Goal: Transaction & Acquisition: Purchase product/service

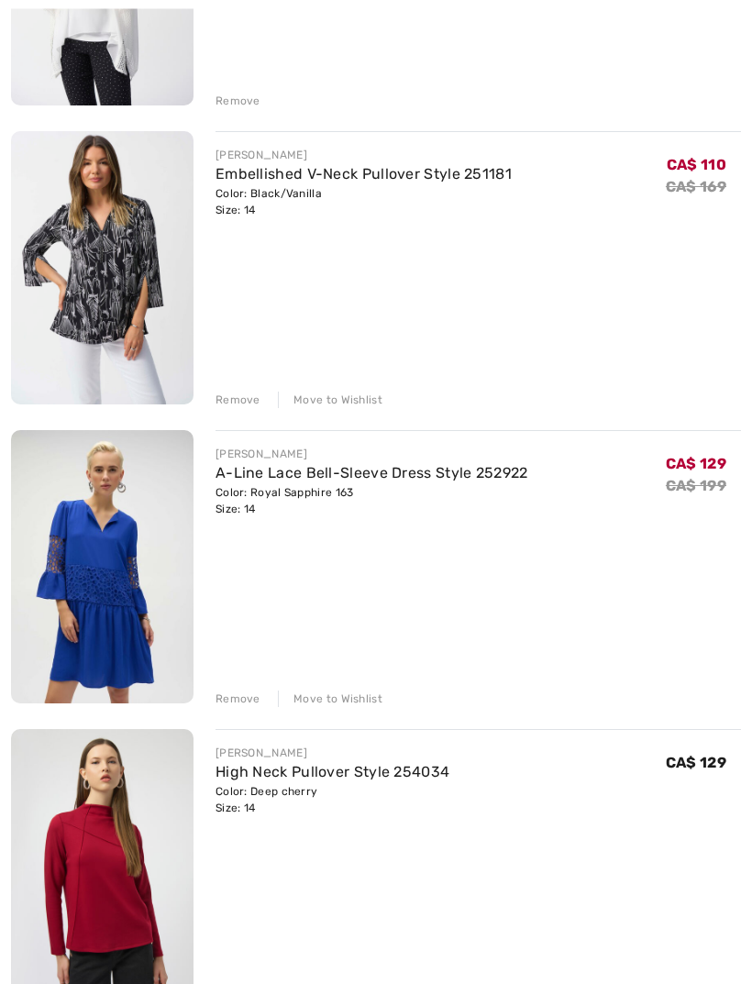
scroll to position [741, 0]
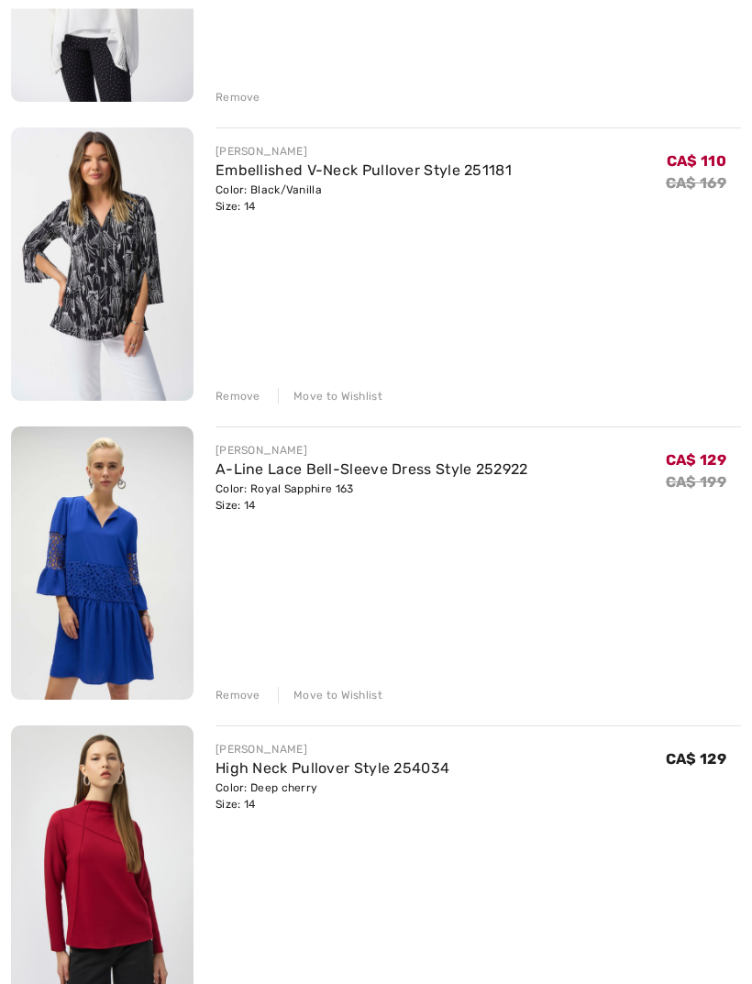
click at [350, 693] on div "Move to Wishlist" at bounding box center [330, 696] width 105 height 17
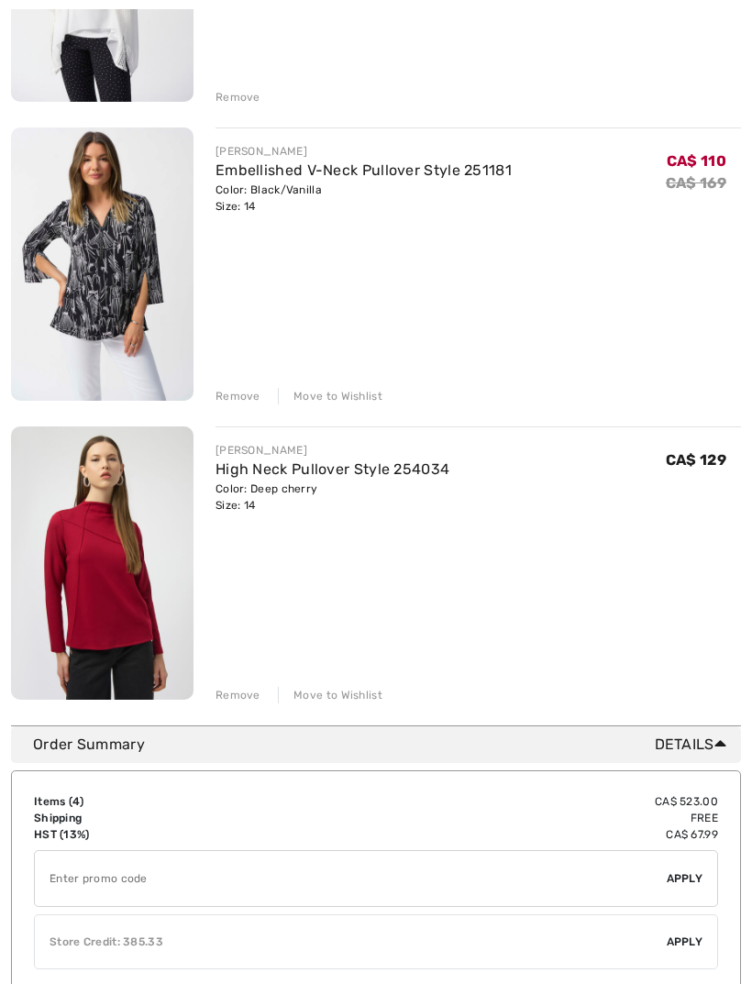
click at [373, 469] on link "High Neck Pullover Style 254034" at bounding box center [333, 469] width 234 height 17
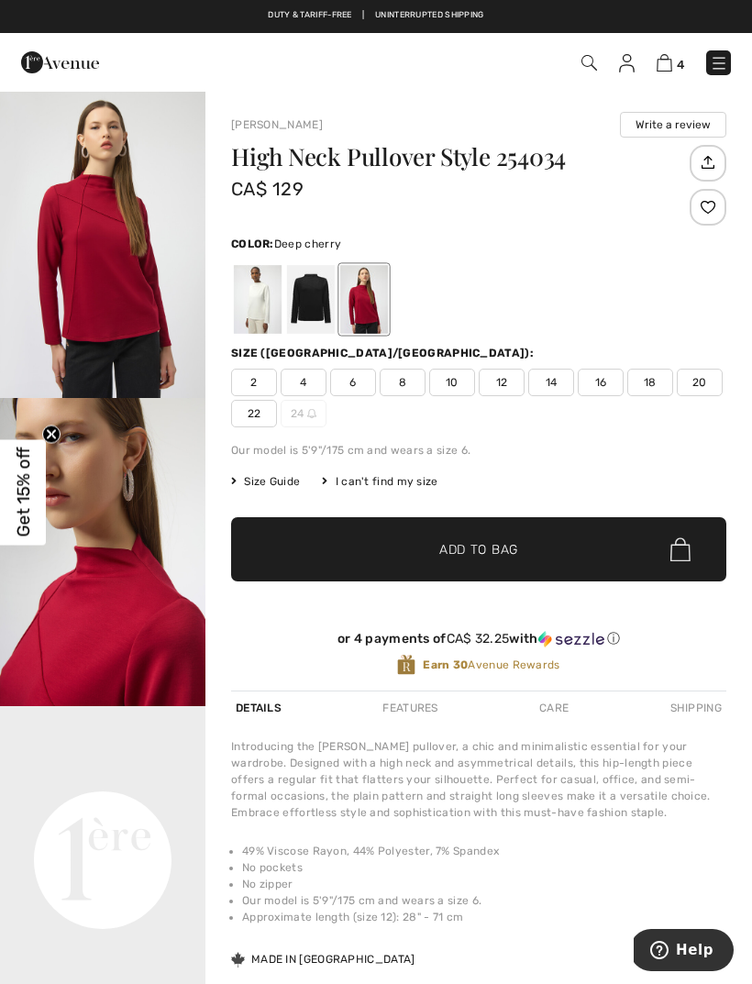
click at [671, 69] on img at bounding box center [665, 62] width 16 height 17
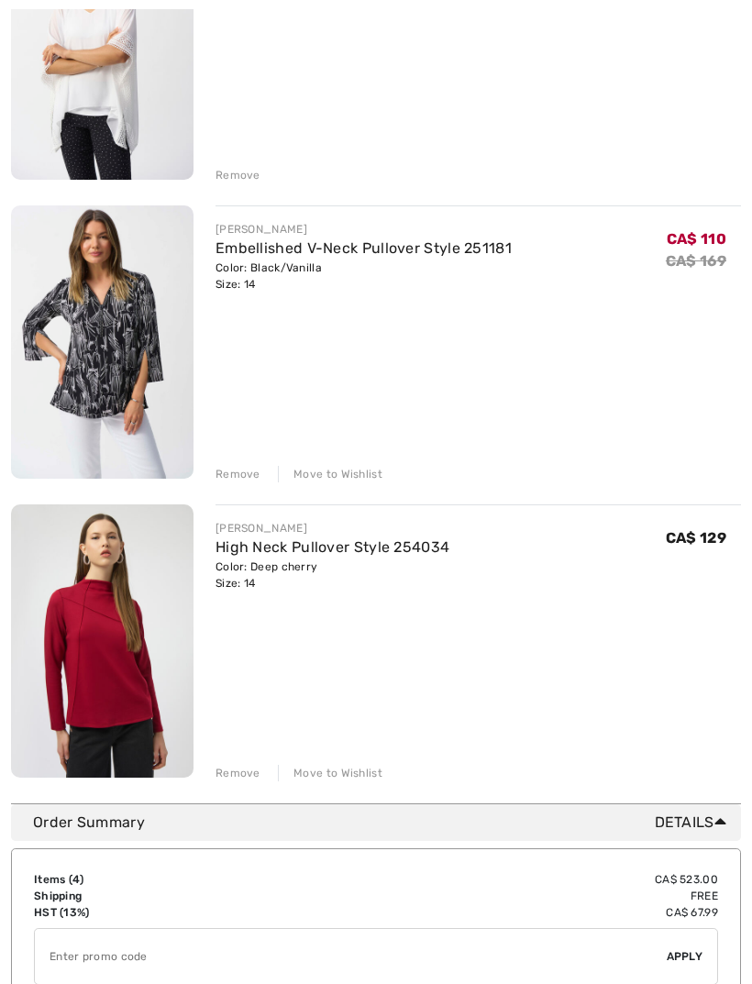
scroll to position [667, 0]
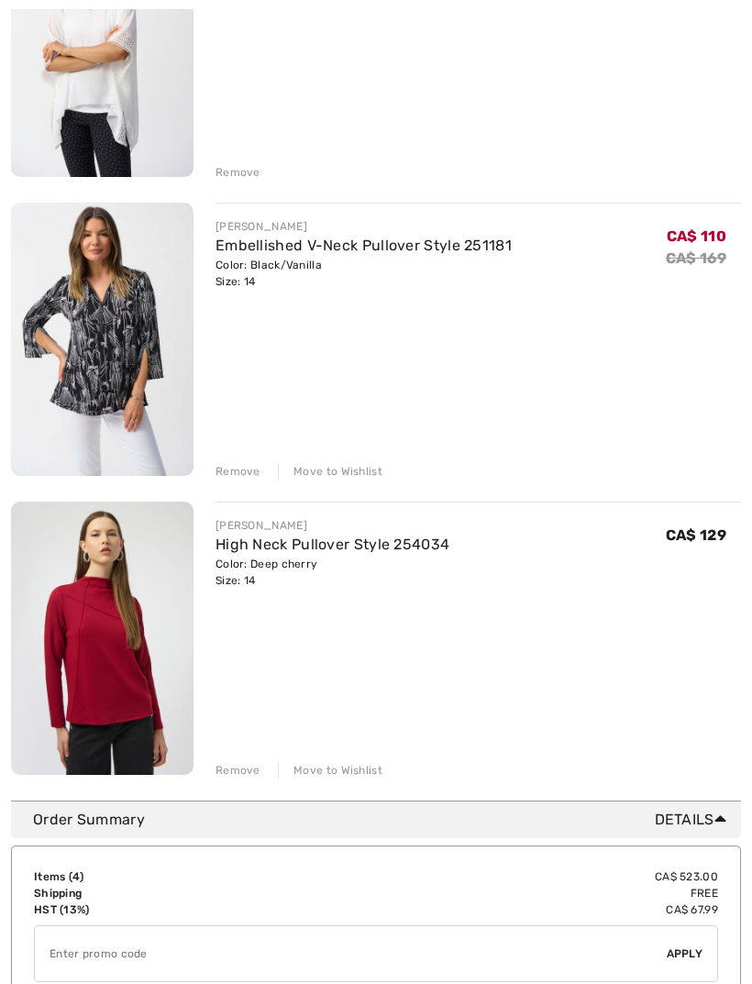
click at [344, 773] on div "Move to Wishlist" at bounding box center [330, 770] width 105 height 17
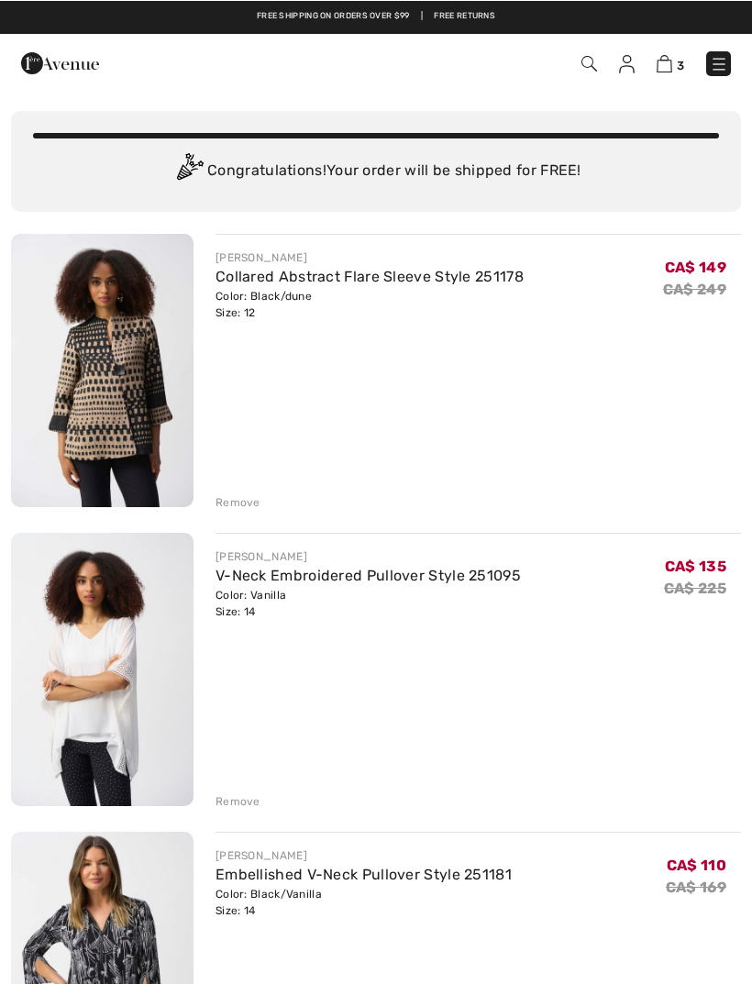
scroll to position [38, 0]
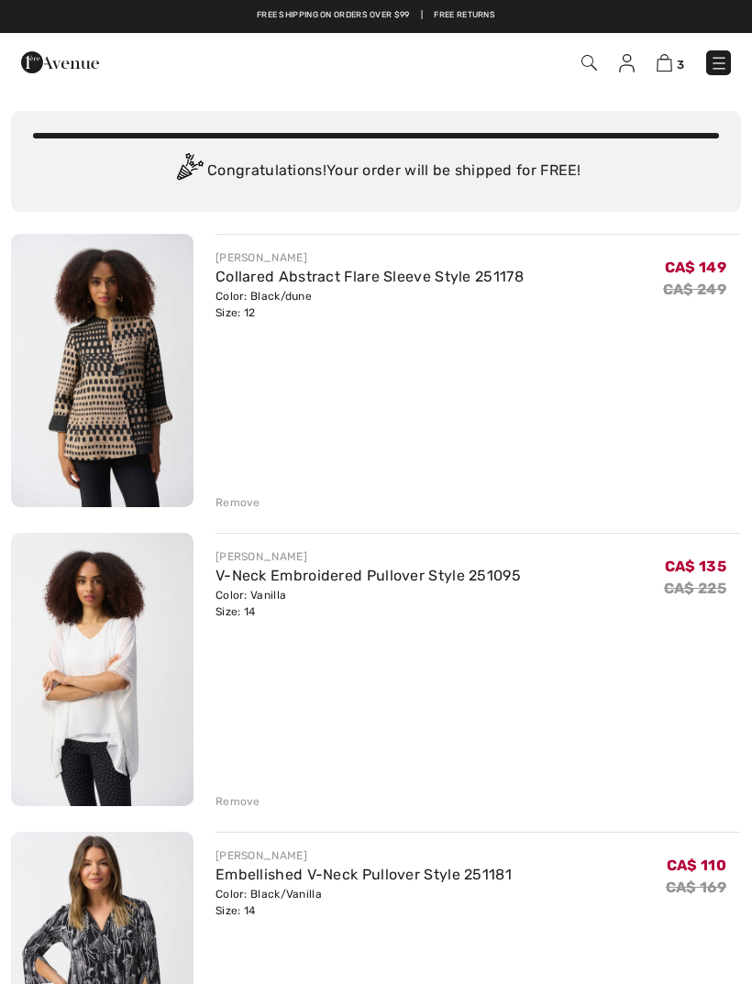
click at [406, 273] on link "Collared Abstract Flare Sleeve Style 251178" at bounding box center [370, 276] width 308 height 17
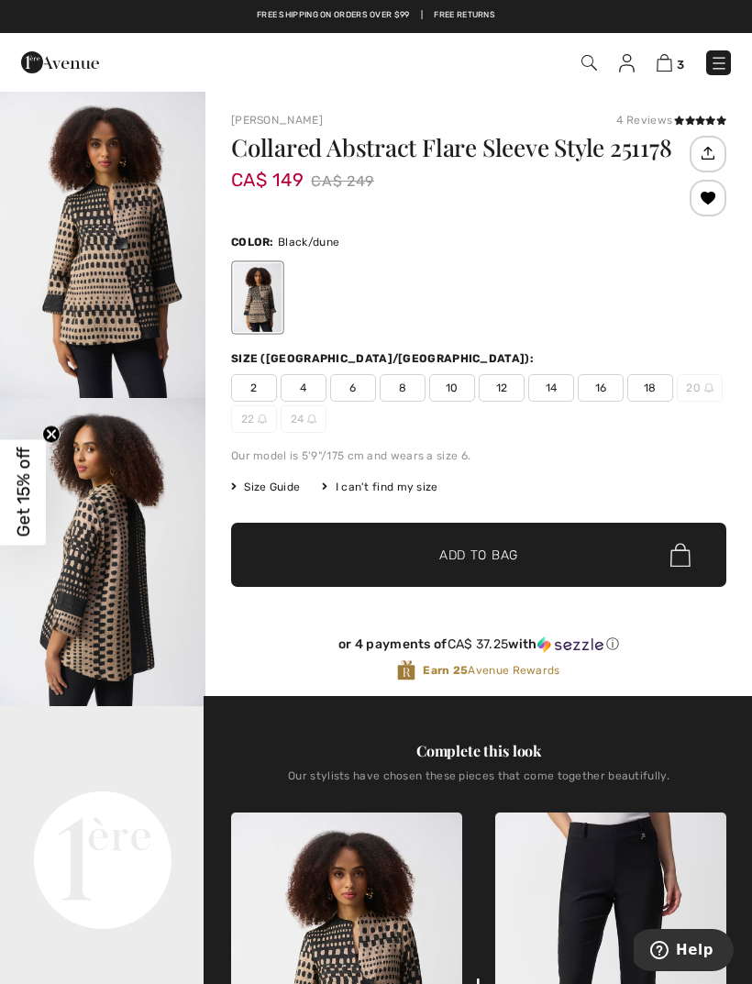
click at [719, 63] on img at bounding box center [719, 63] width 18 height 18
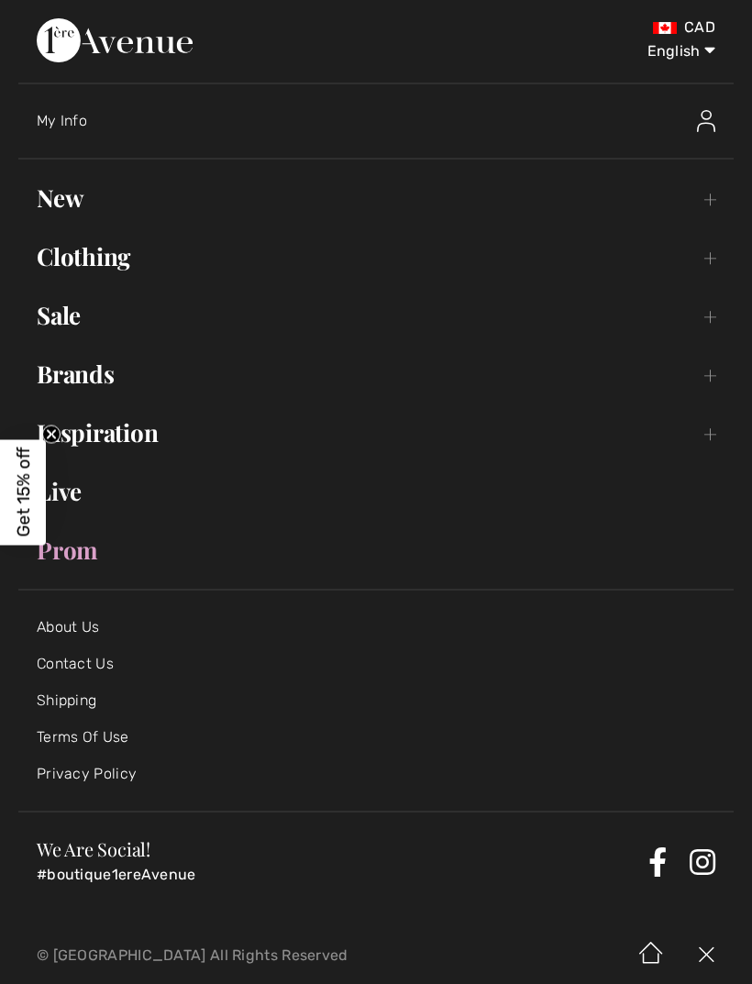
click at [76, 328] on link "Sale Toggle submenu" at bounding box center [376, 315] width 716 height 40
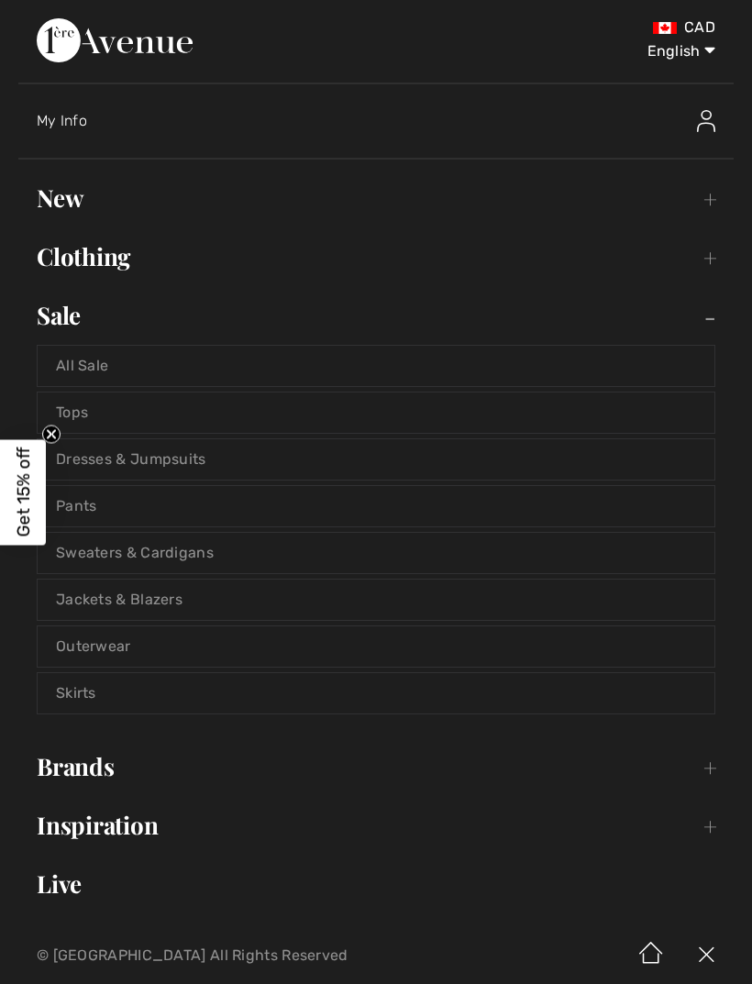
click at [146, 416] on link "Tops" at bounding box center [376, 413] width 677 height 40
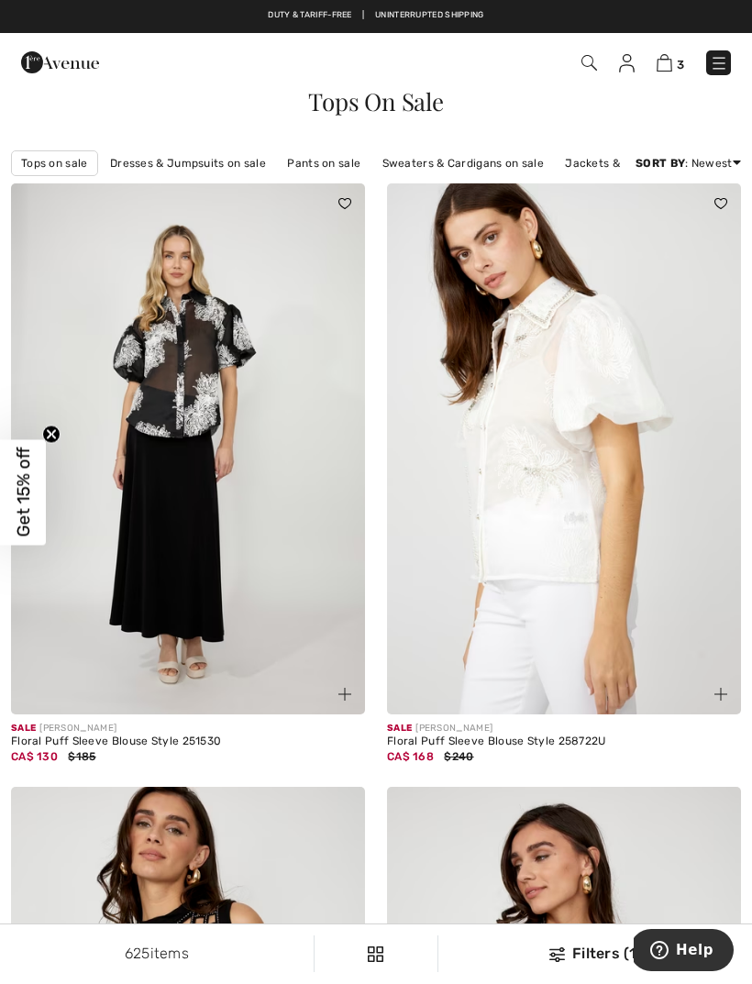
click at [597, 954] on div "Filters (1)" at bounding box center [596, 954] width 292 height 22
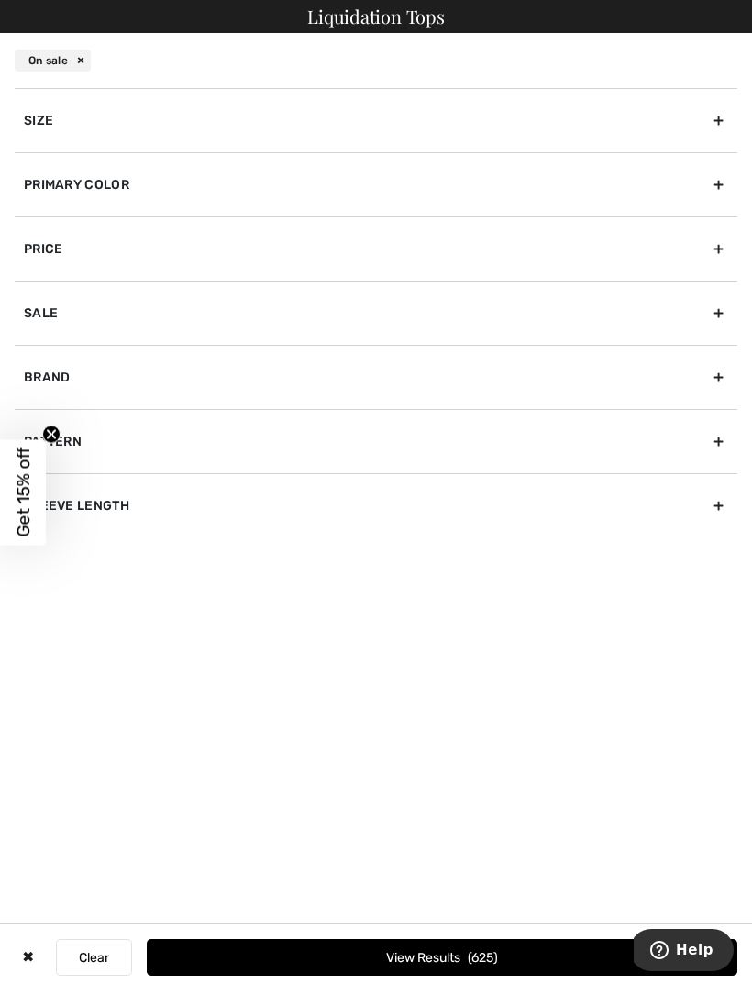
click at [111, 133] on div "Size" at bounding box center [376, 120] width 723 height 64
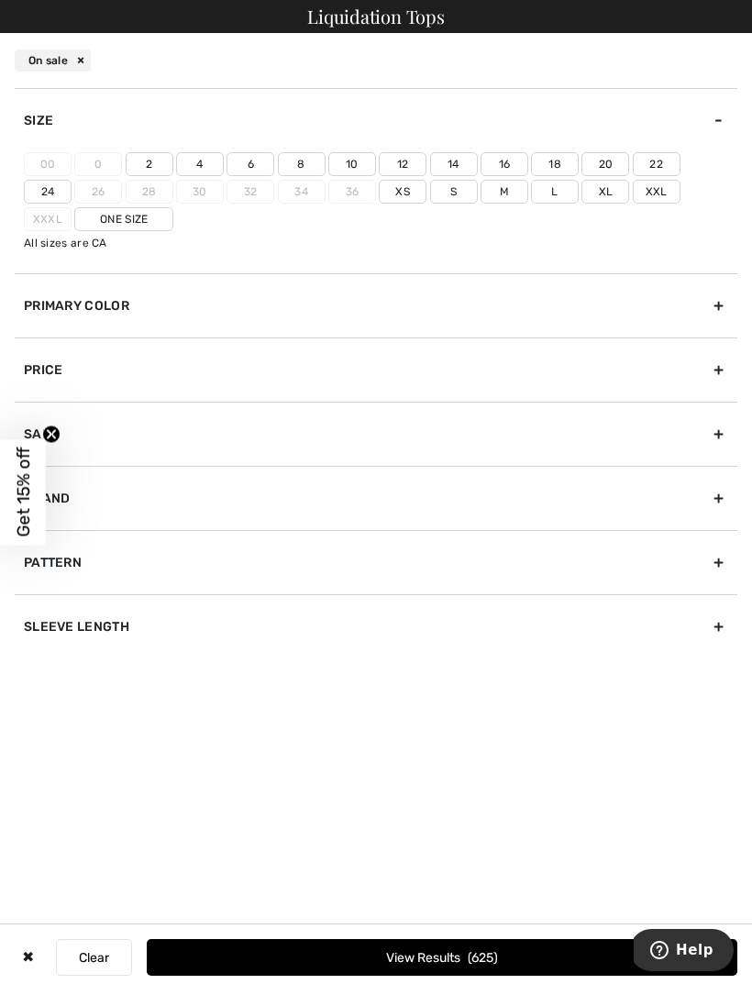
click at [461, 161] on label "14" at bounding box center [454, 164] width 48 height 24
click at [0, 0] on input"] "14" at bounding box center [0, 0] width 0 height 0
click at [496, 967] on button "View Results 142" at bounding box center [442, 957] width 591 height 37
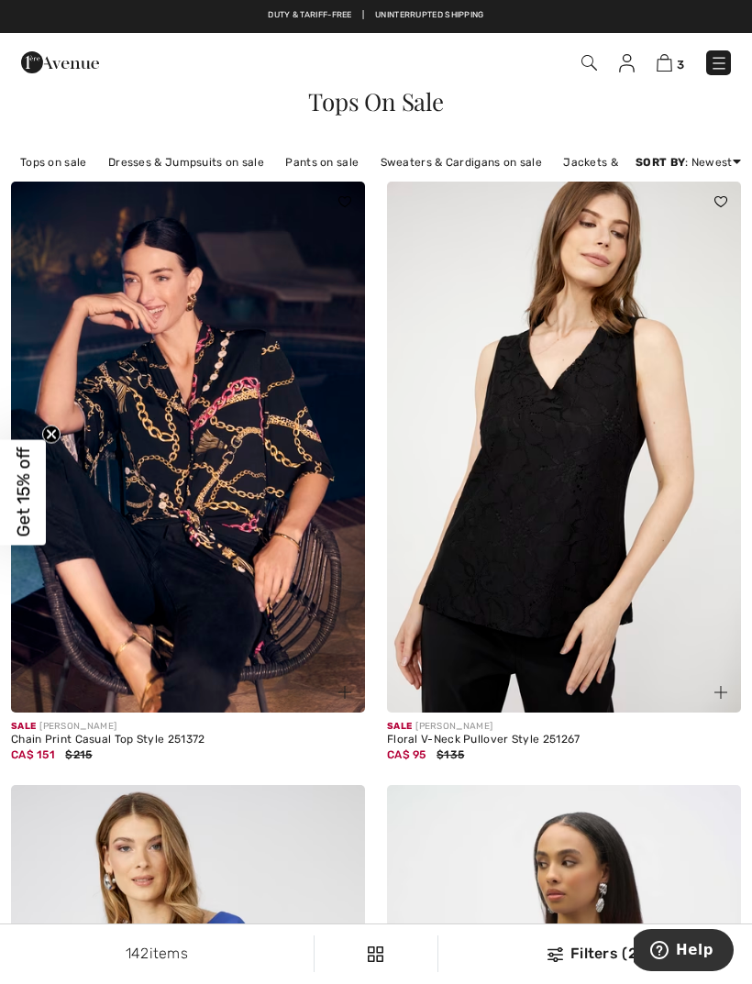
click at [174, 340] on img at bounding box center [188, 447] width 354 height 531
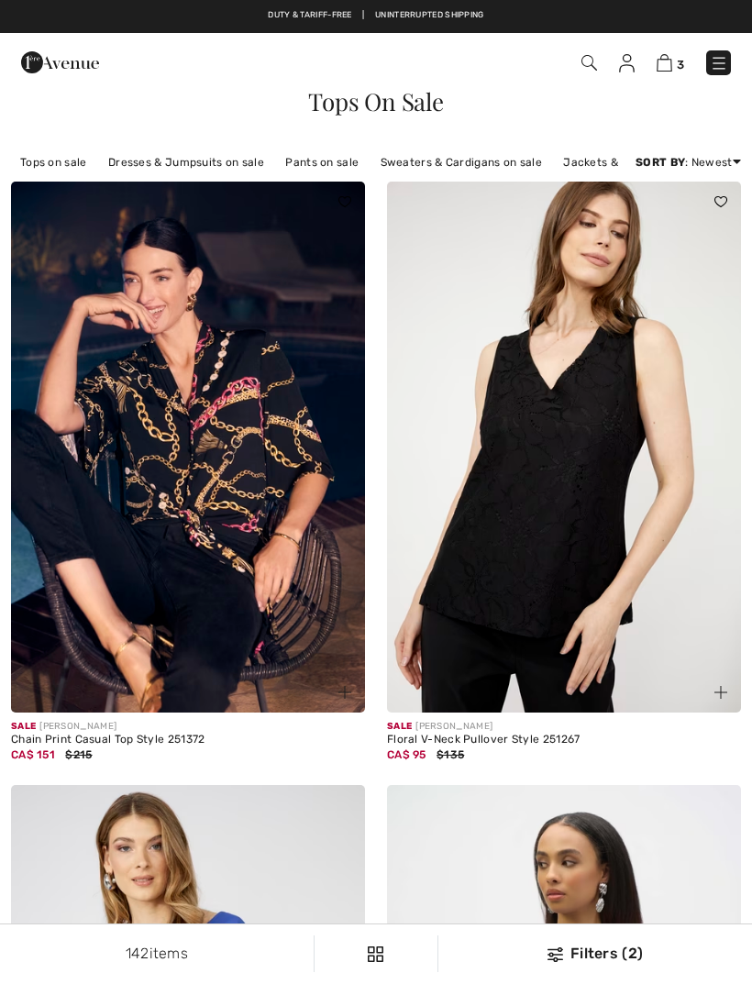
checkbox input "true"
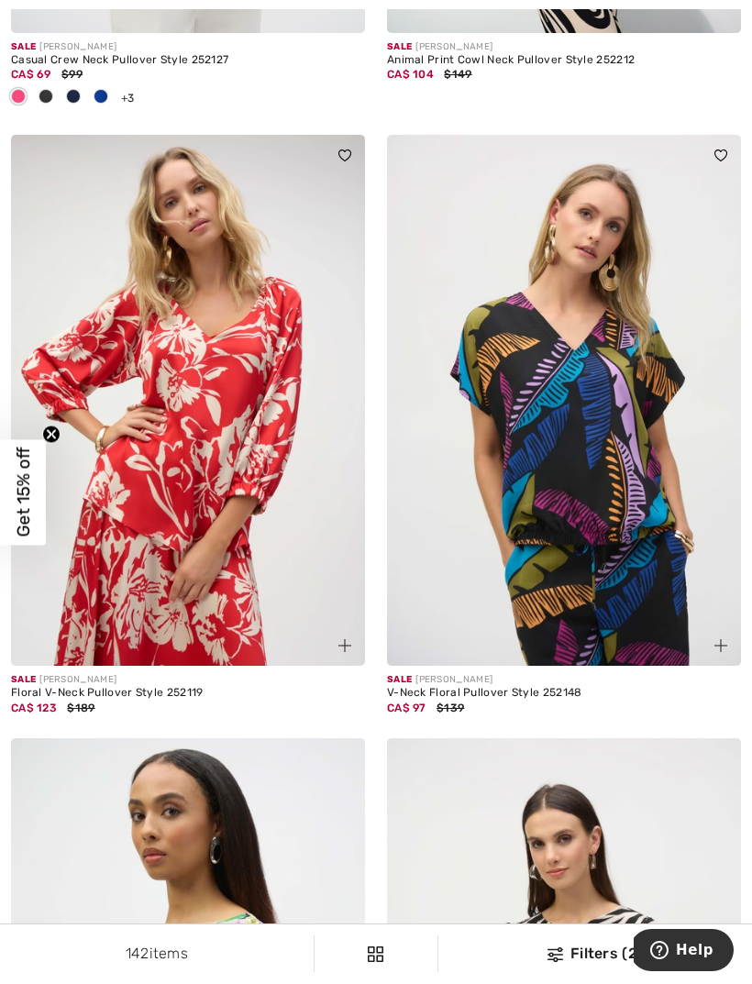
scroll to position [6417, 0]
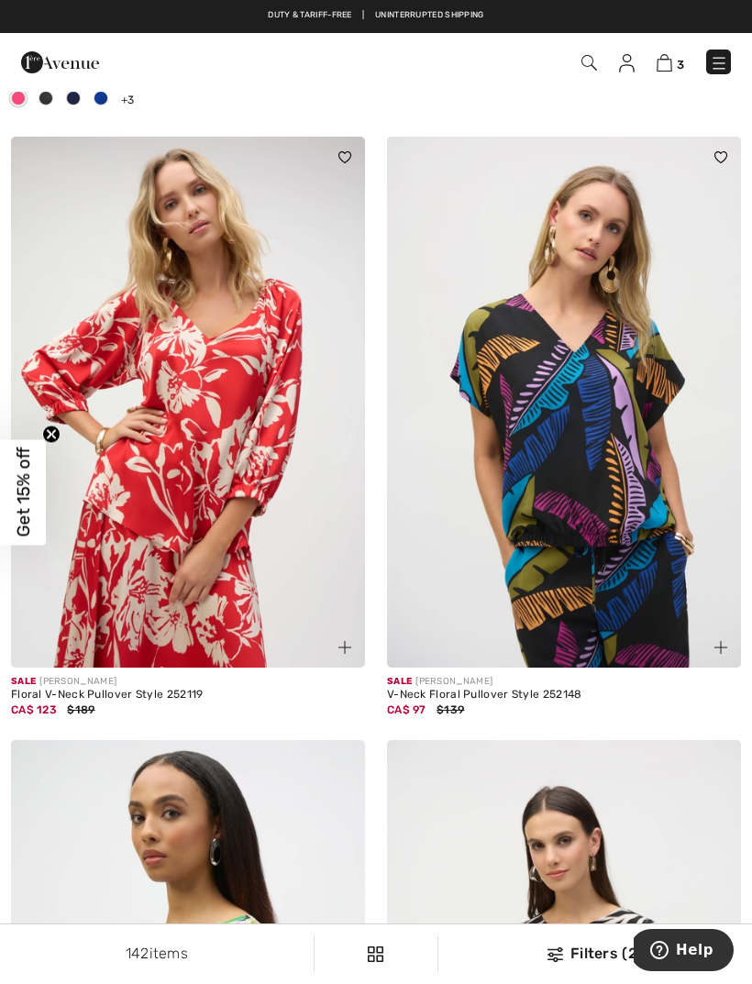
click at [215, 394] on img at bounding box center [188, 402] width 354 height 531
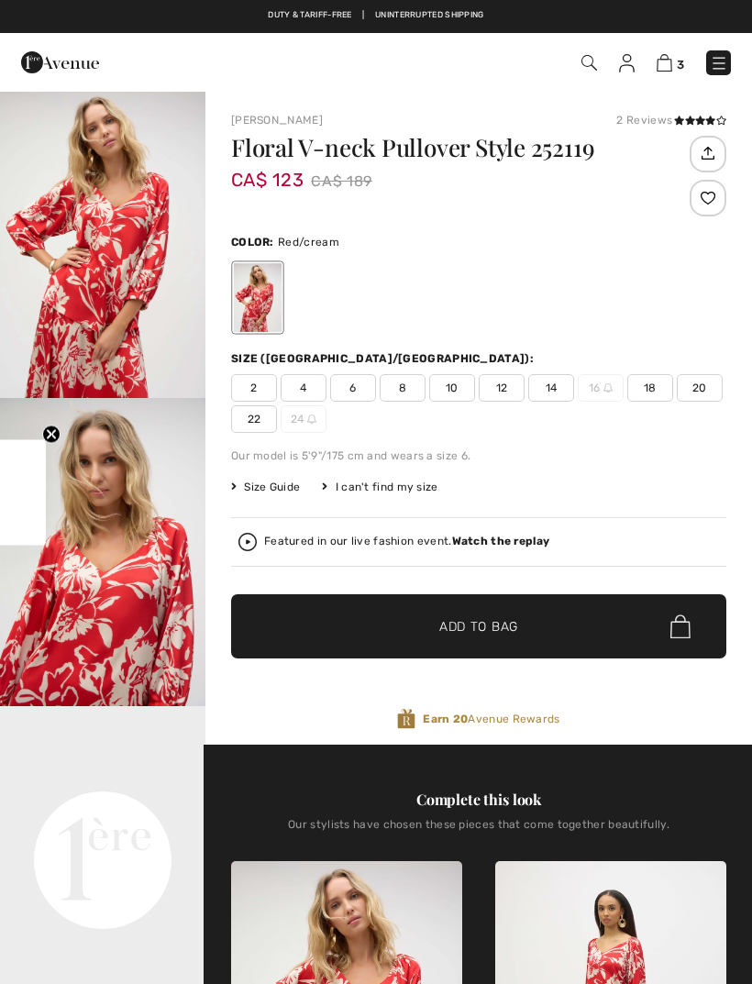
checkbox input "true"
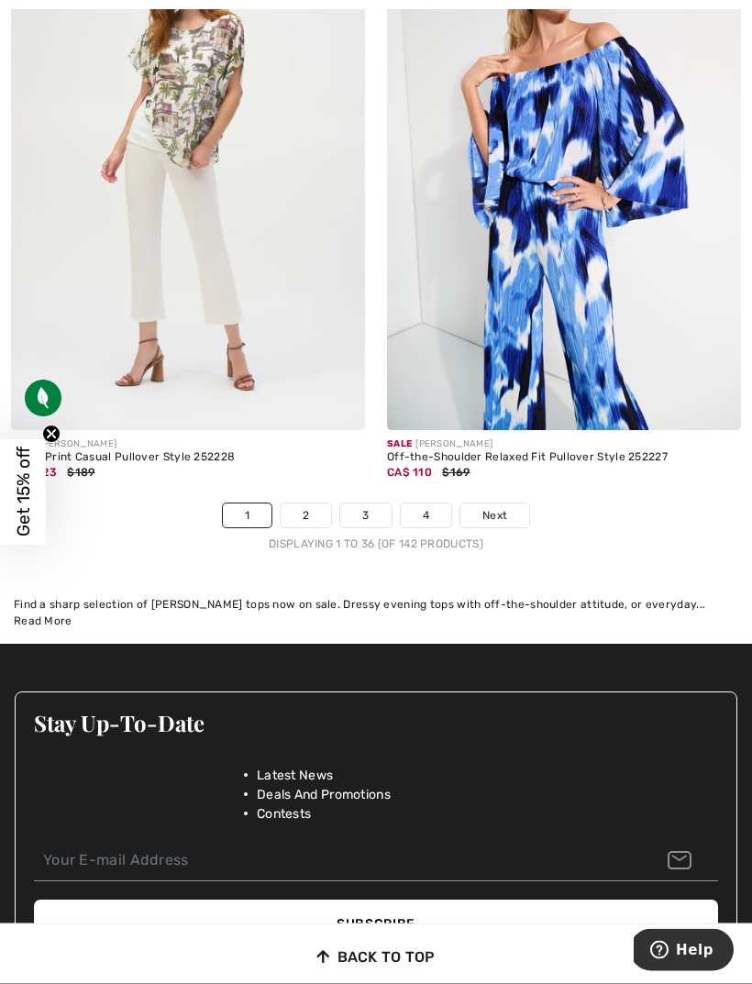
scroll to position [11306, 0]
click at [502, 507] on span "Next" at bounding box center [495, 515] width 25 height 17
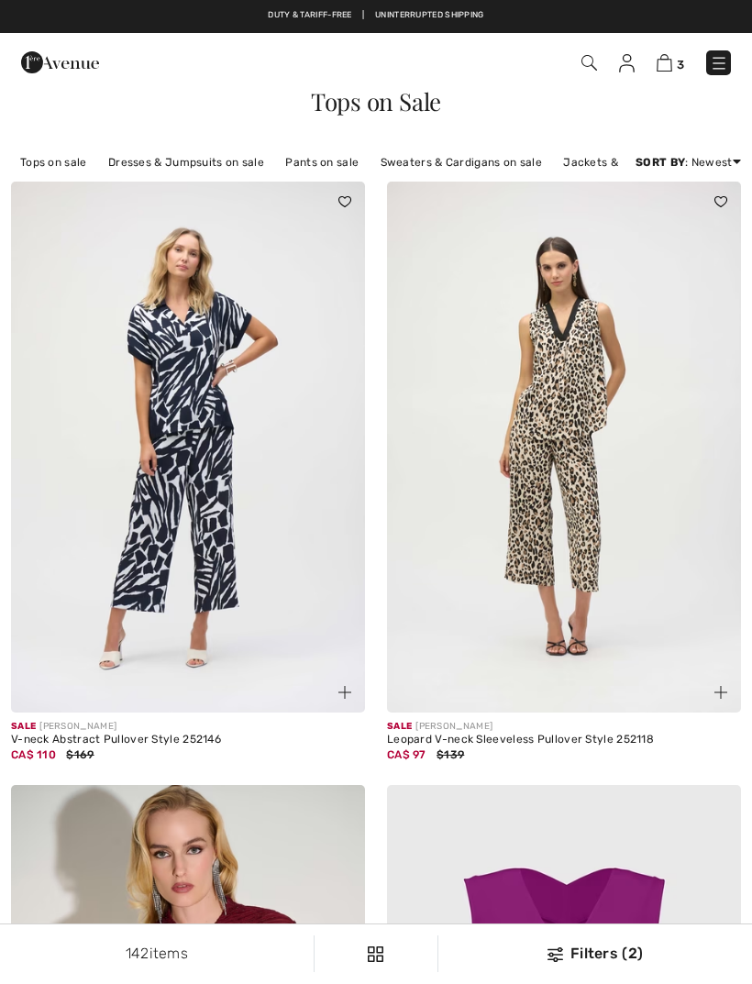
checkbox input "true"
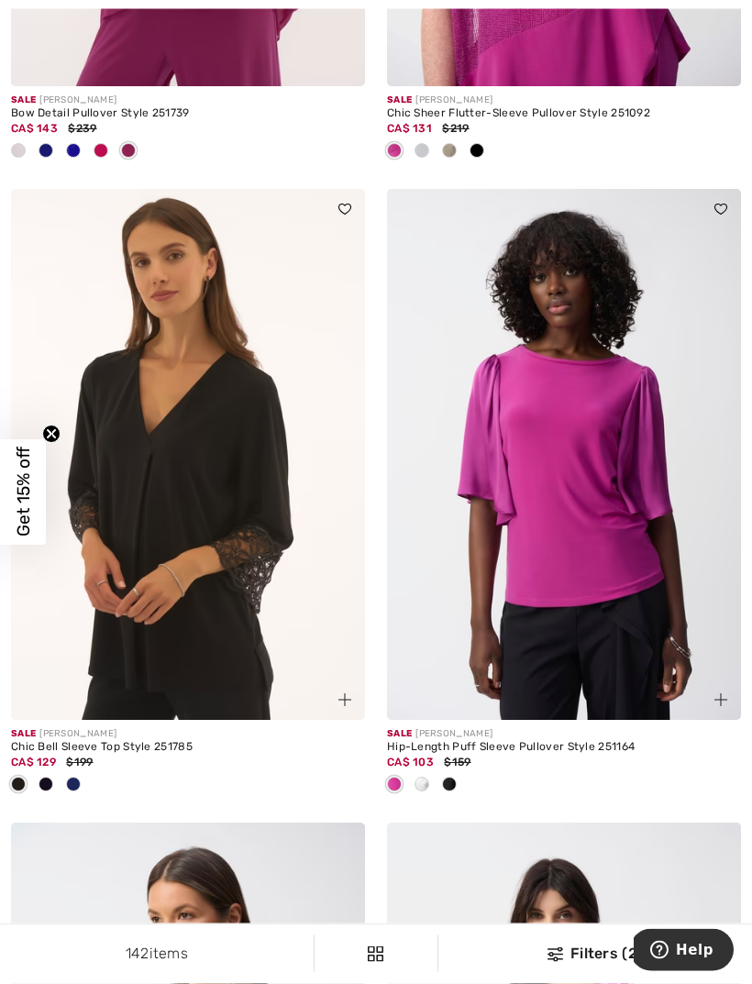
scroll to position [2498, 0]
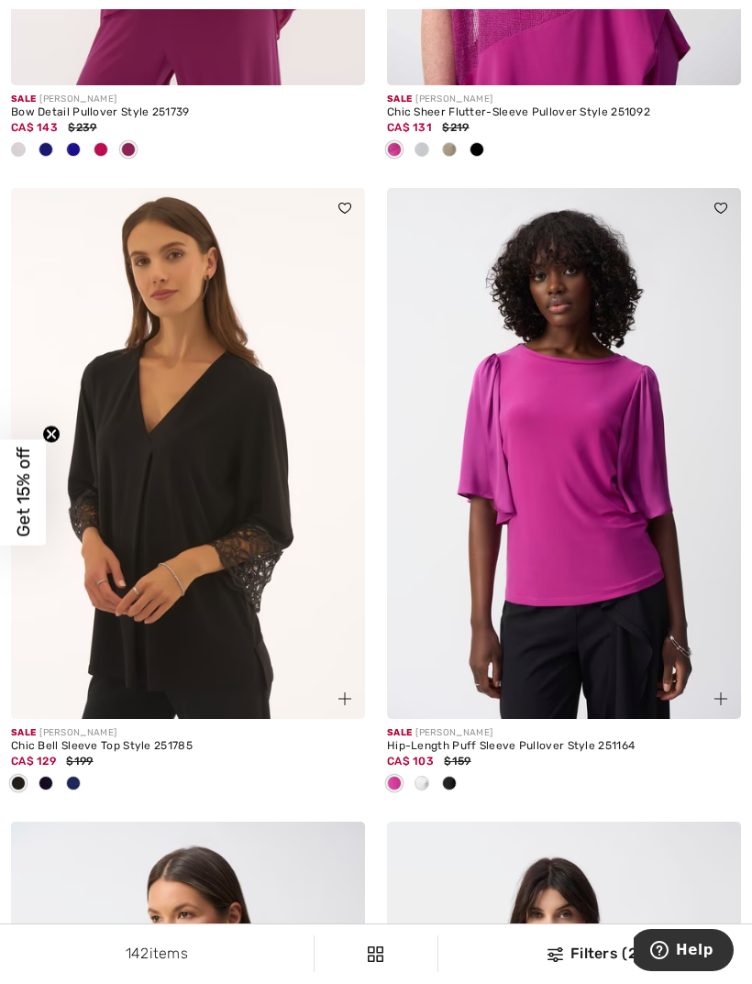
click at [167, 333] on img at bounding box center [188, 453] width 354 height 531
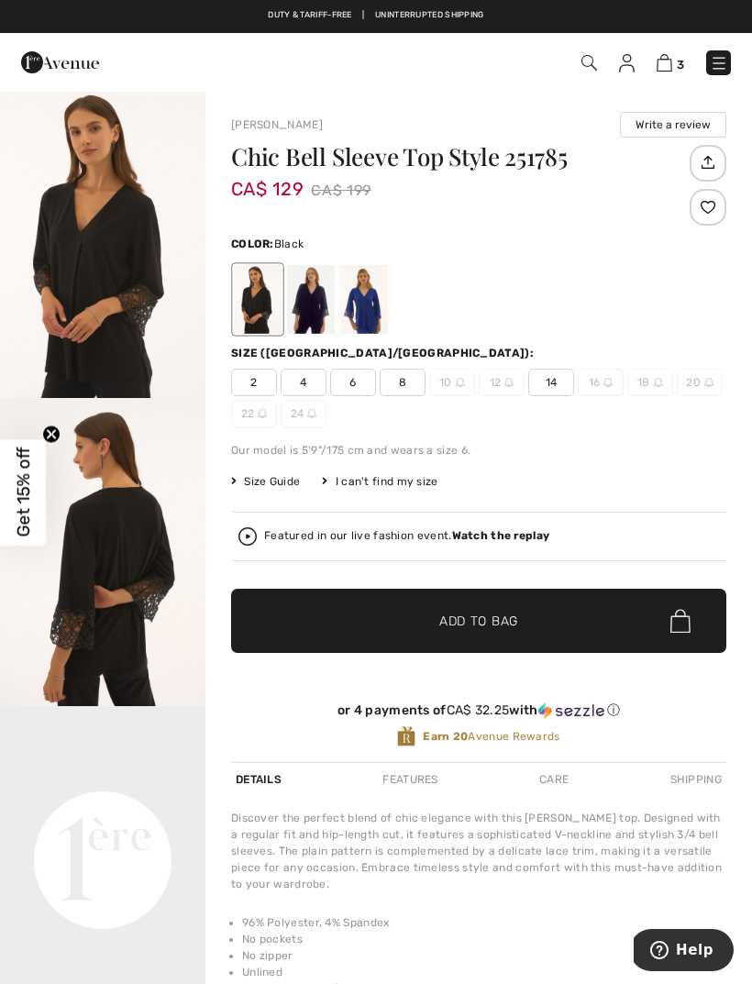
click at [386, 308] on div at bounding box center [364, 299] width 48 height 69
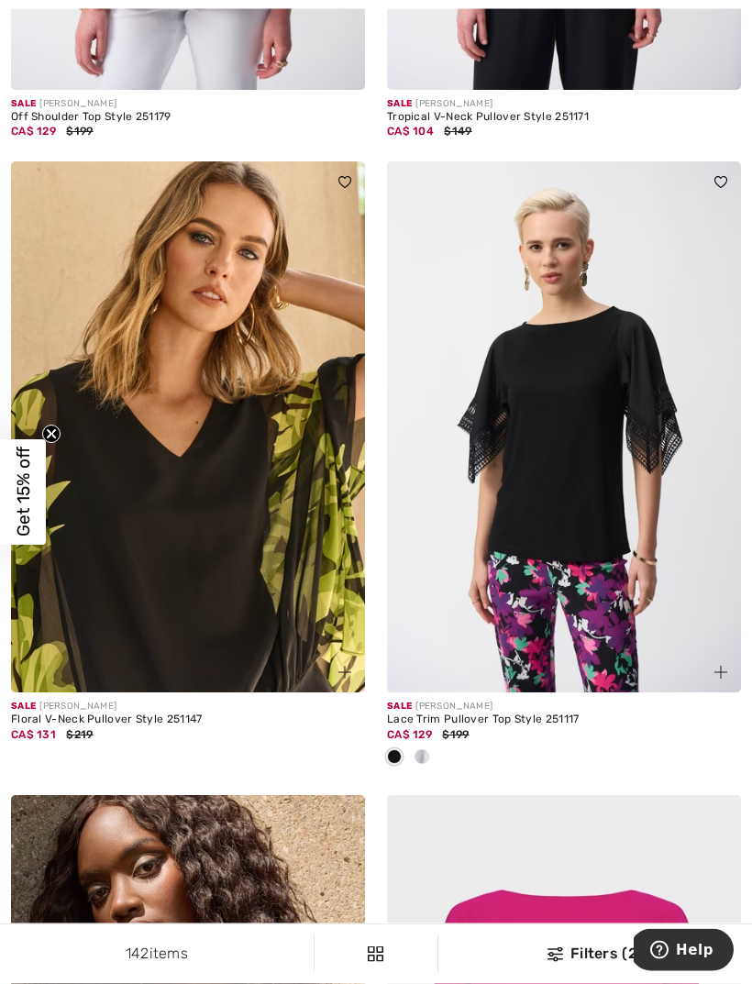
scroll to position [6362, 0]
click at [431, 748] on div at bounding box center [422, 758] width 28 height 30
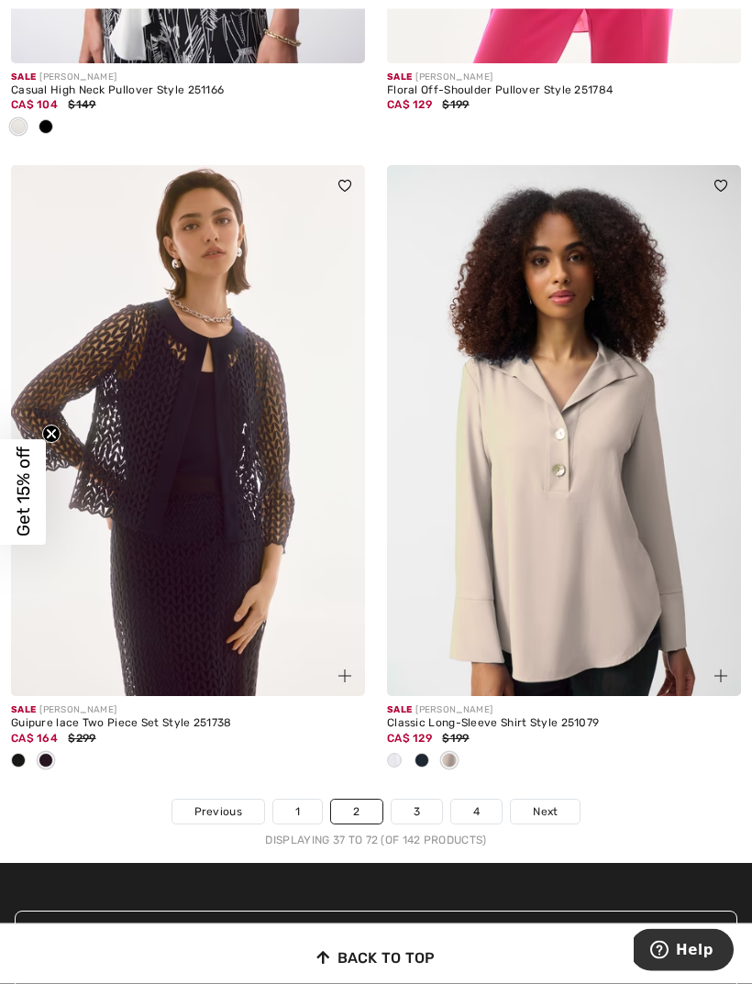
scroll to position [11080, 0]
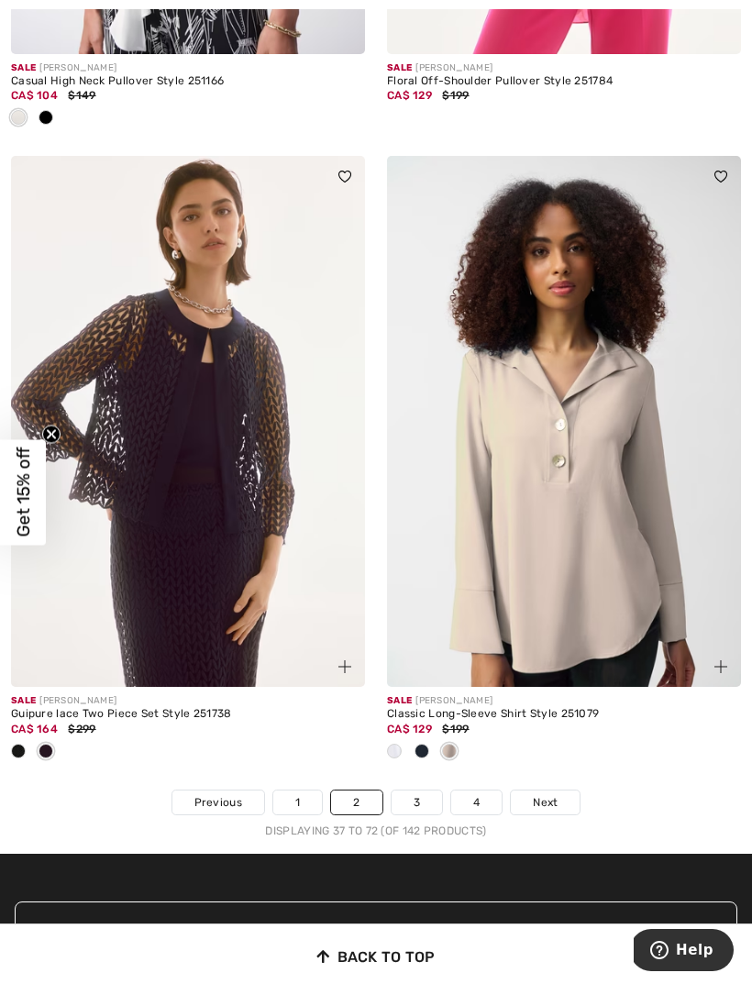
click at [202, 562] on img at bounding box center [188, 421] width 354 height 531
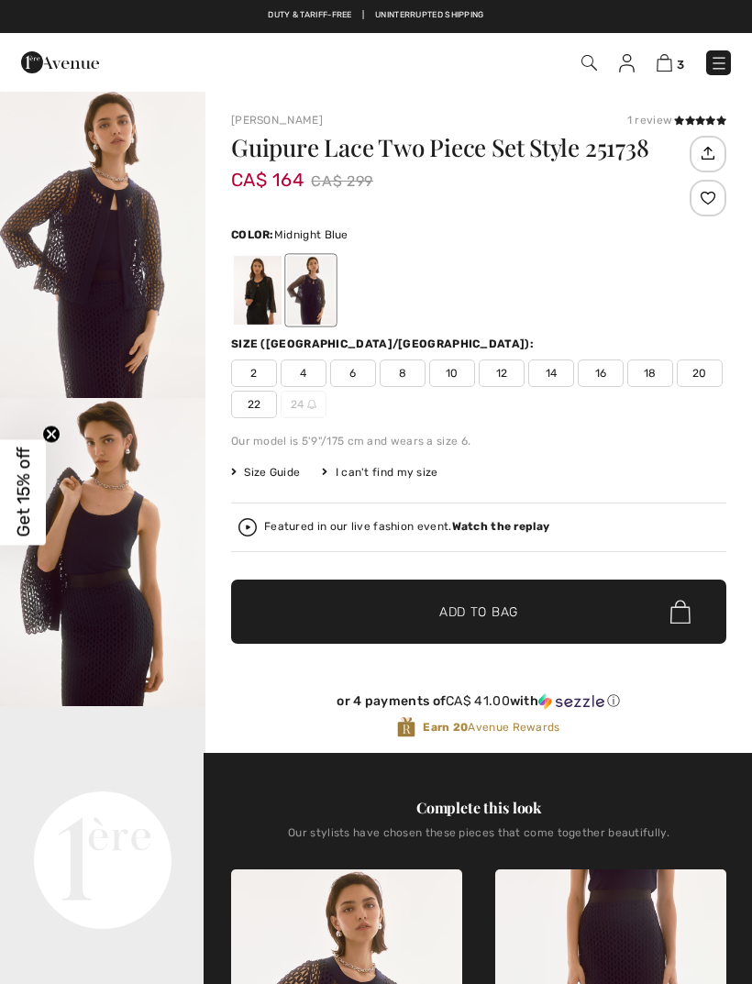
checkbox input "true"
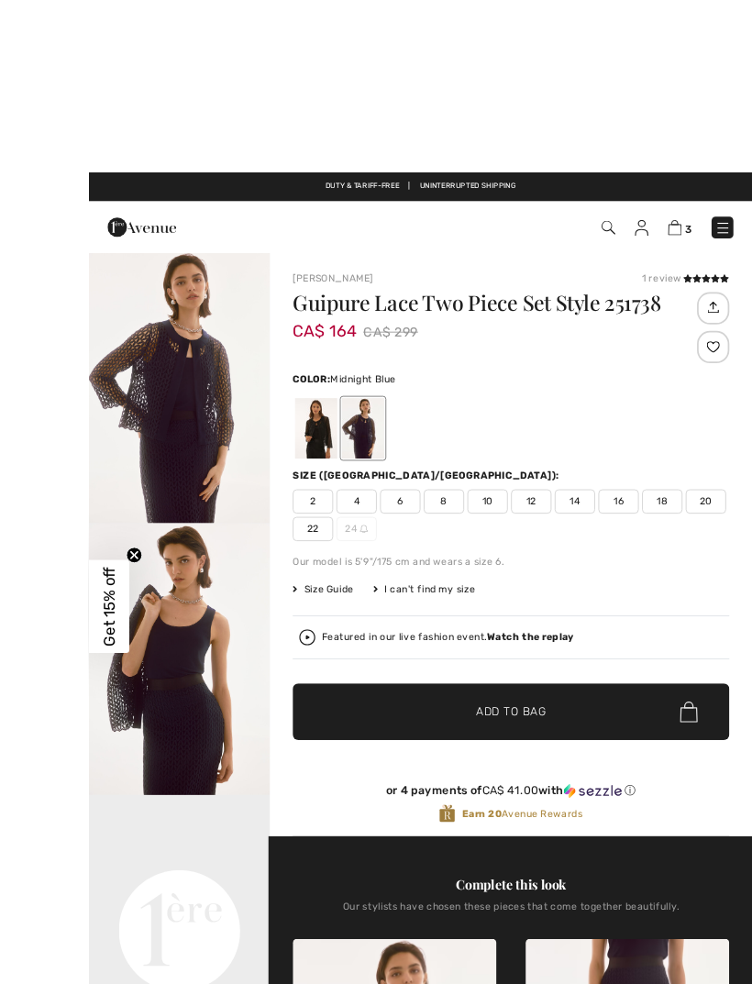
scroll to position [7, 0]
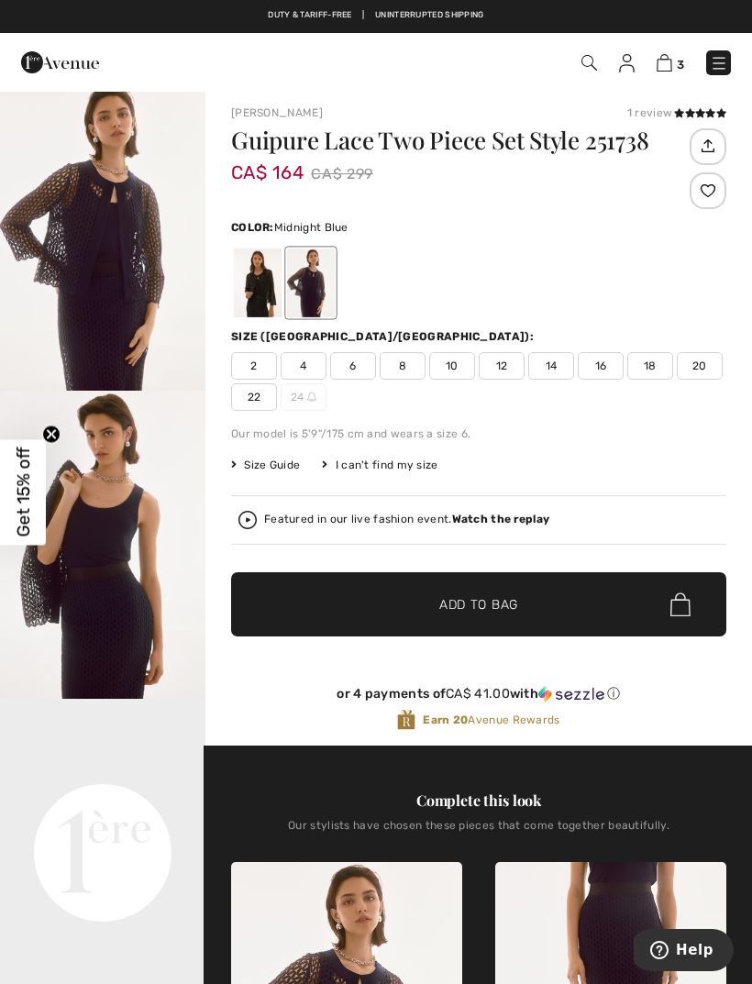
click at [509, 528] on div "Featured in our live fashion event. Watch the replay" at bounding box center [479, 520] width 481 height 18
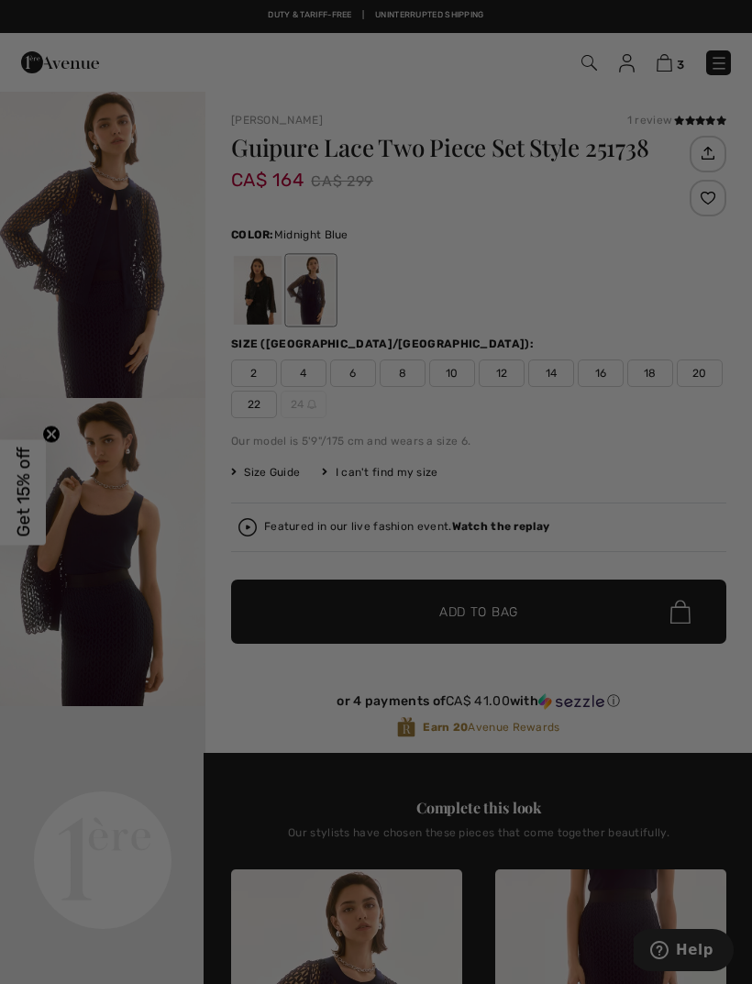
scroll to position [0, 0]
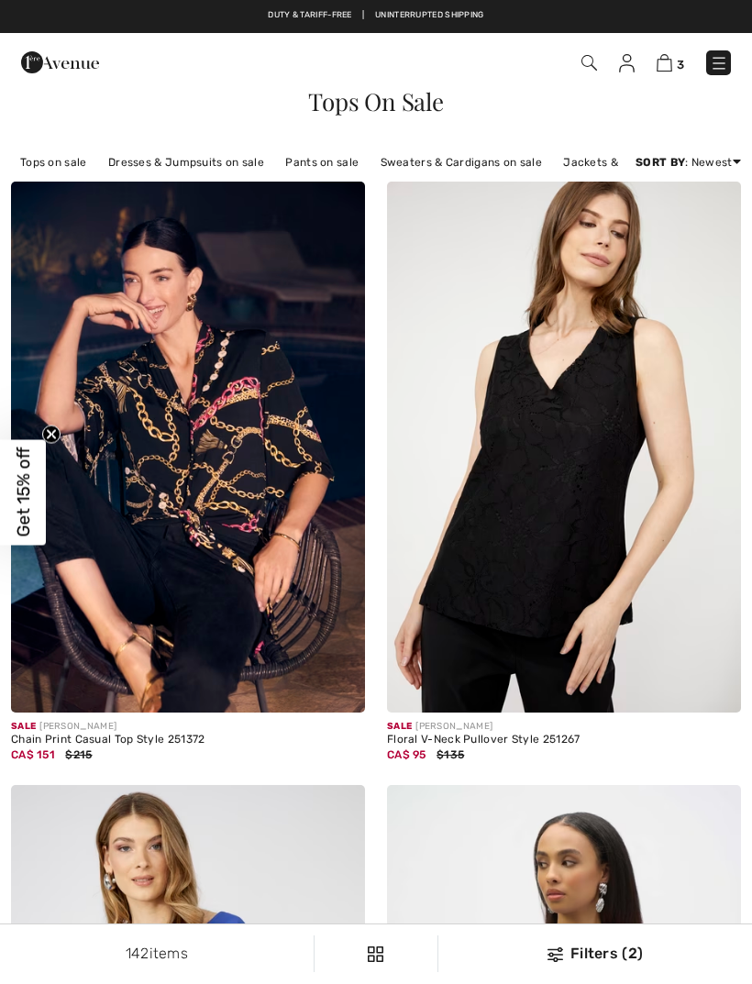
checkbox input "true"
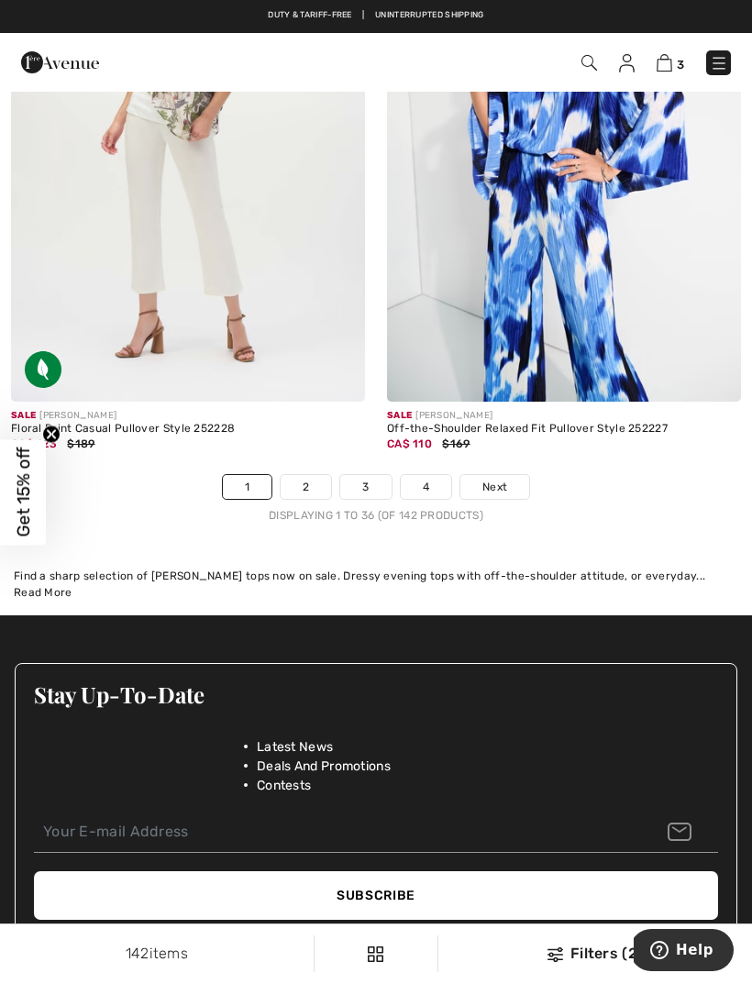
scroll to position [11240, 0]
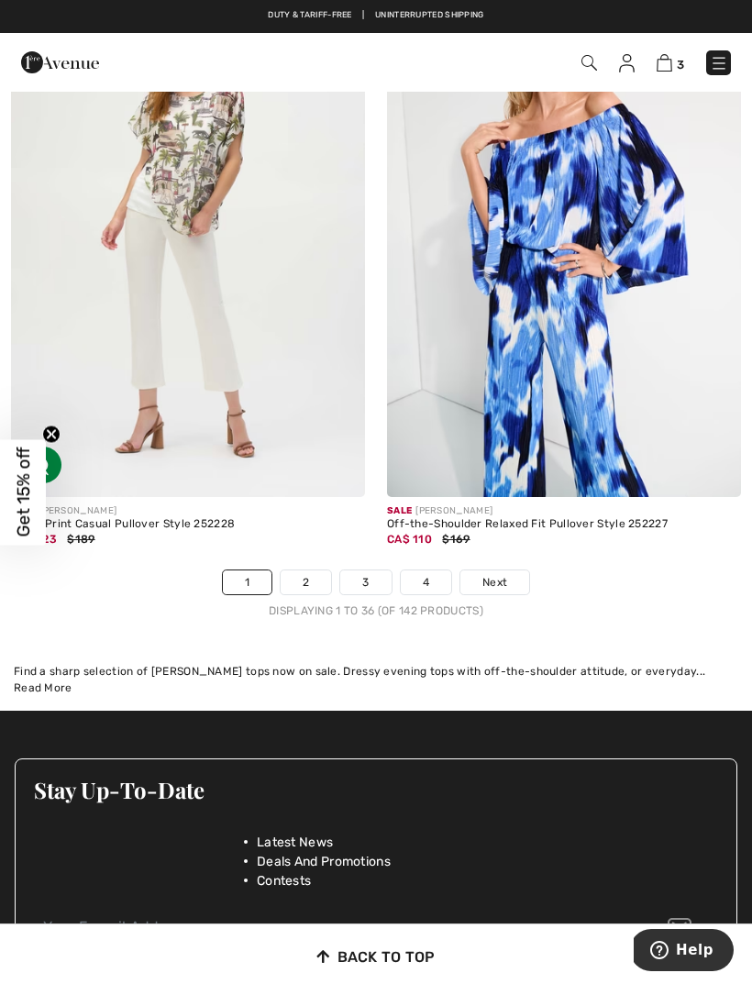
click at [315, 581] on link "2" at bounding box center [306, 583] width 50 height 24
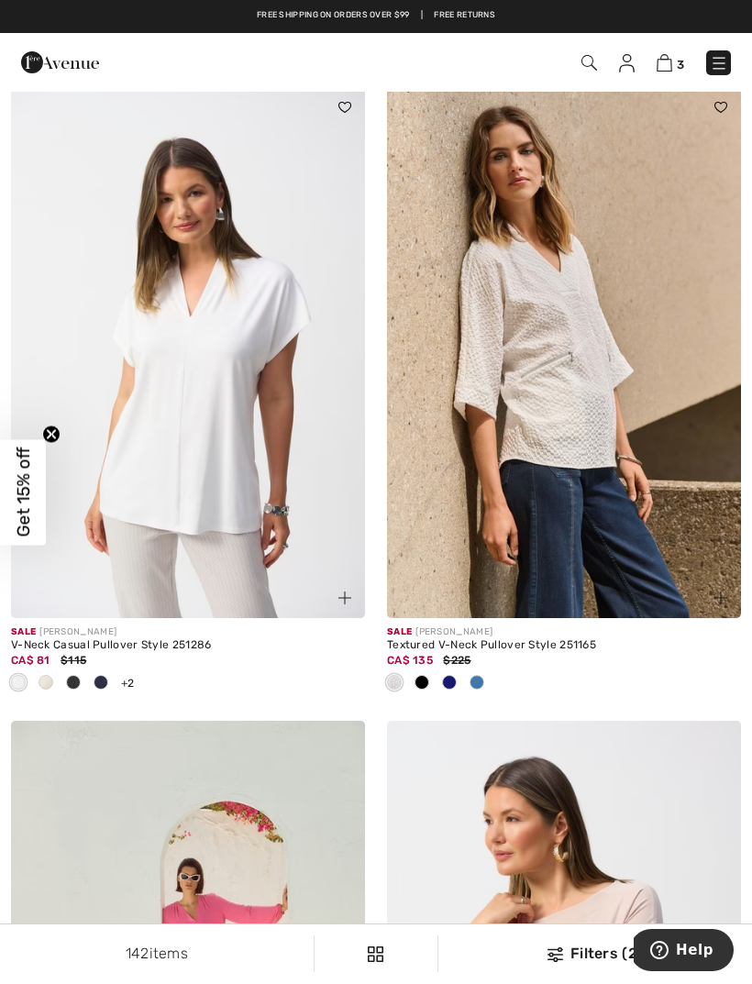
scroll to position [9237, 0]
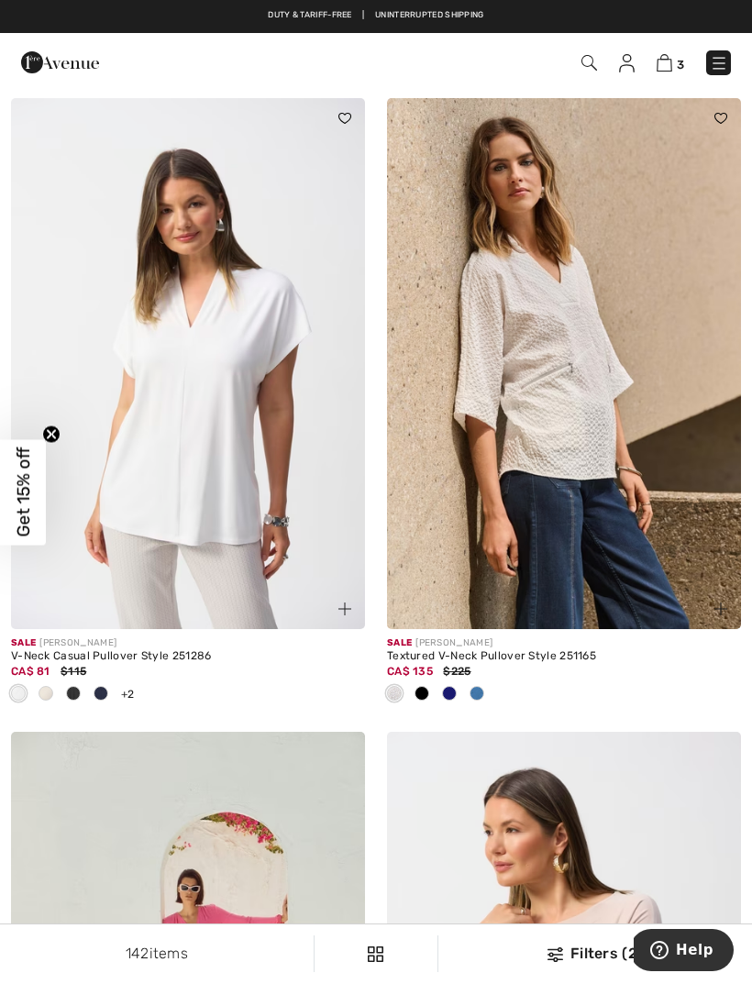
click at [484, 686] on div at bounding box center [477, 695] width 28 height 30
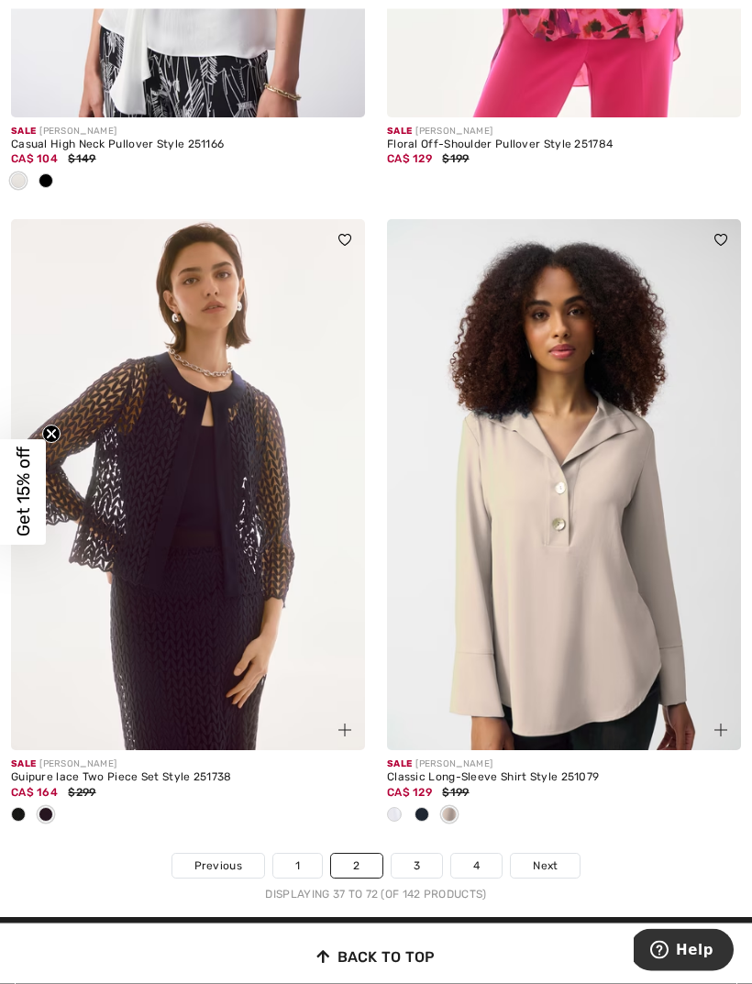
scroll to position [11017, 0]
click at [457, 807] on span at bounding box center [449, 814] width 15 height 15
click at [401, 806] on div at bounding box center [395, 816] width 28 height 30
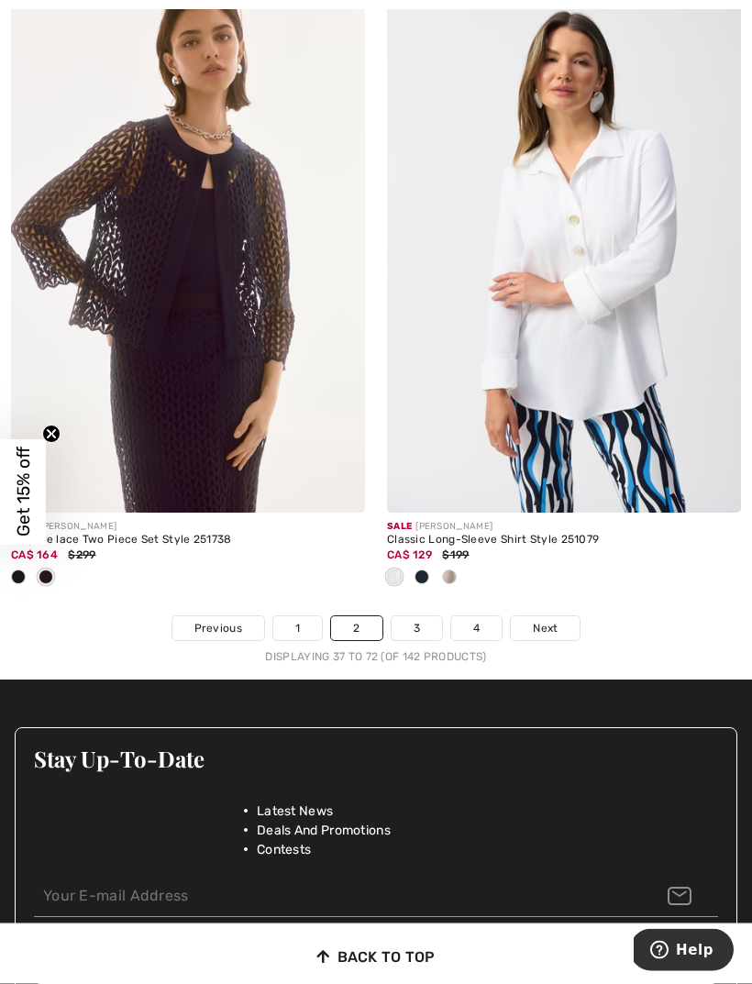
scroll to position [11273, 0]
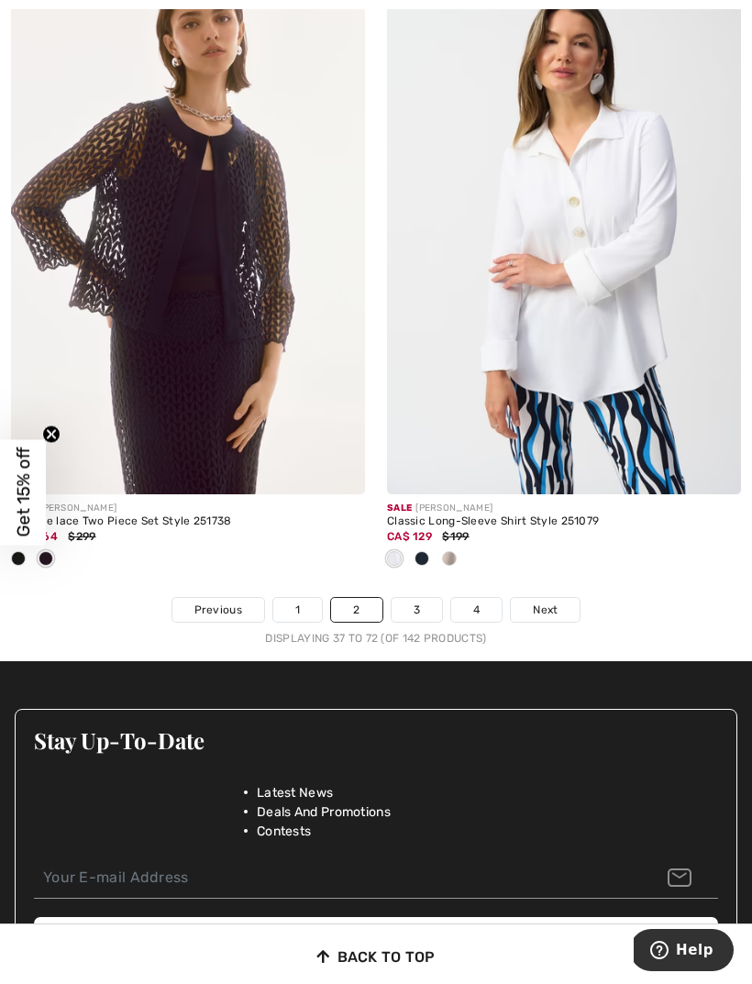
click at [553, 602] on span "Next" at bounding box center [545, 610] width 25 height 17
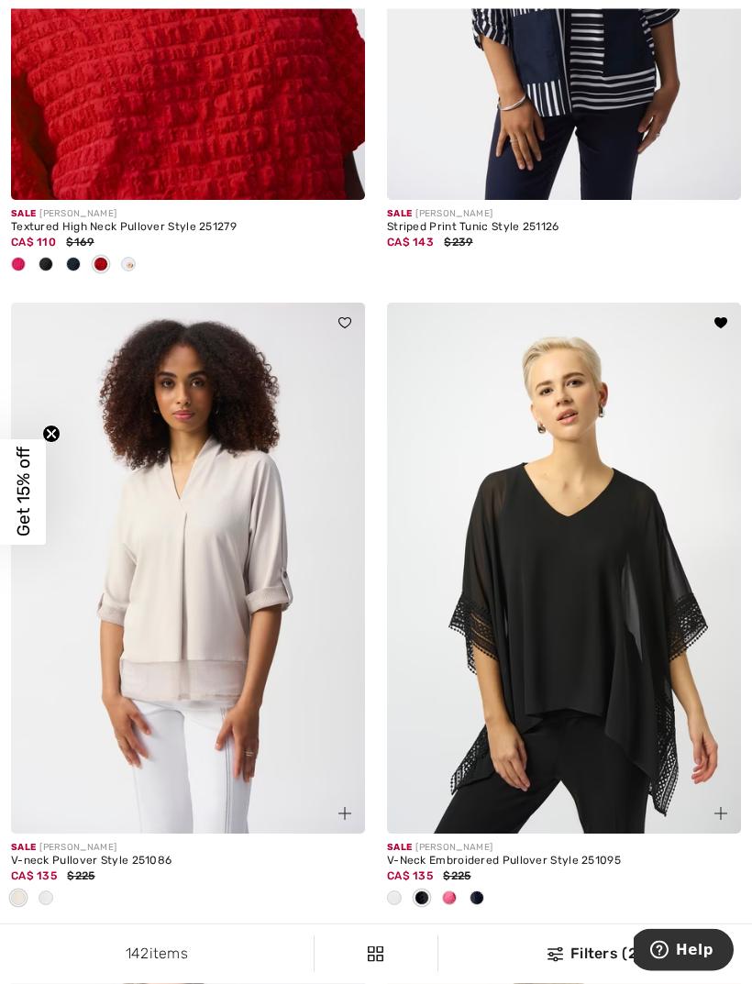
scroll to position [538, 0]
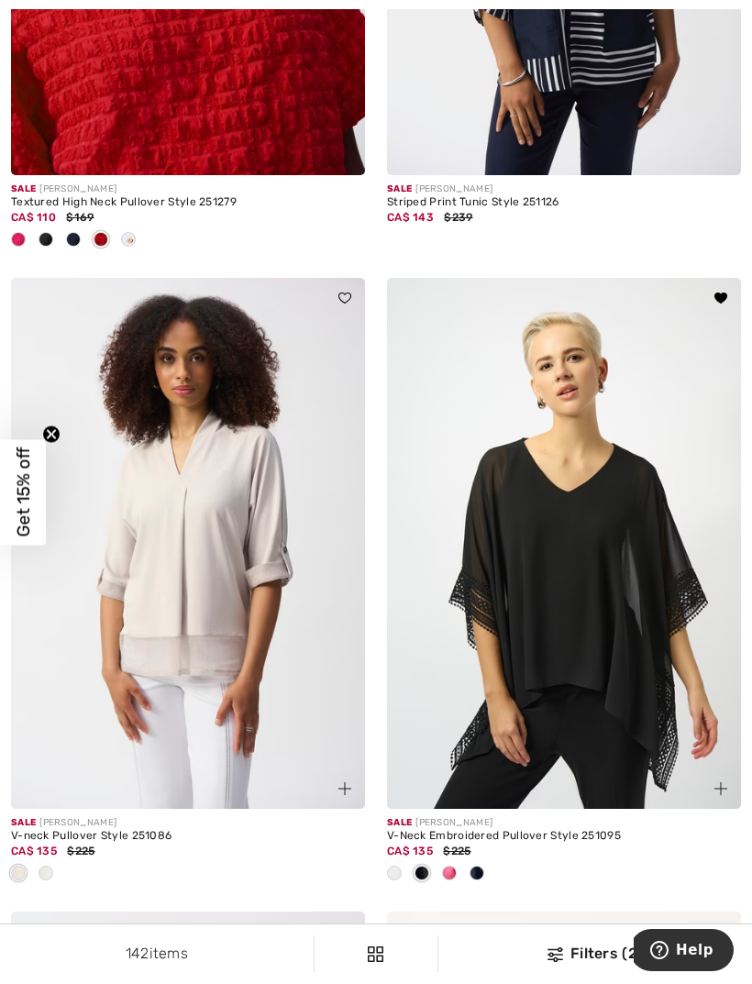
click at [456, 872] on span at bounding box center [449, 873] width 15 height 15
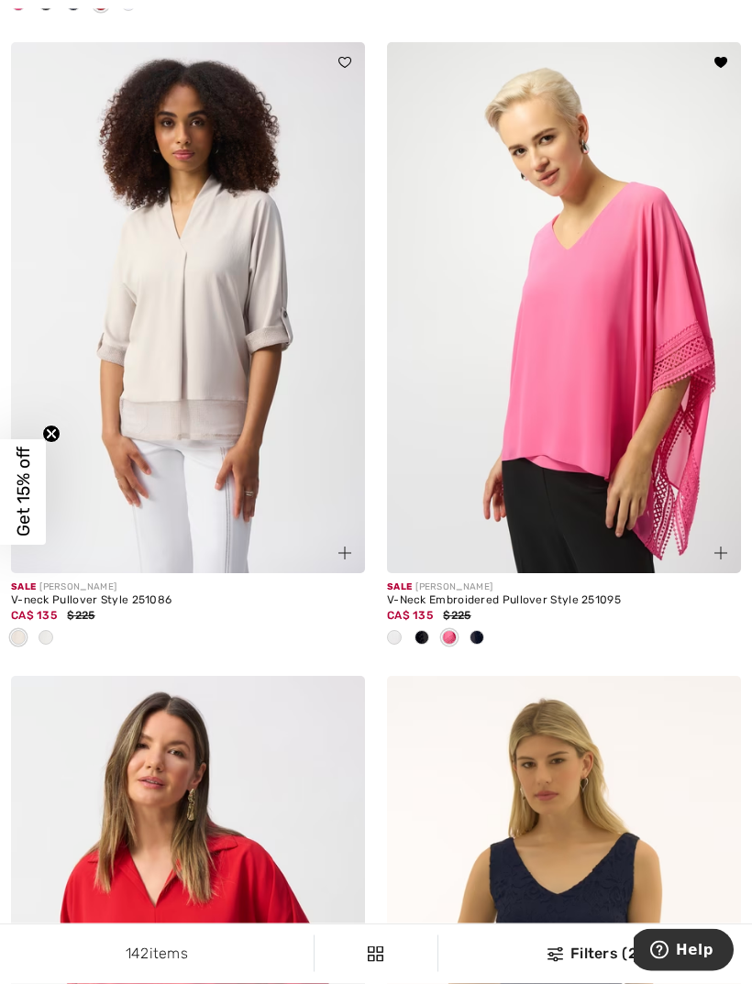
scroll to position [774, 0]
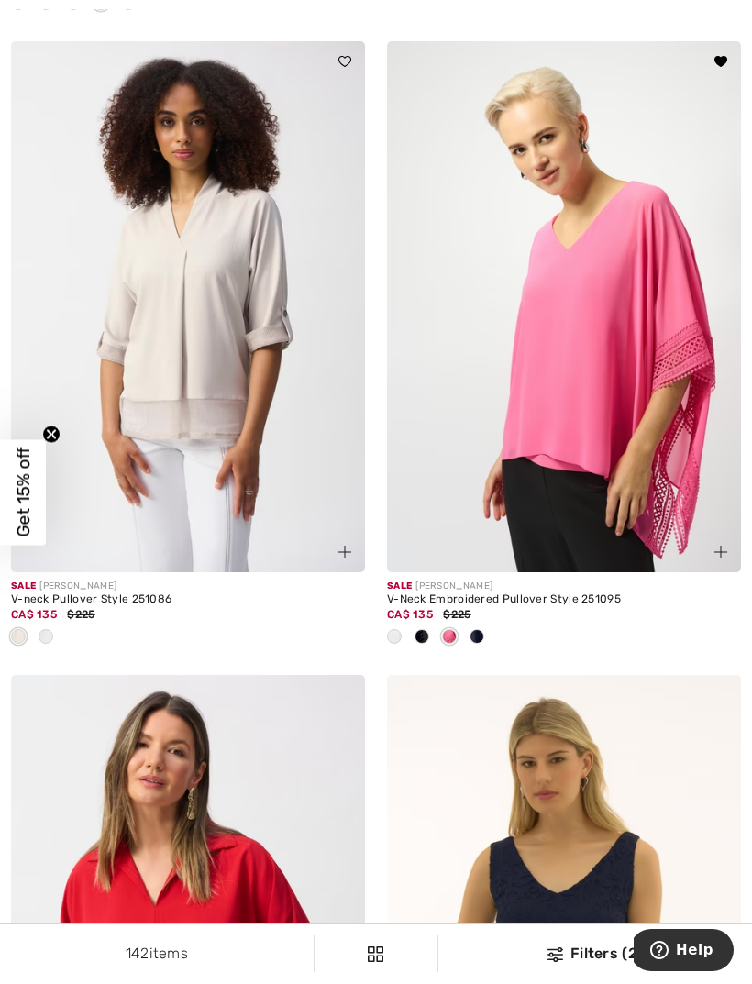
click at [601, 418] on img at bounding box center [564, 306] width 354 height 531
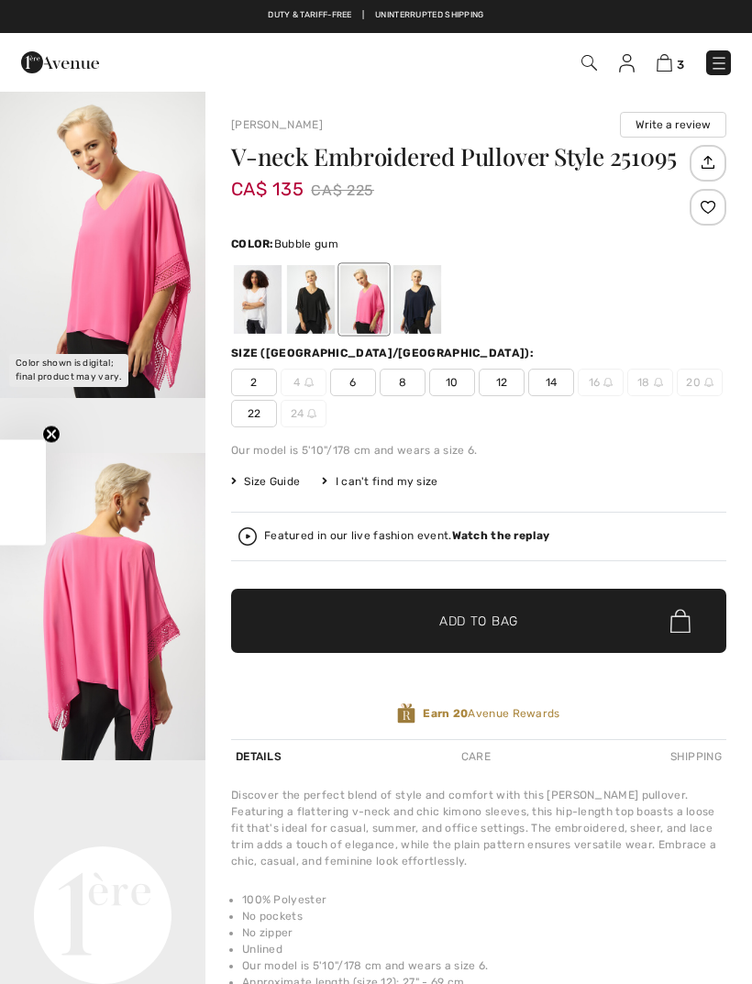
checkbox input "true"
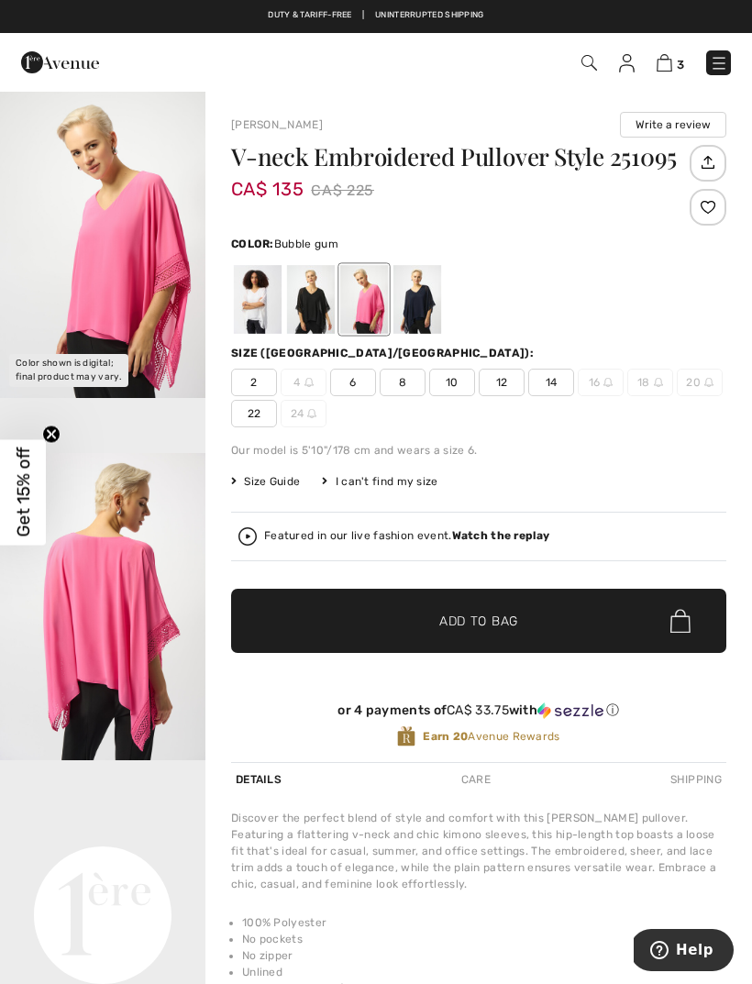
click at [508, 540] on strong "Watch the replay" at bounding box center [501, 535] width 98 height 13
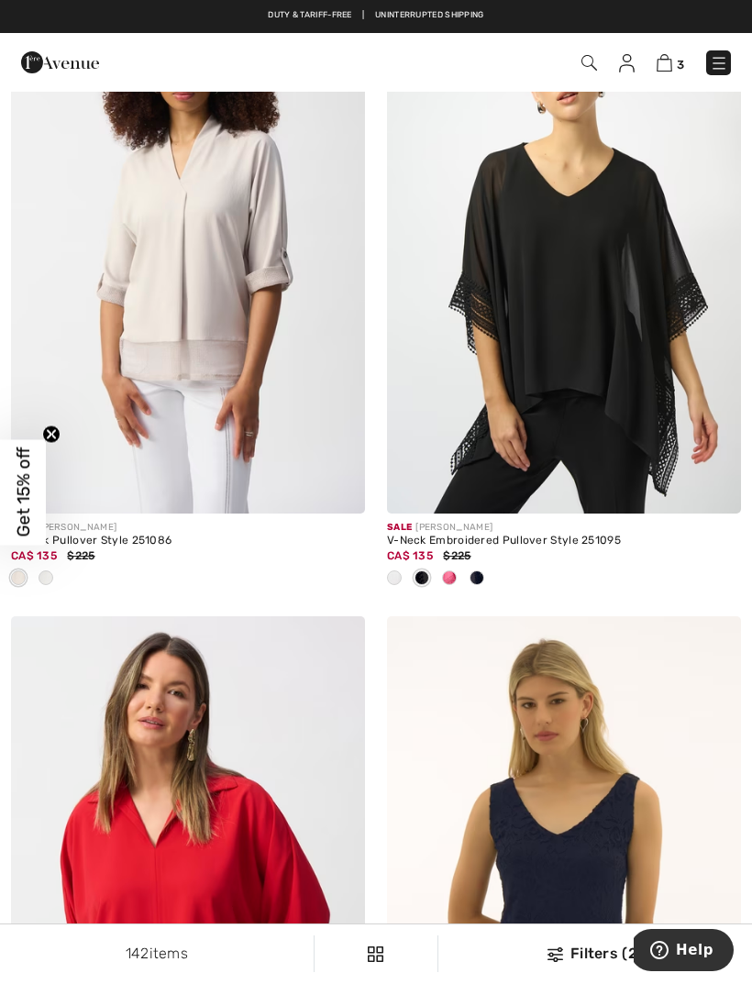
click at [589, 386] on img at bounding box center [564, 248] width 354 height 531
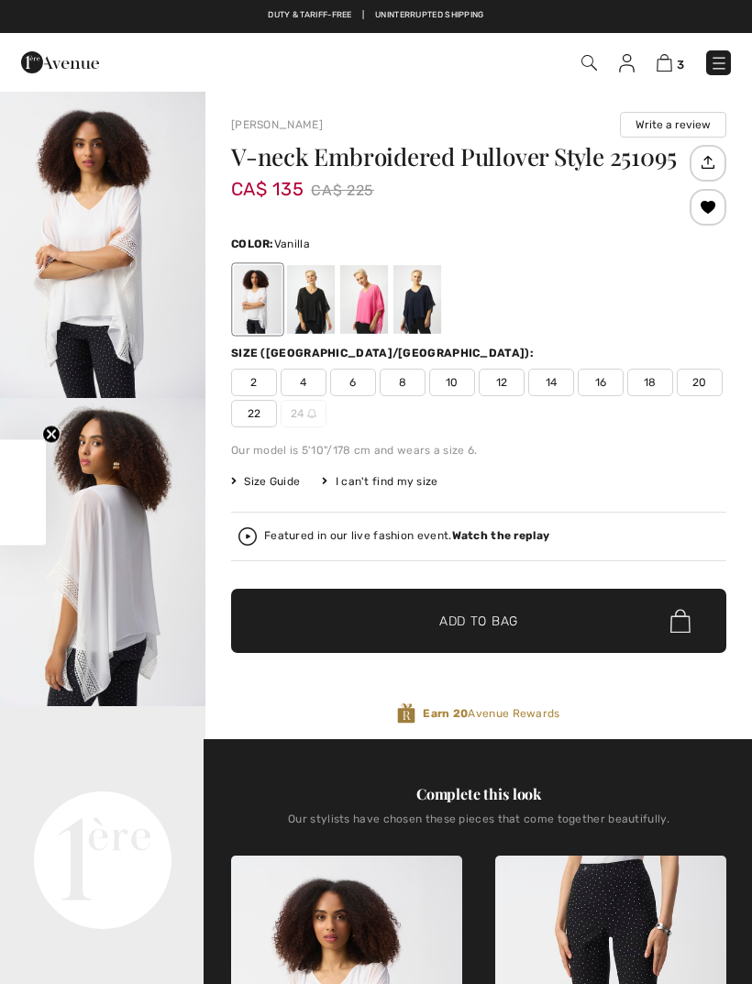
checkbox input "true"
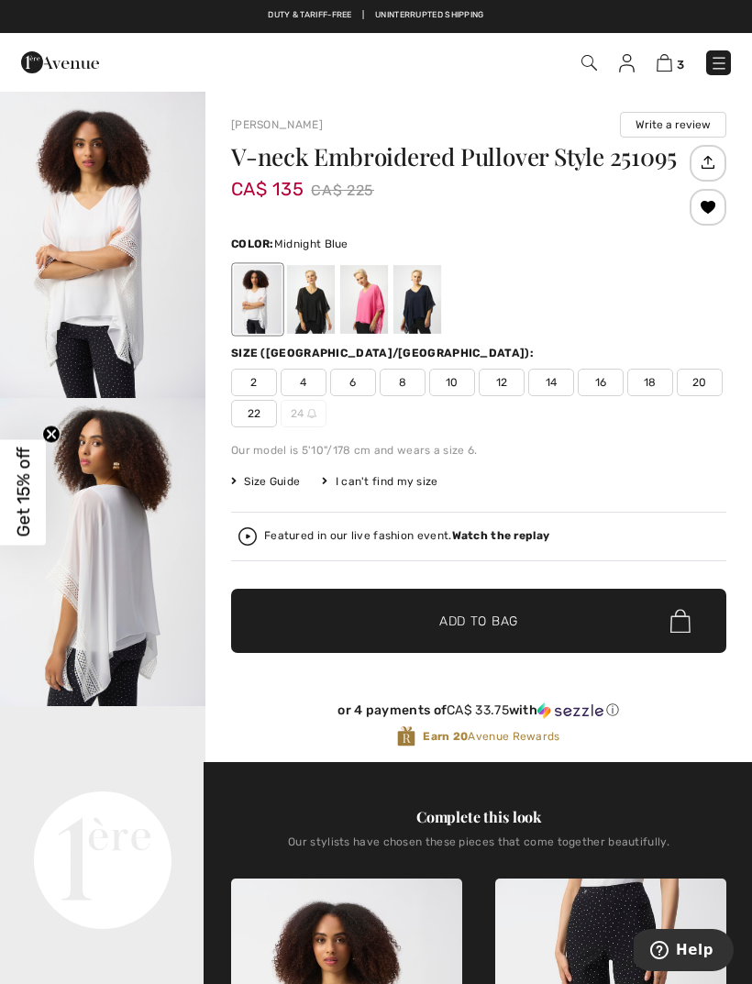
click at [394, 307] on div at bounding box center [418, 299] width 48 height 69
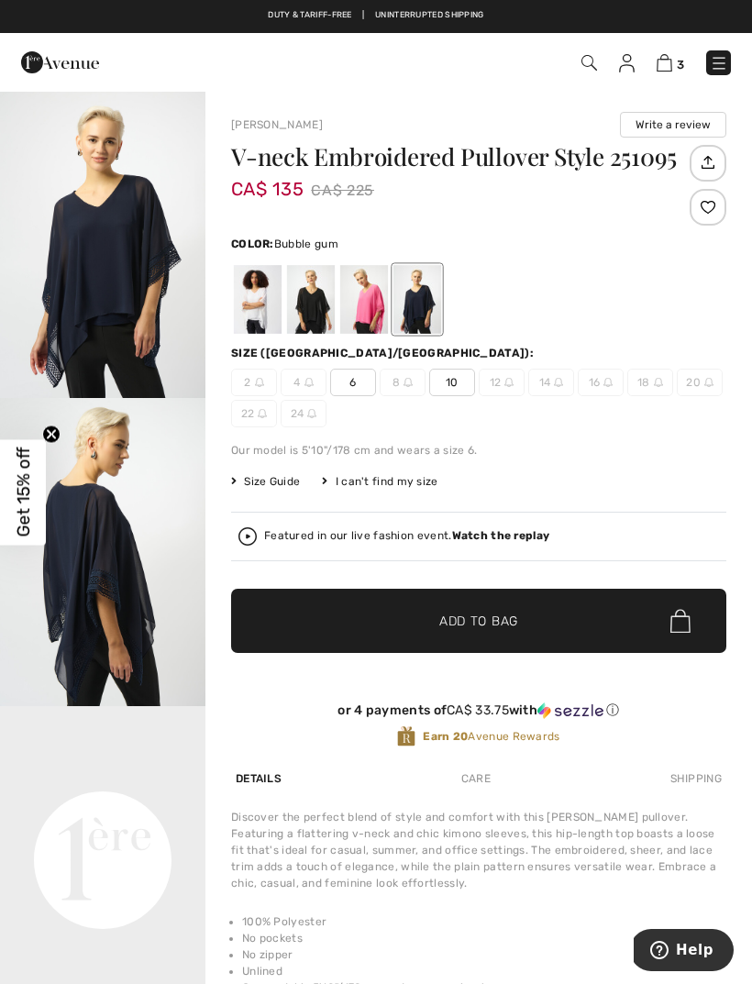
click at [382, 316] on div at bounding box center [364, 299] width 48 height 69
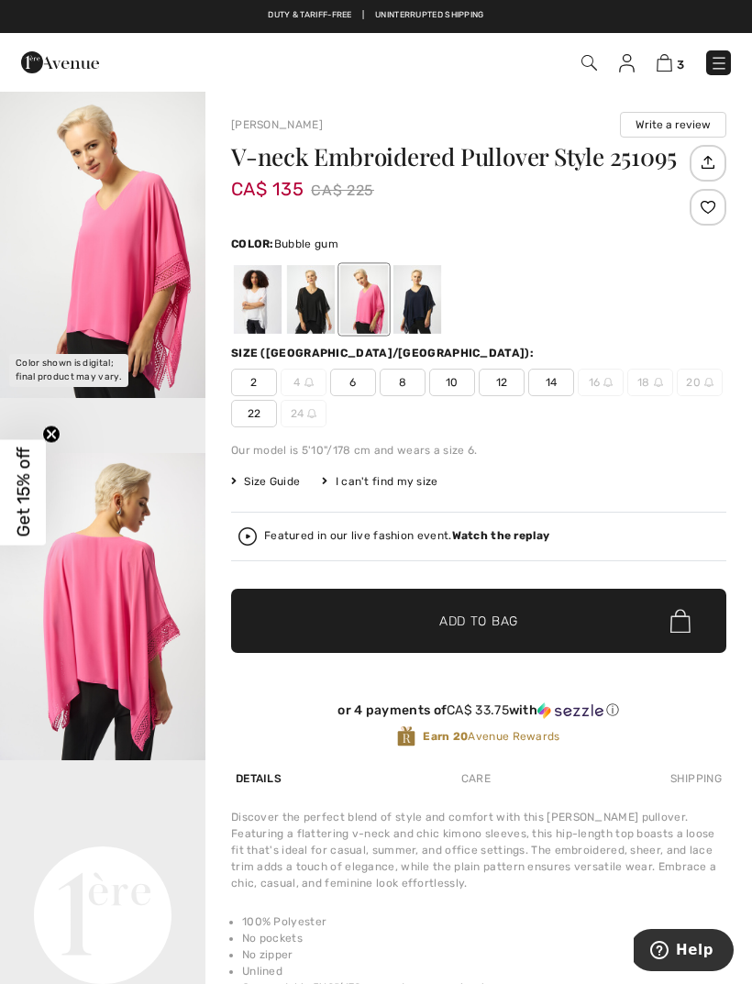
click at [558, 389] on span "14" at bounding box center [551, 383] width 46 height 28
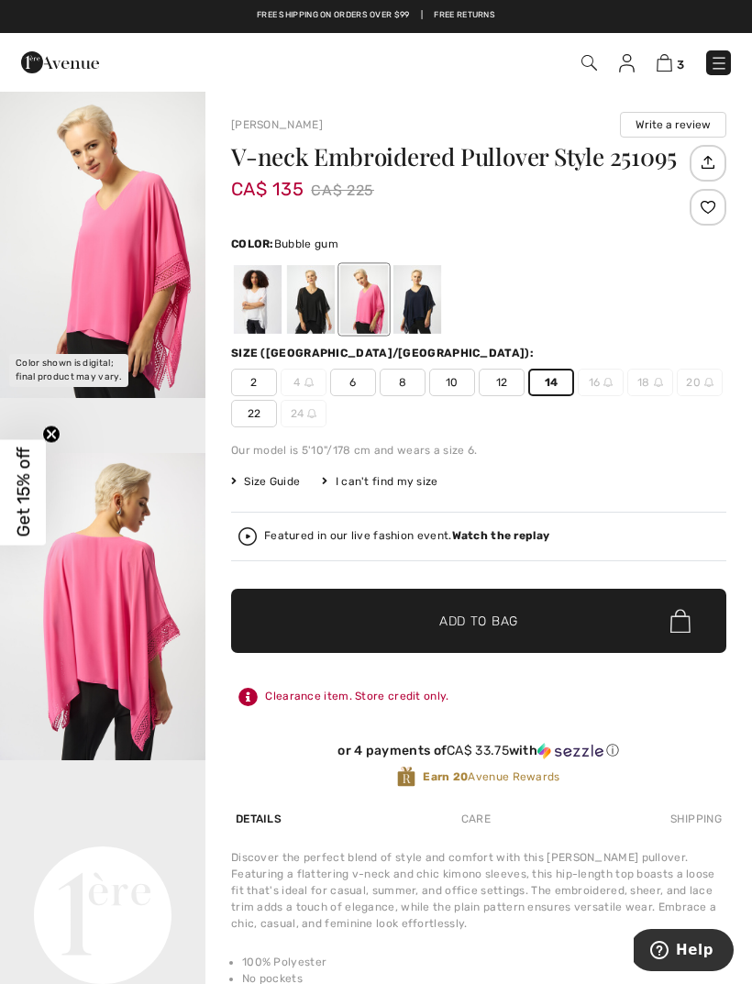
click at [512, 622] on span "Add to Bag" at bounding box center [478, 621] width 79 height 19
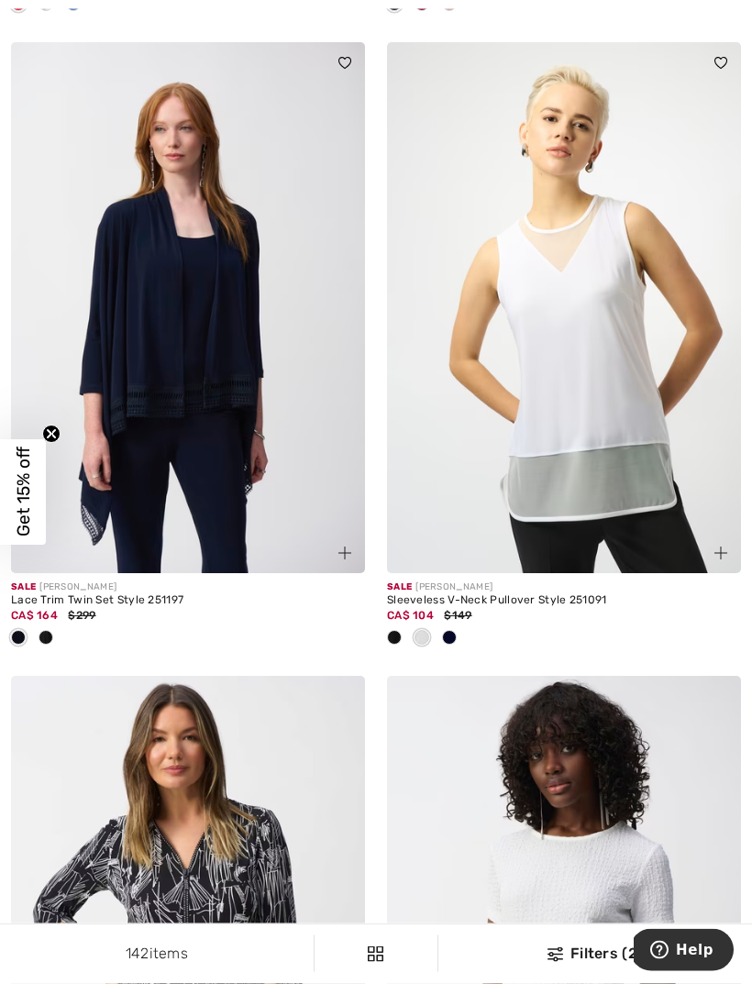
scroll to position [2040, 0]
click at [179, 381] on img at bounding box center [188, 307] width 354 height 531
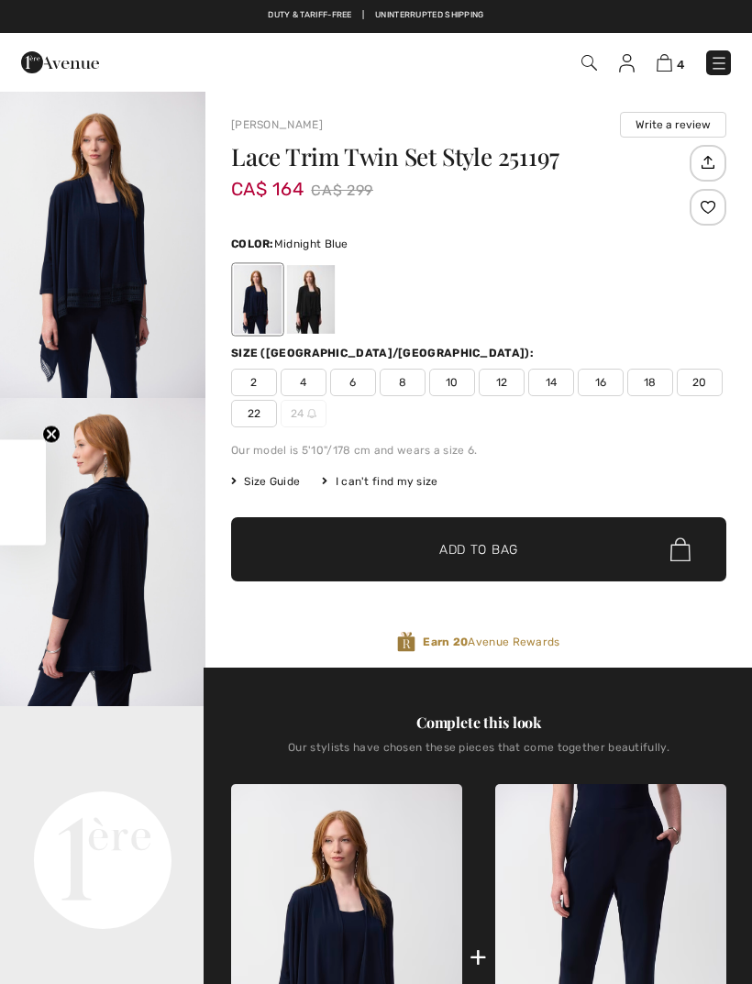
checkbox input "true"
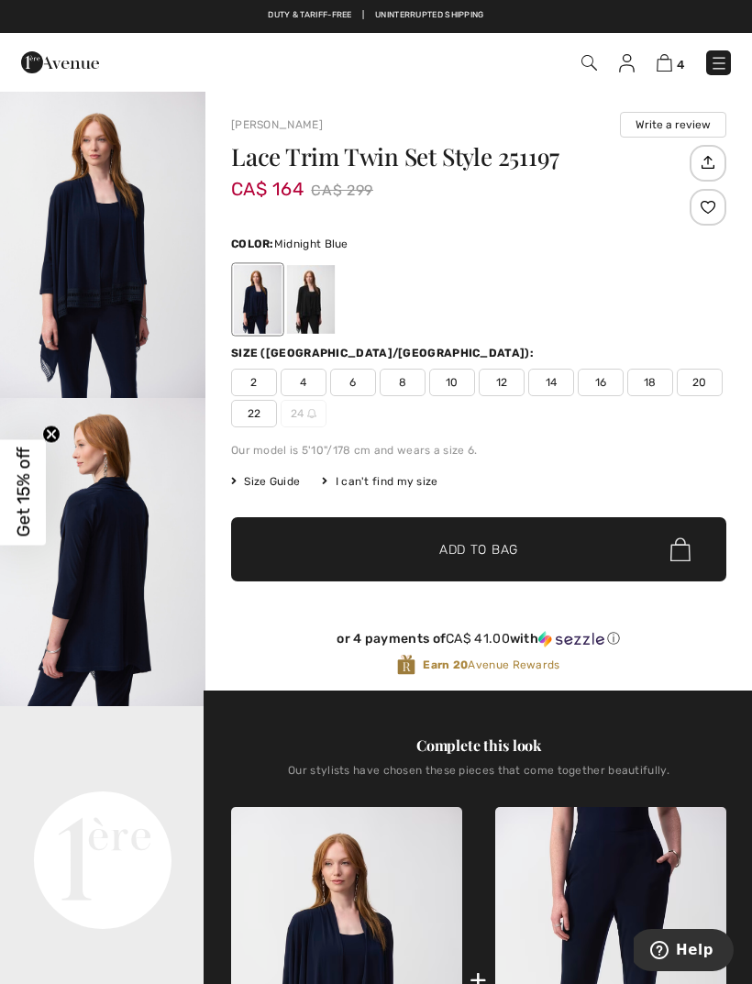
click at [326, 317] on div at bounding box center [311, 299] width 48 height 69
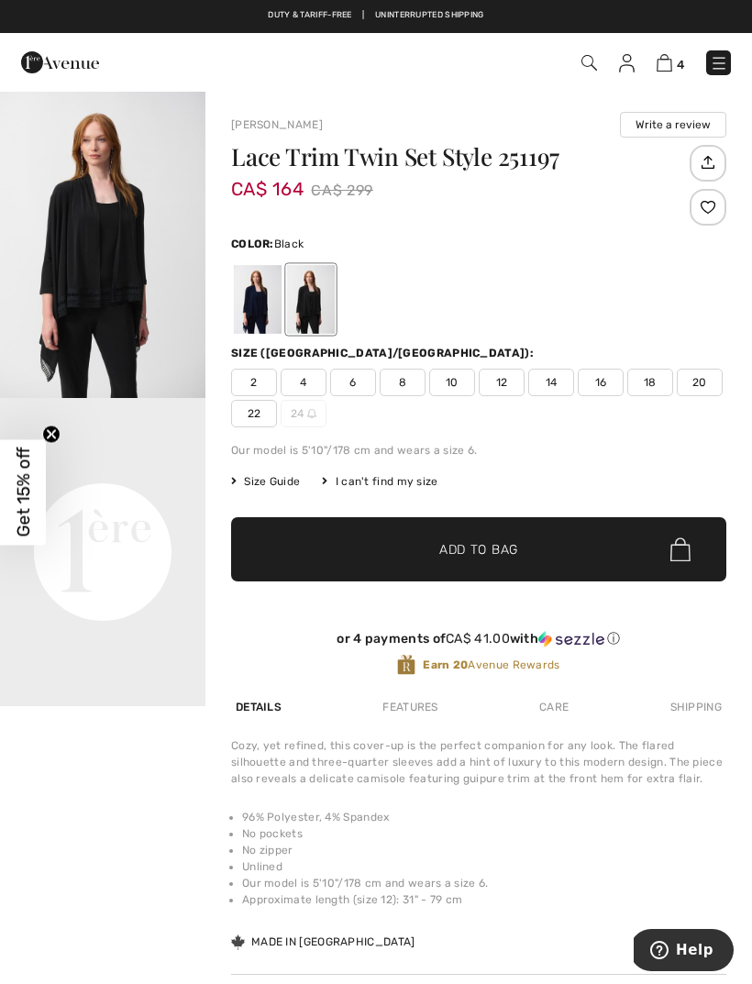
click at [561, 385] on span "14" at bounding box center [551, 383] width 46 height 28
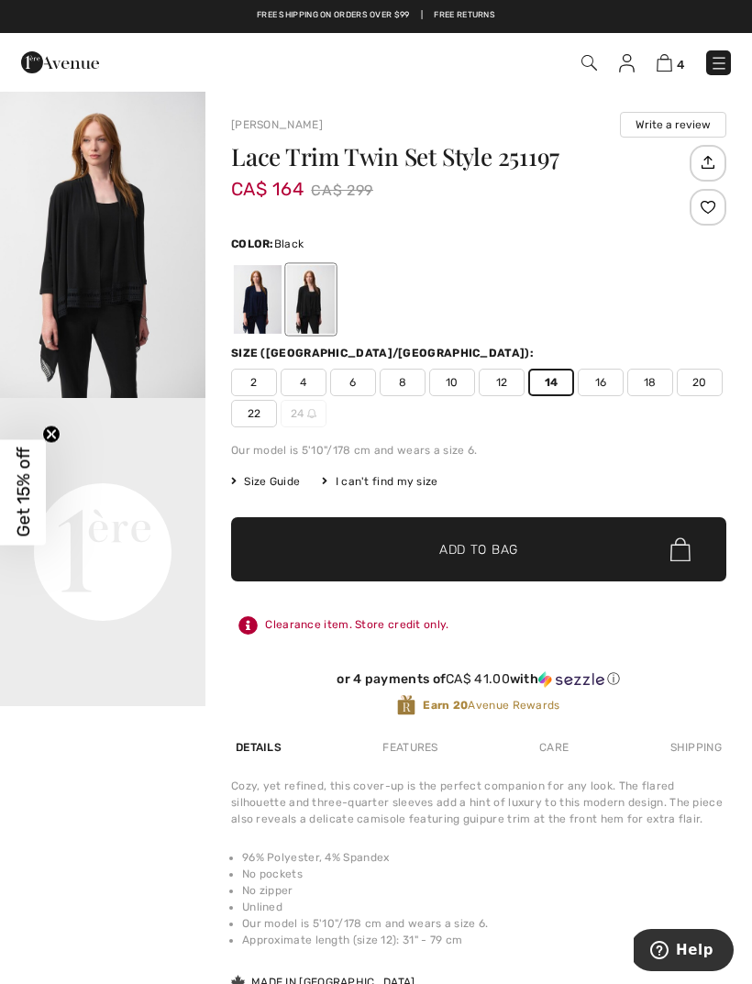
click at [480, 547] on span "Add to Bag" at bounding box center [478, 549] width 79 height 19
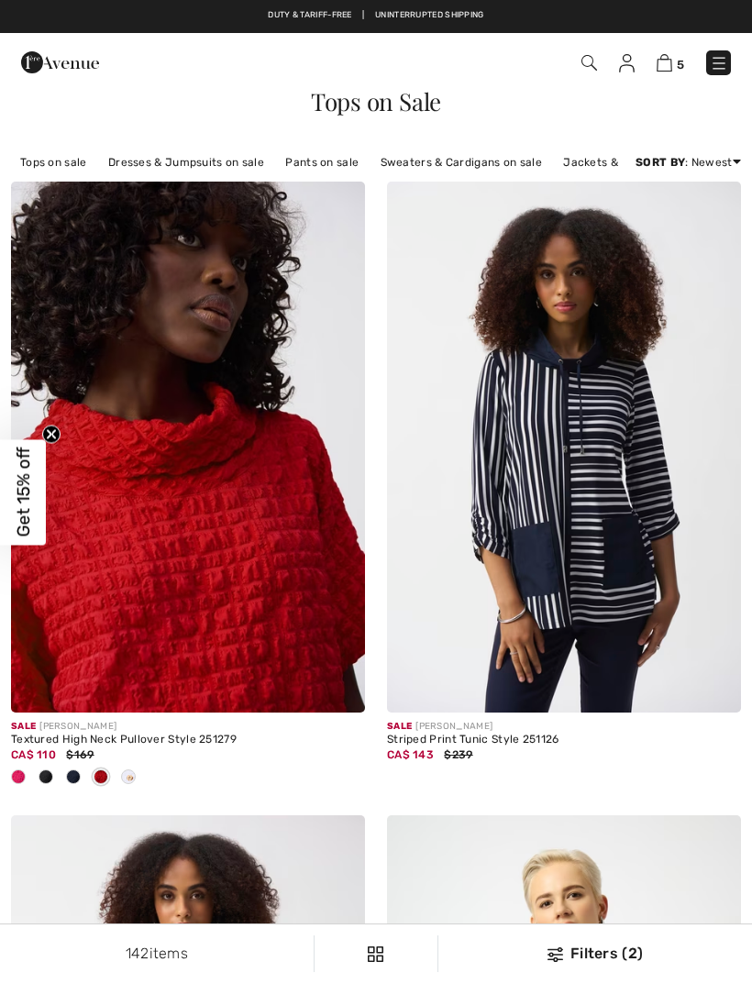
checkbox input "true"
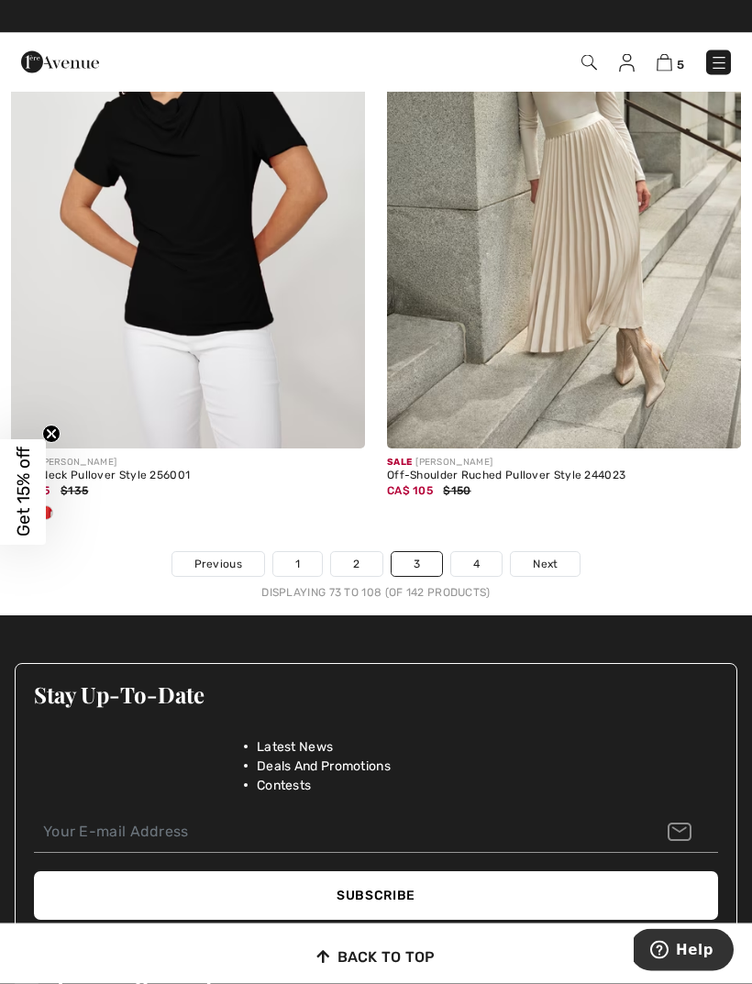
scroll to position [11258, 0]
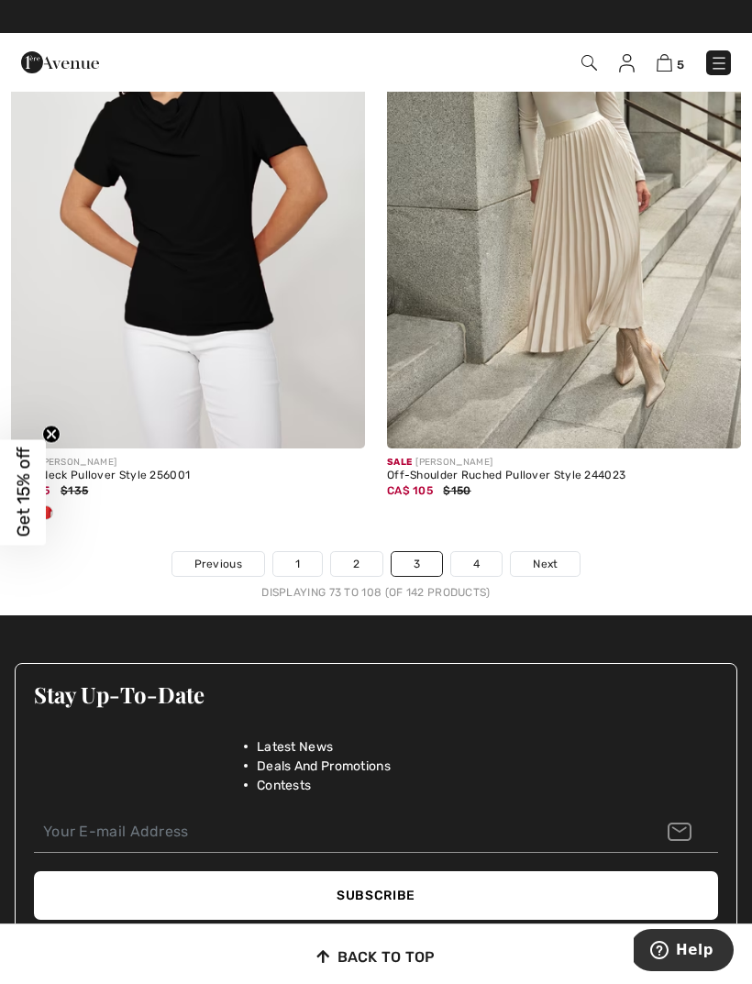
click at [551, 556] on span "Next" at bounding box center [545, 564] width 25 height 17
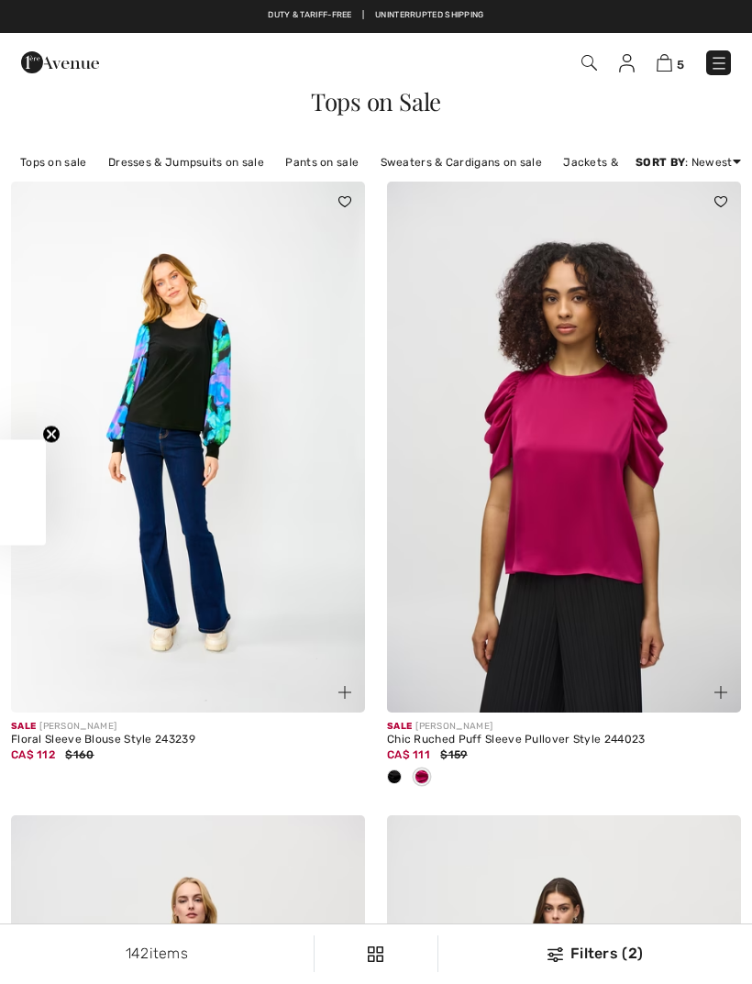
checkbox input "true"
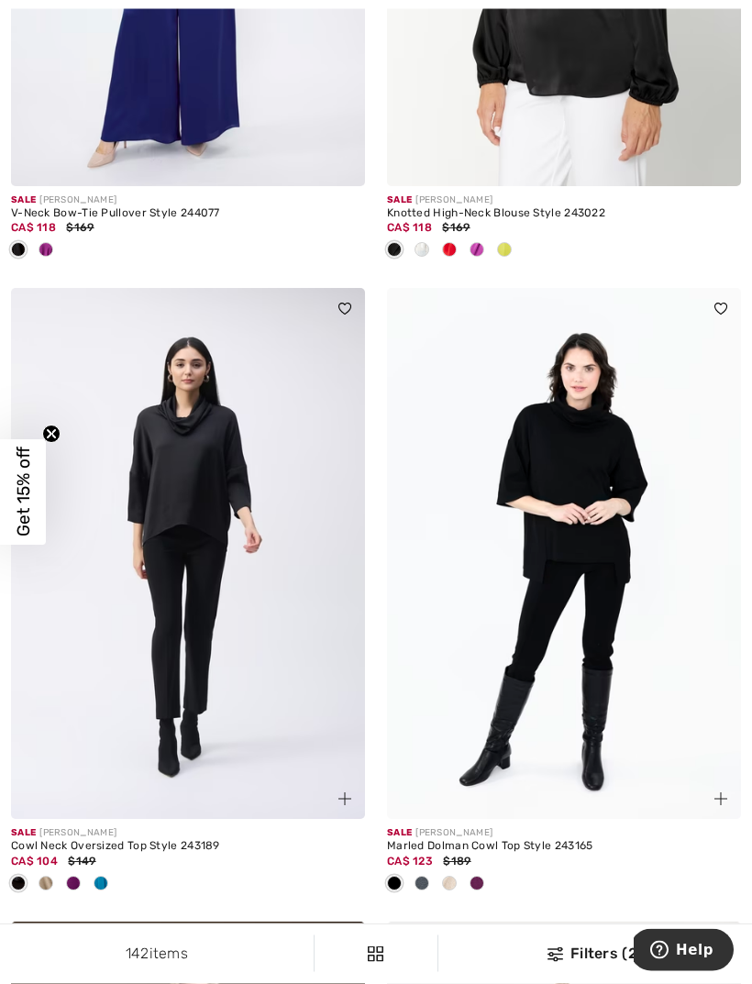
scroll to position [1765, 0]
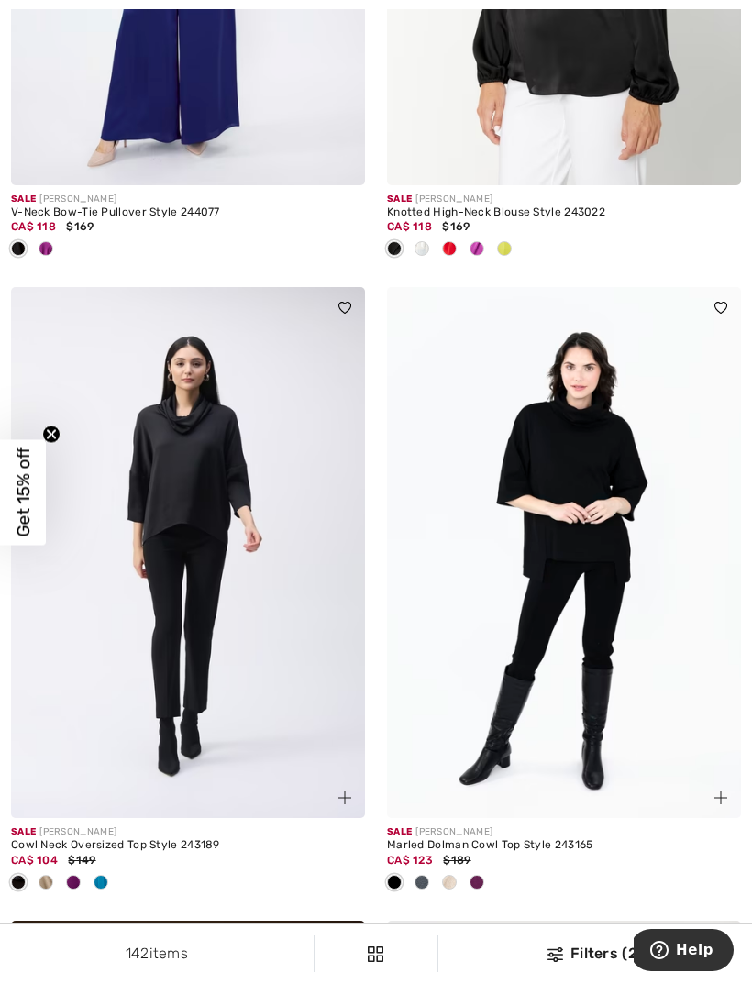
click at [107, 881] on span at bounding box center [101, 882] width 15 height 15
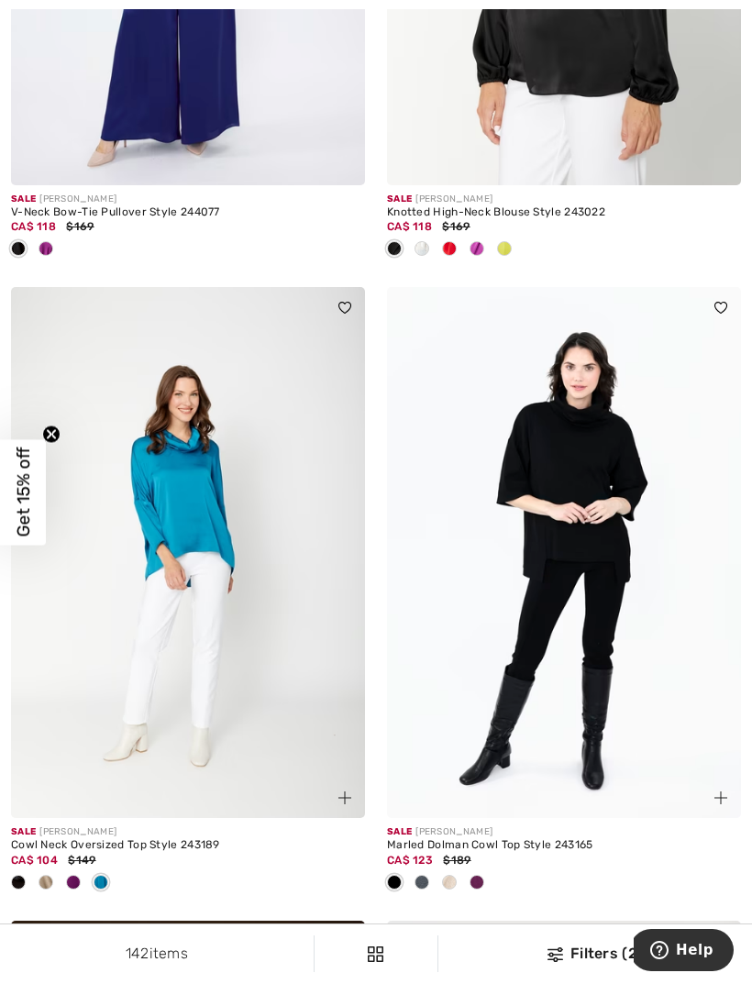
click at [166, 436] on img at bounding box center [188, 552] width 354 height 531
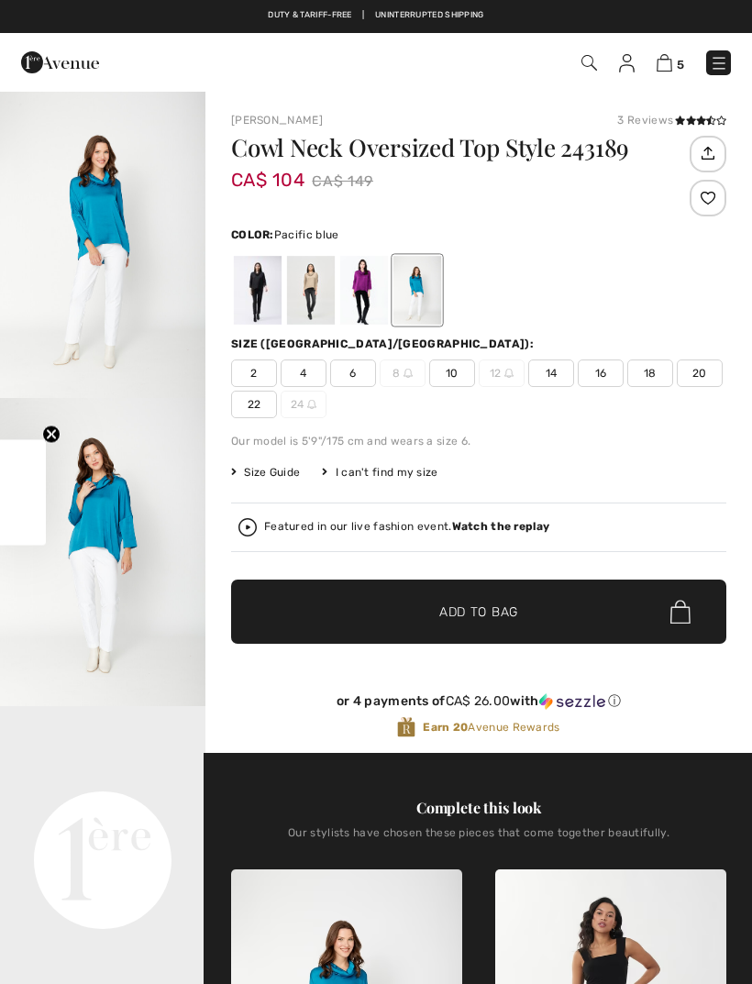
checkbox input "true"
click at [516, 531] on strong "Watch the replay" at bounding box center [501, 526] width 98 height 13
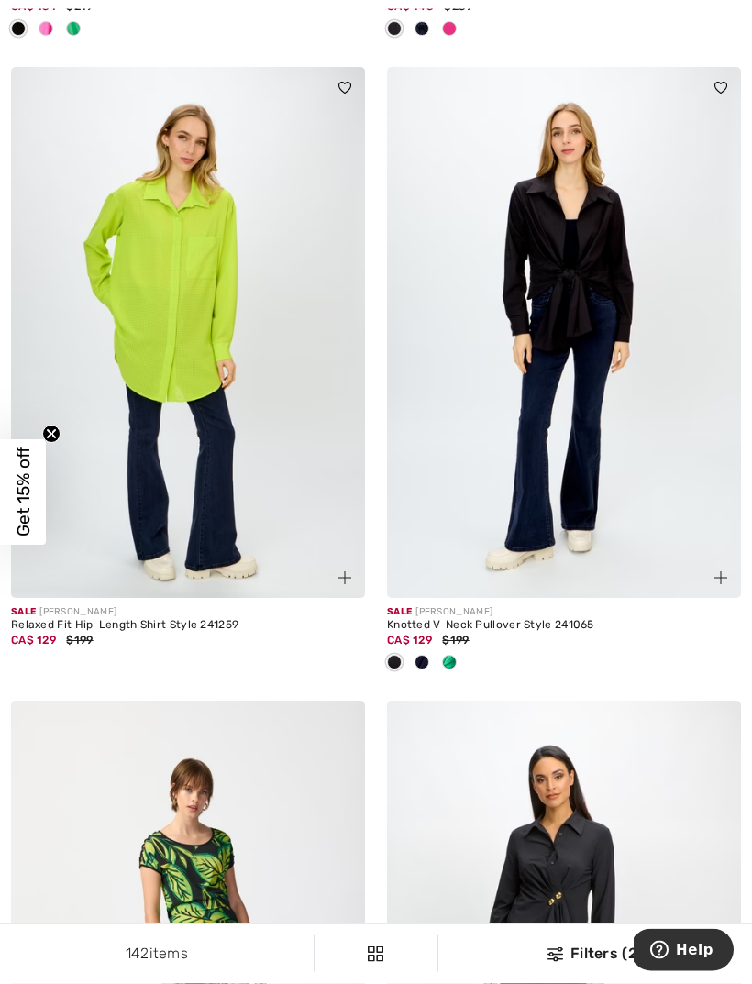
scroll to position [8666, 0]
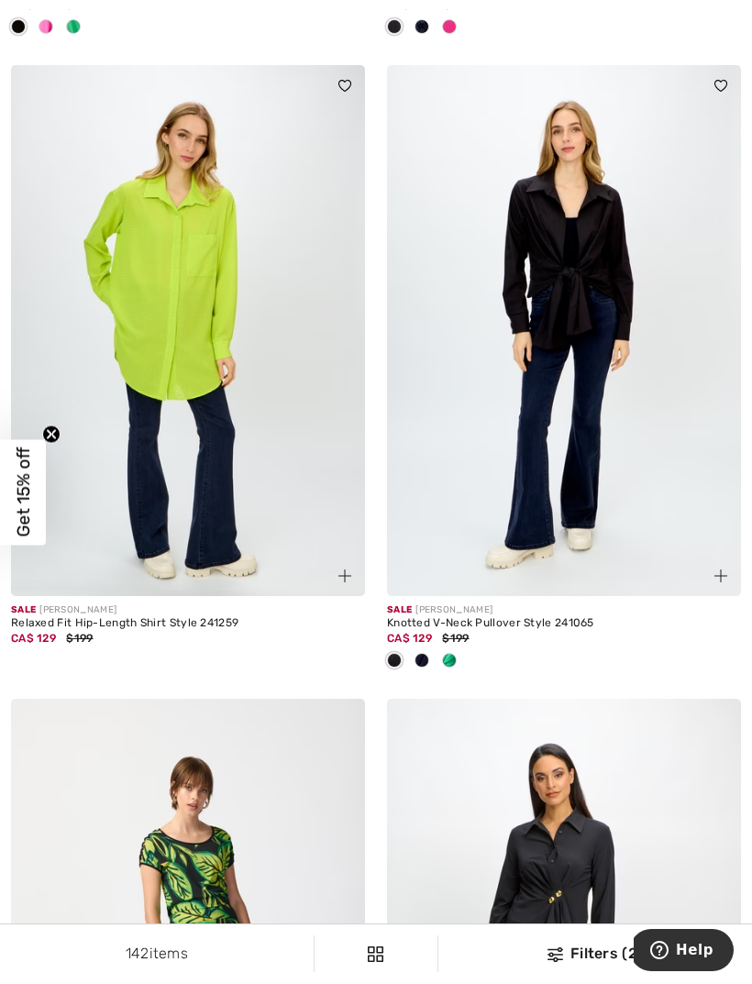
click at [459, 657] on div at bounding box center [450, 662] width 28 height 30
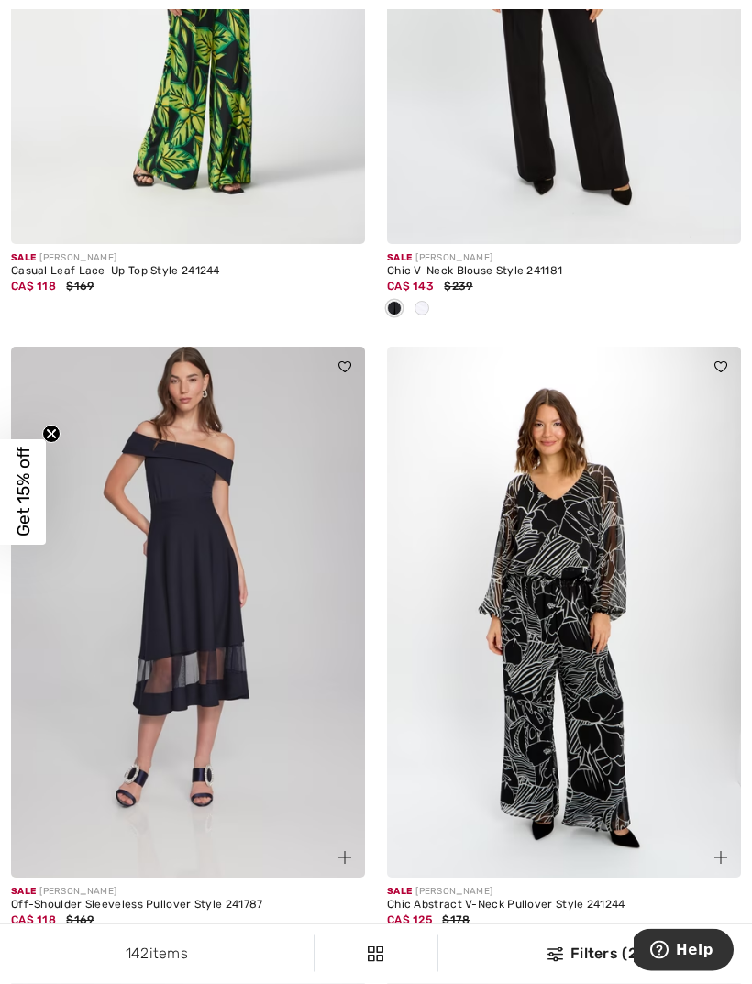
scroll to position [9652, 0]
click at [554, 625] on img at bounding box center [564, 612] width 354 height 531
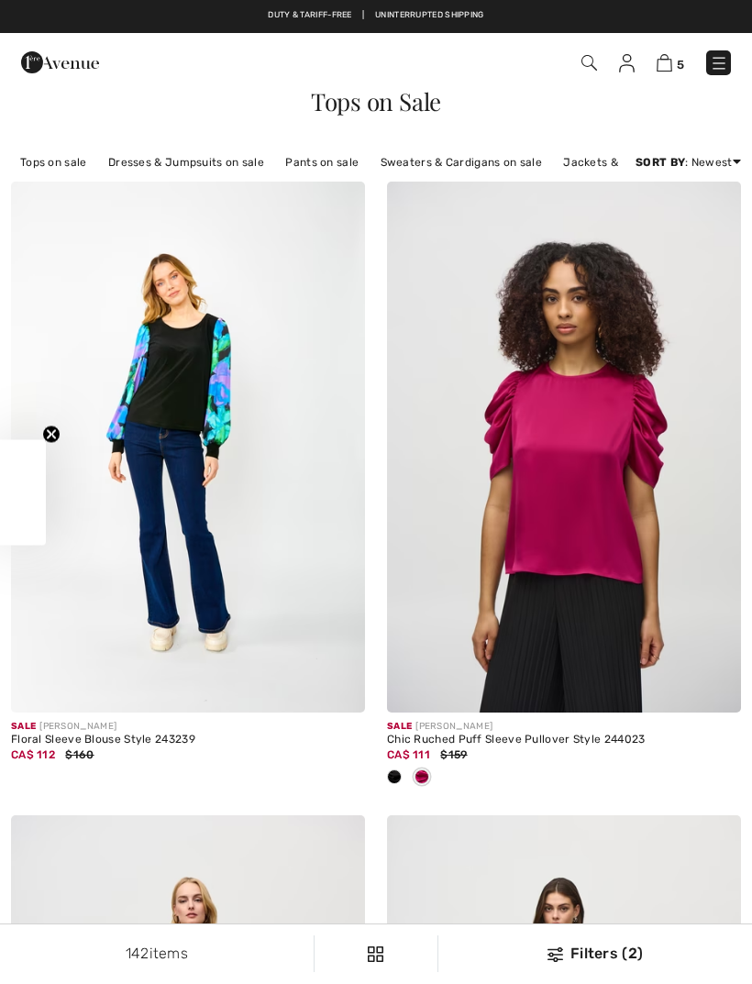
checkbox input "true"
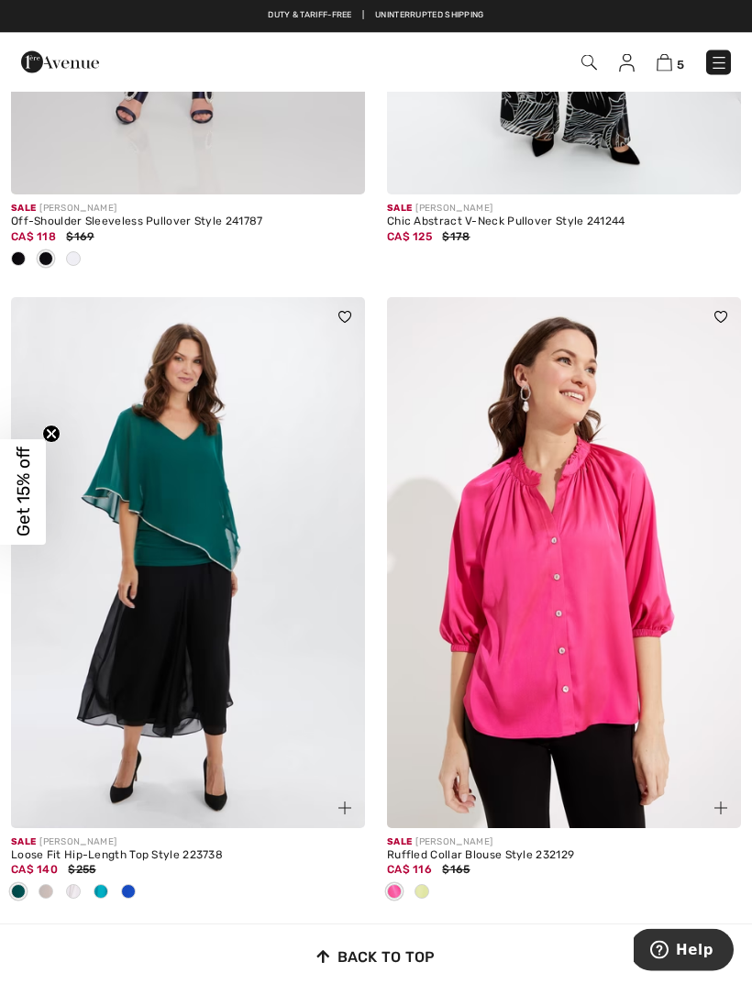
scroll to position [10329, 0]
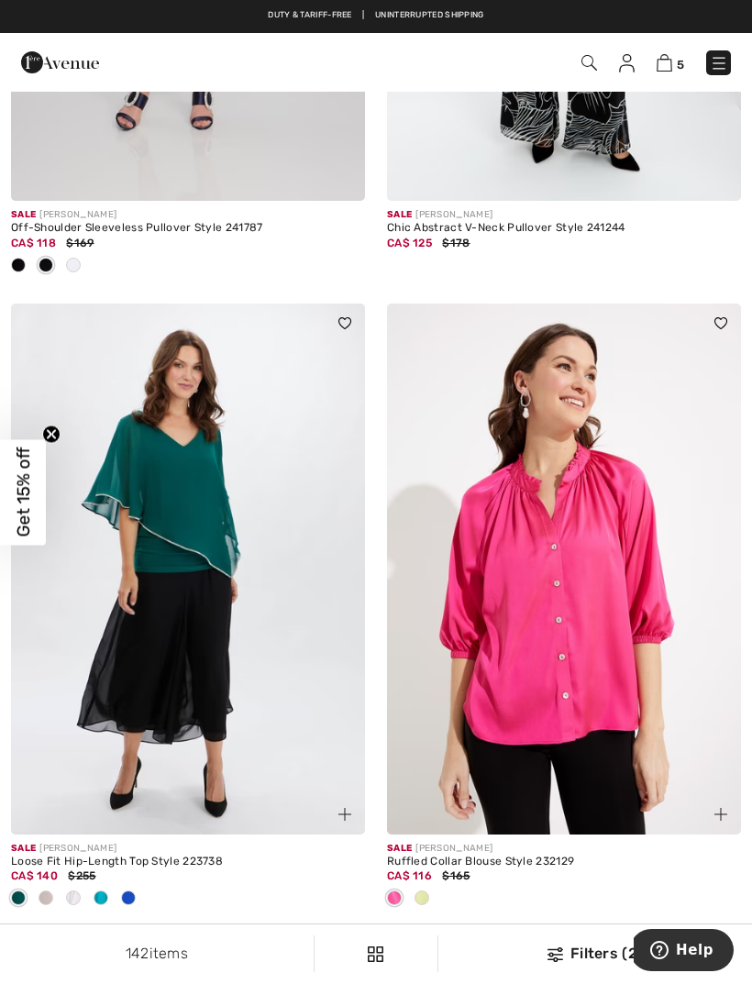
click at [725, 60] on img at bounding box center [719, 63] width 18 height 18
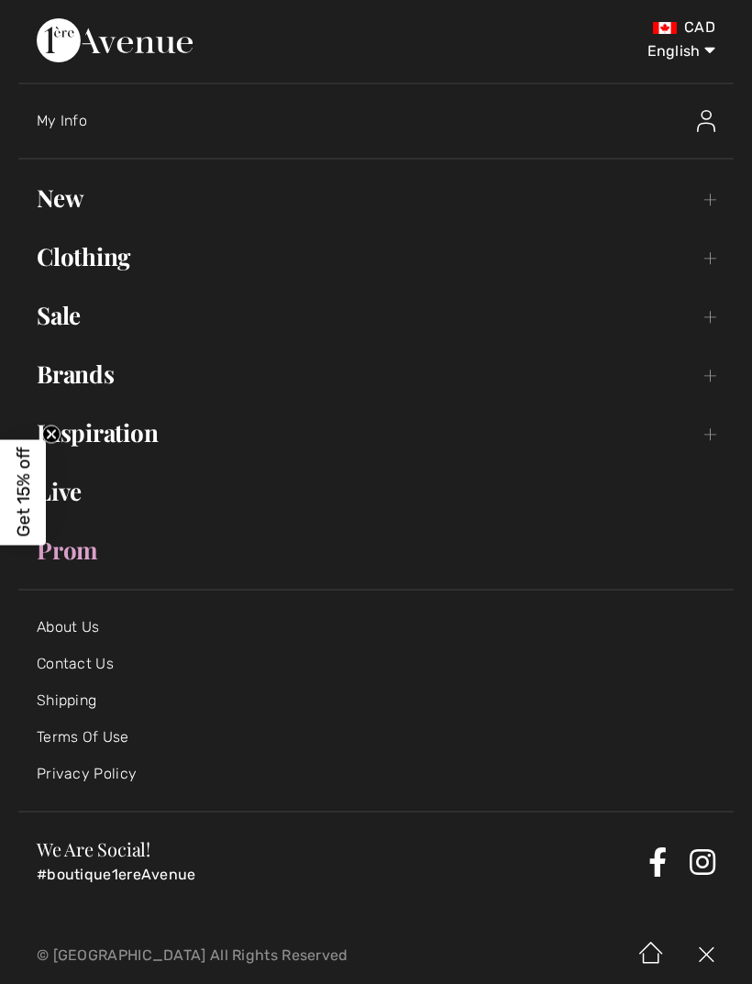
click at [88, 327] on link "Sale Toggle submenu" at bounding box center [376, 315] width 716 height 40
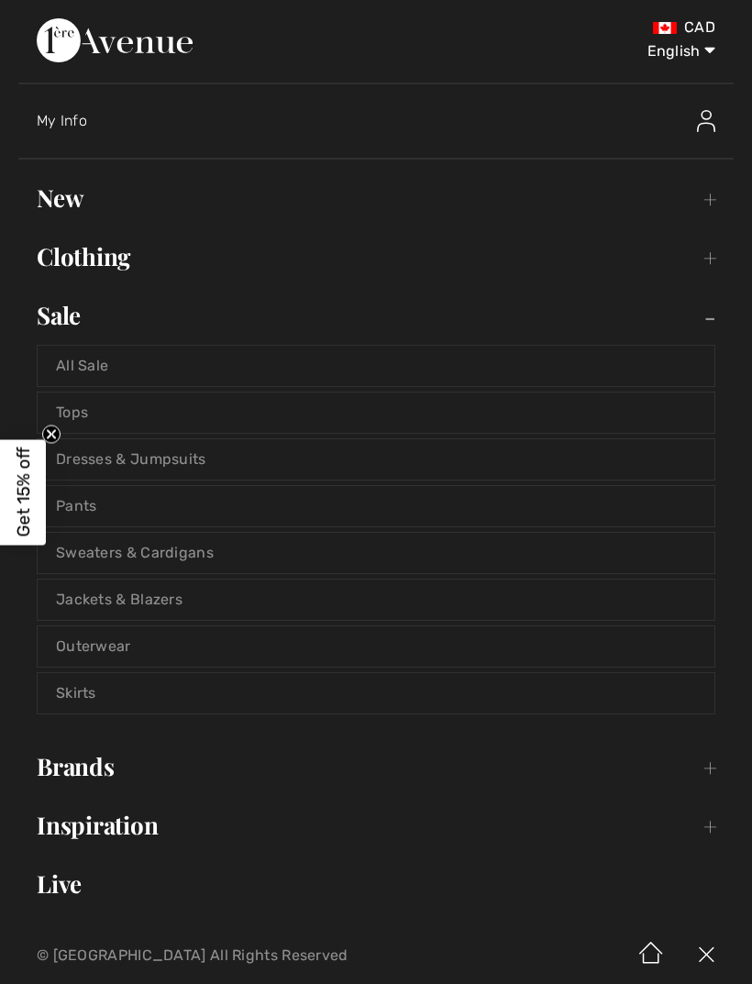
click at [145, 457] on link "Dresses & Jumpsuits" at bounding box center [376, 459] width 677 height 40
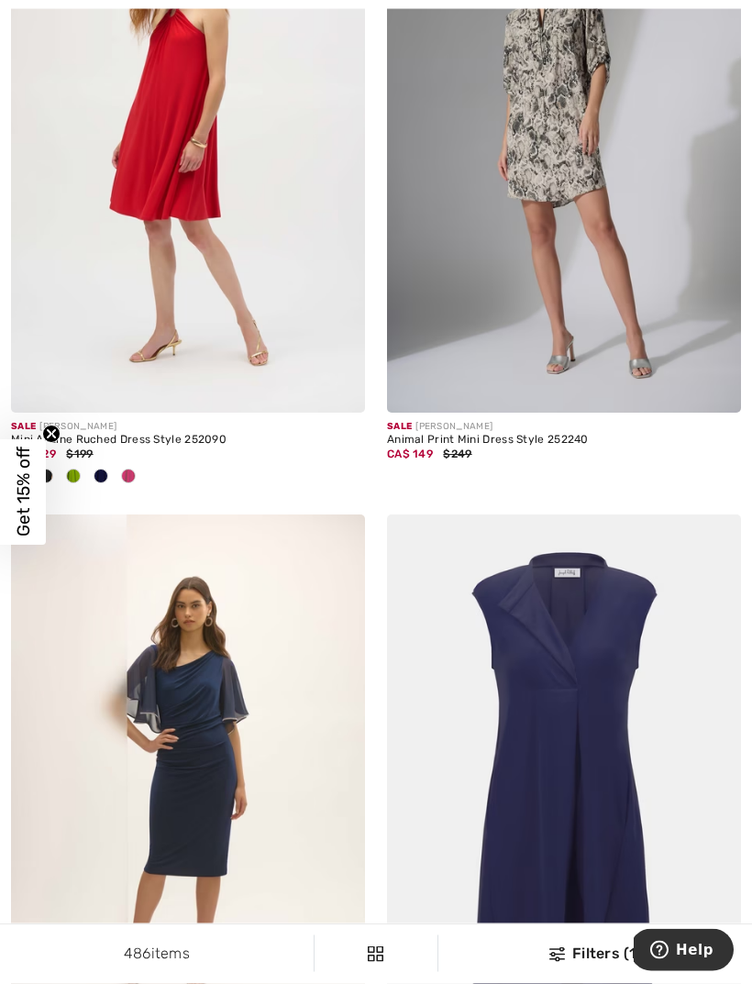
scroll to position [1539, 0]
click at [574, 965] on div "Filters (1)" at bounding box center [596, 954] width 292 height 22
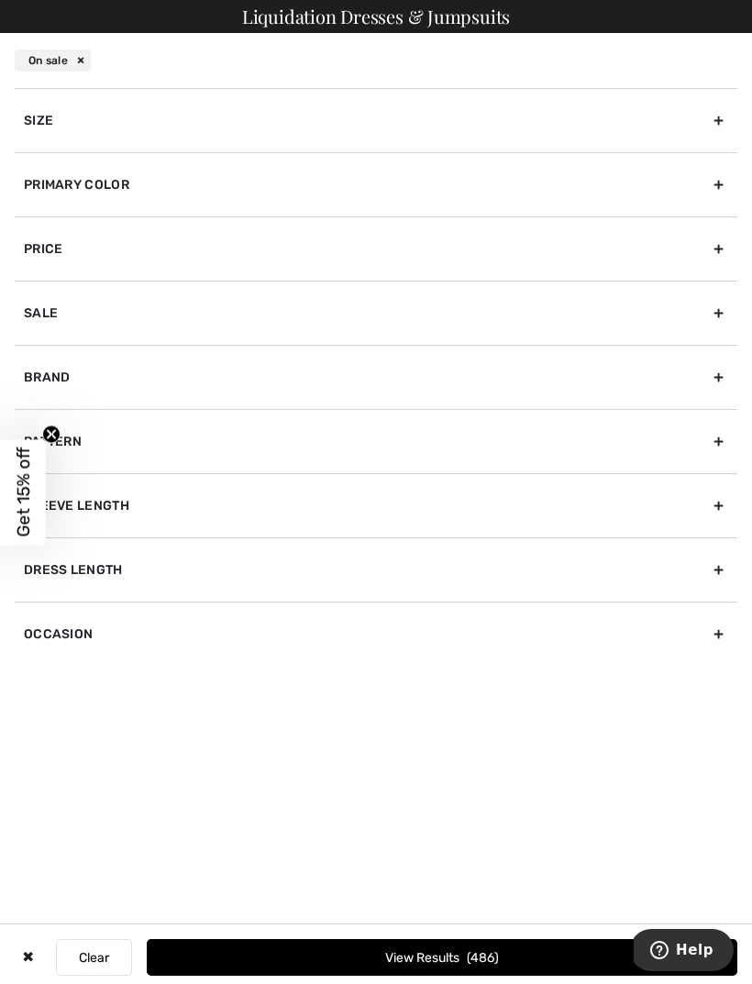
click at [130, 124] on div "Size" at bounding box center [376, 120] width 723 height 64
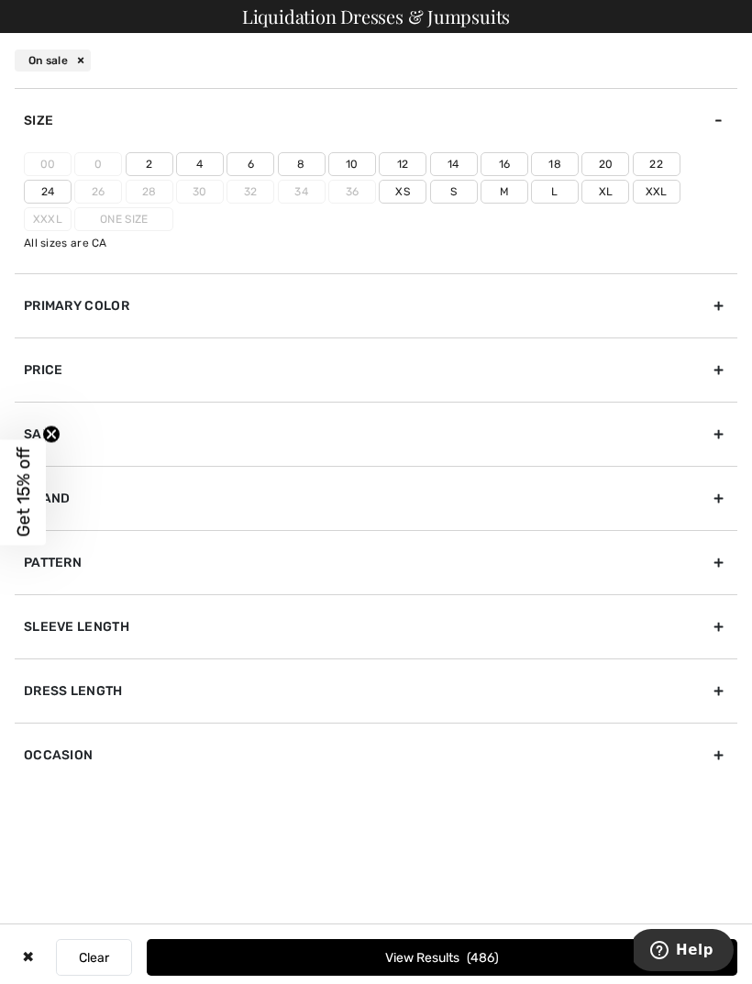
click at [456, 169] on label "14" at bounding box center [454, 164] width 48 height 24
click at [0, 0] on input"] "14" at bounding box center [0, 0] width 0 height 0
click at [457, 976] on button "View Results 142" at bounding box center [442, 957] width 591 height 37
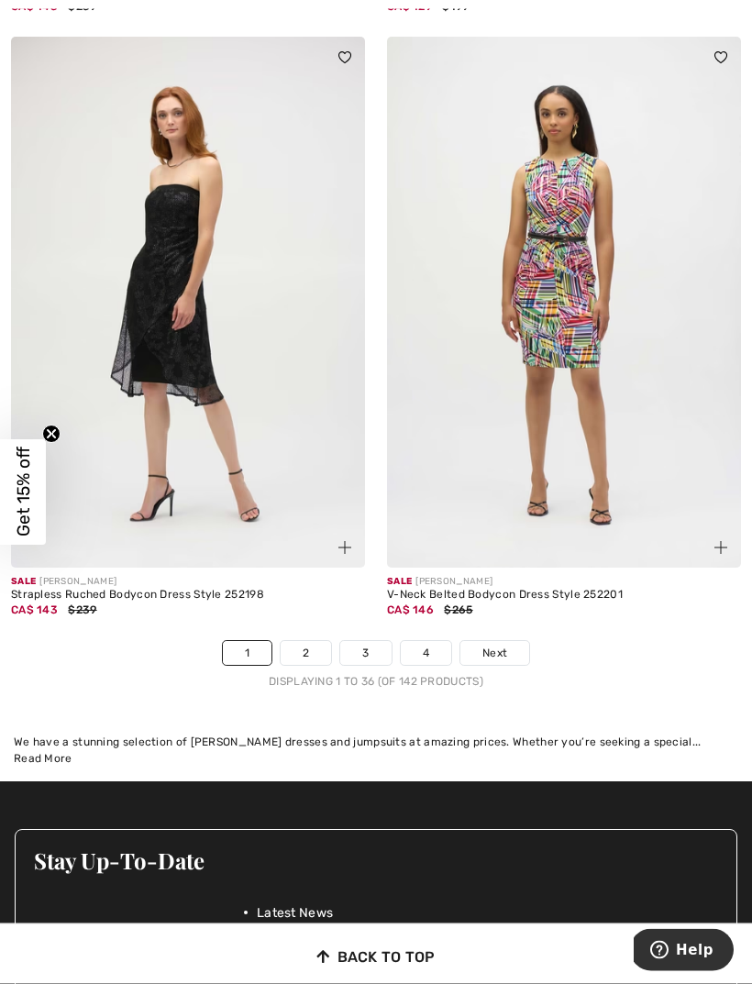
scroll to position [11142, 0]
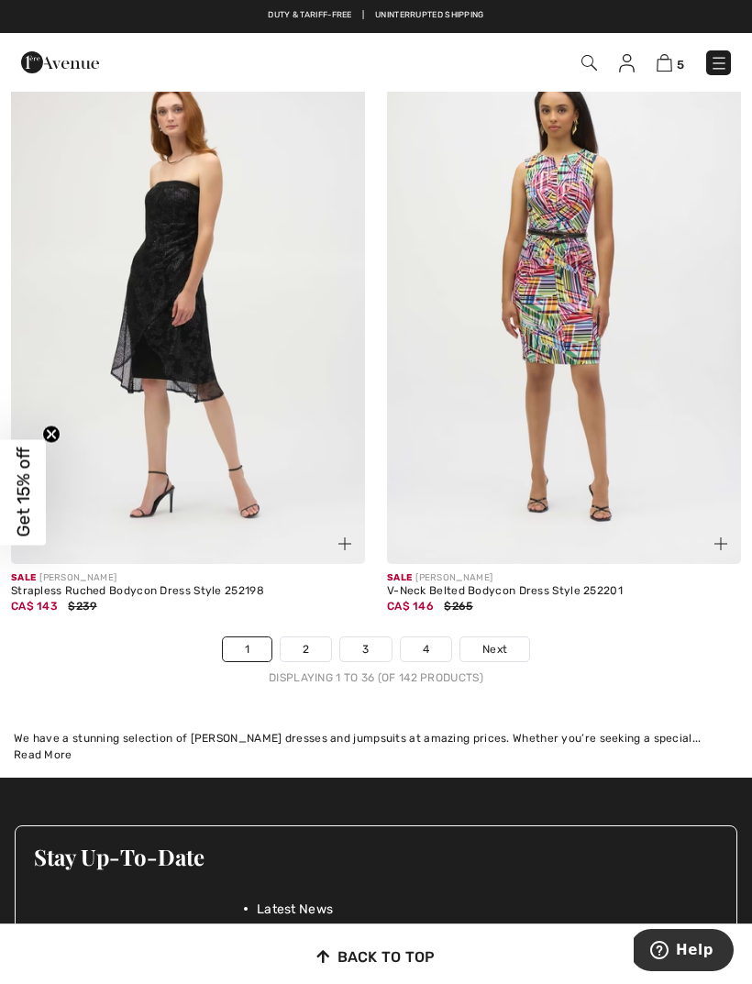
click at [496, 643] on span "Next" at bounding box center [495, 649] width 25 height 17
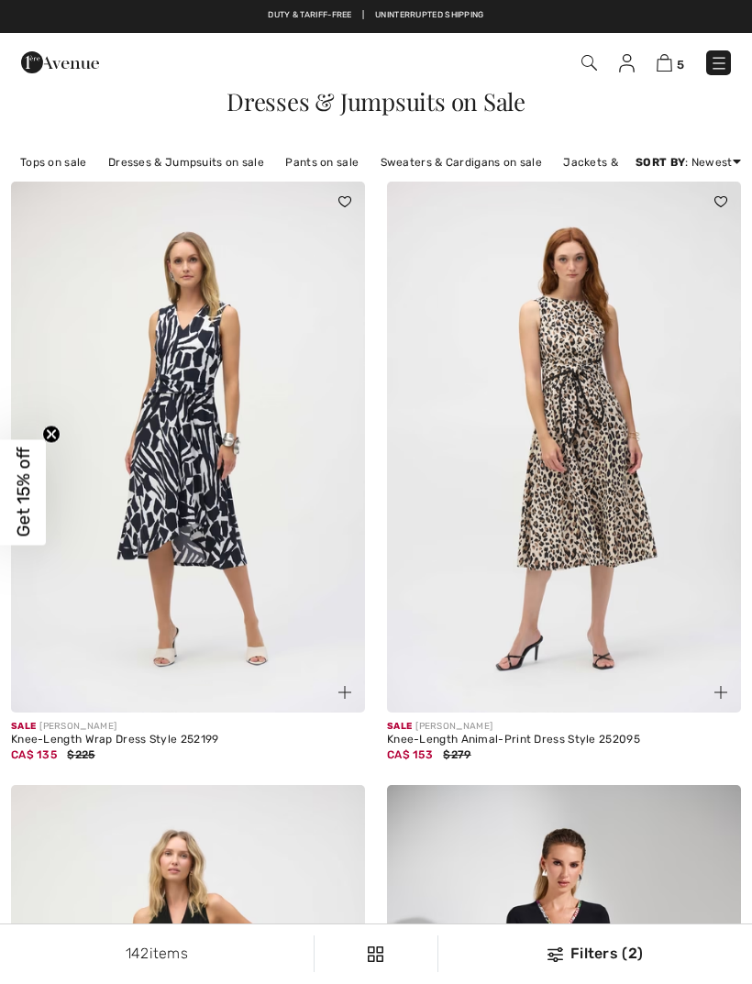
checkbox input "true"
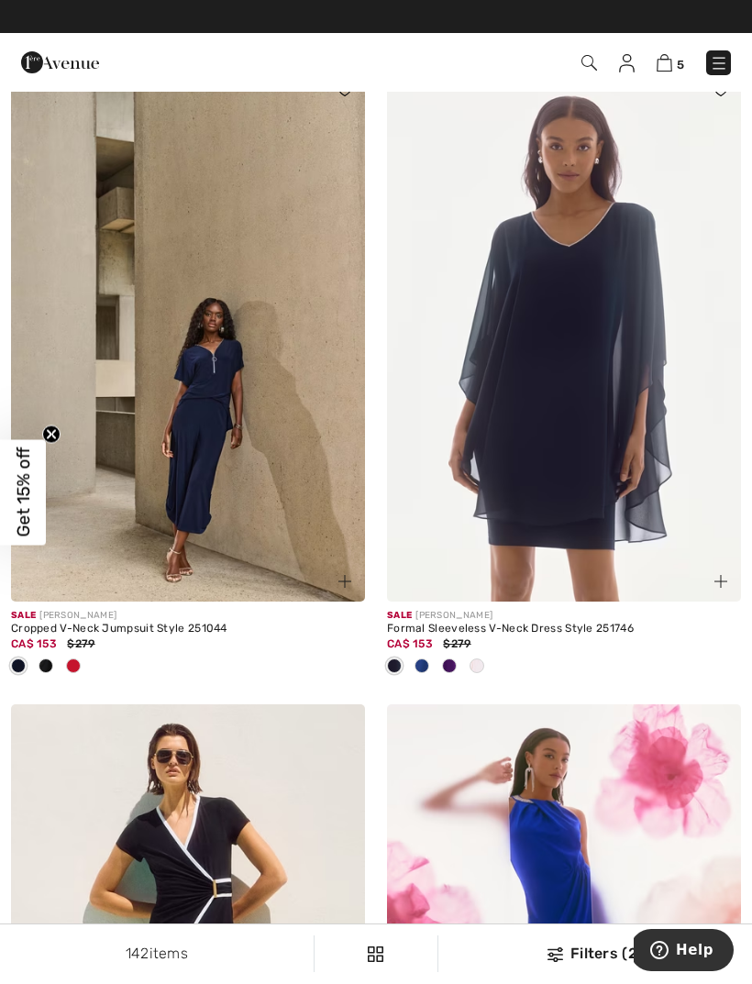
scroll to position [4548, 0]
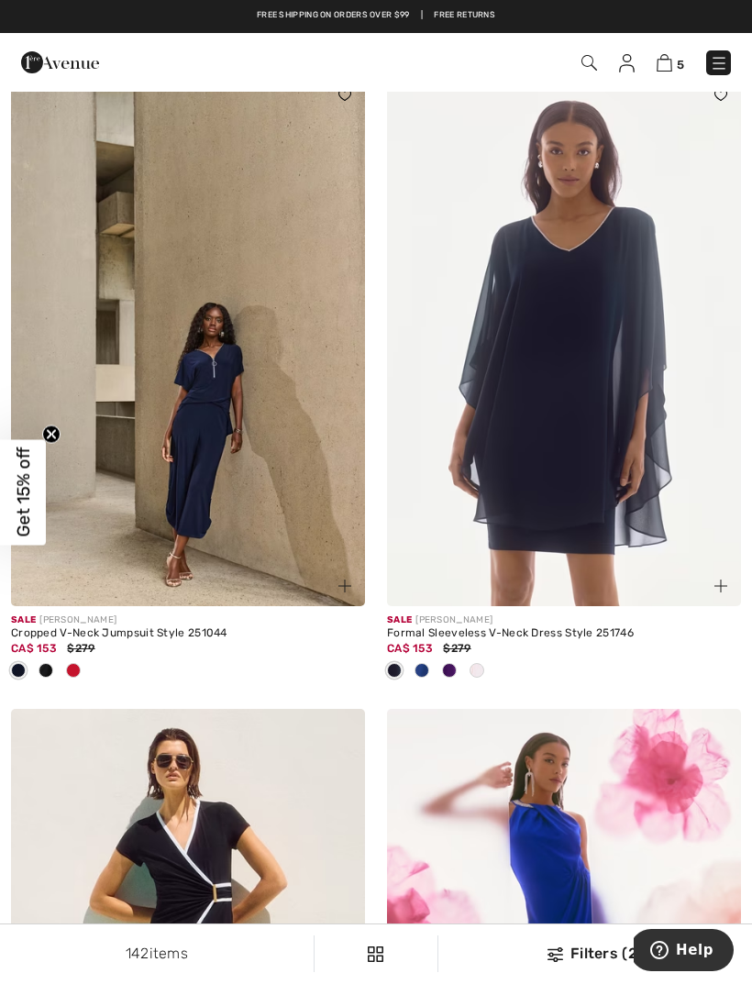
click at [439, 671] on div at bounding box center [450, 672] width 28 height 30
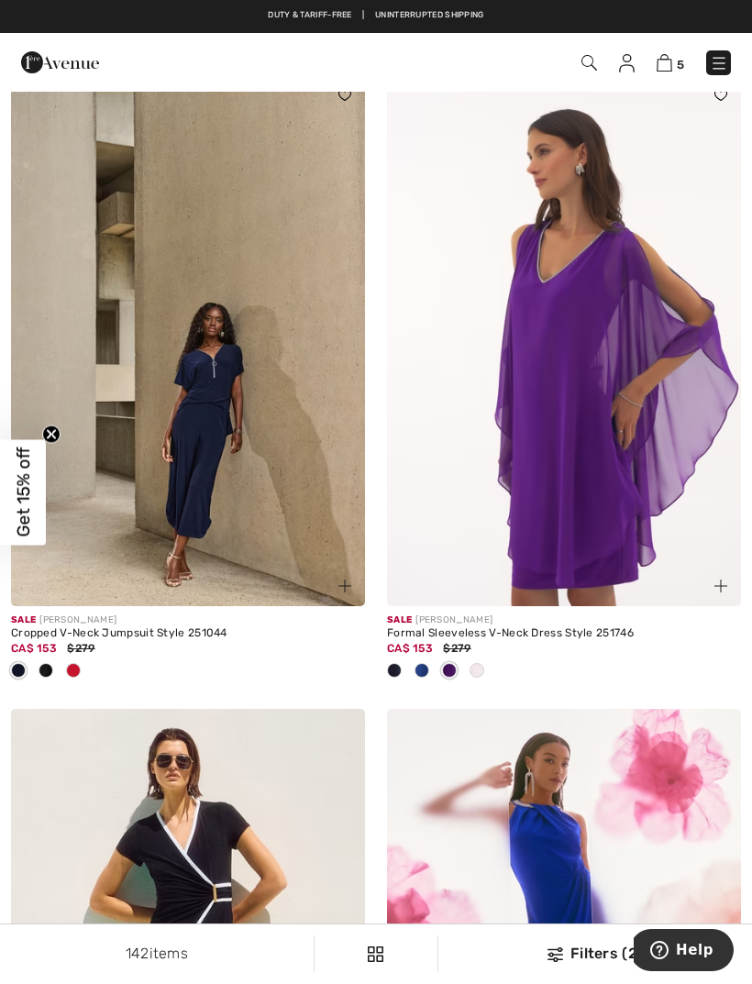
click at [430, 670] on div at bounding box center [422, 672] width 28 height 30
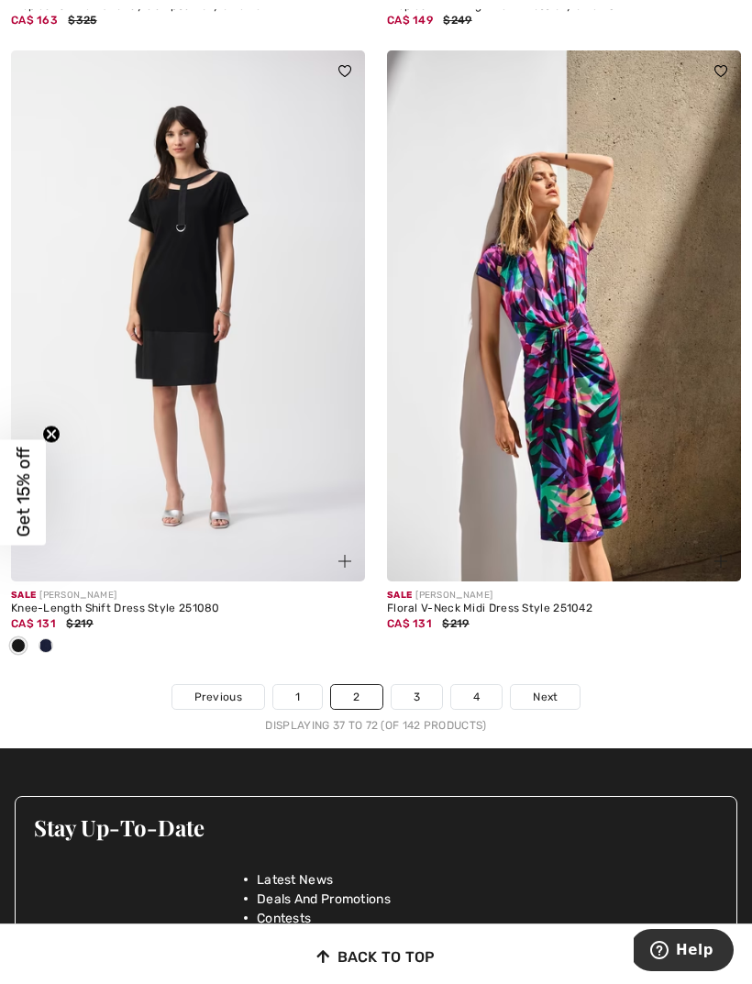
scroll to position [11050, 0]
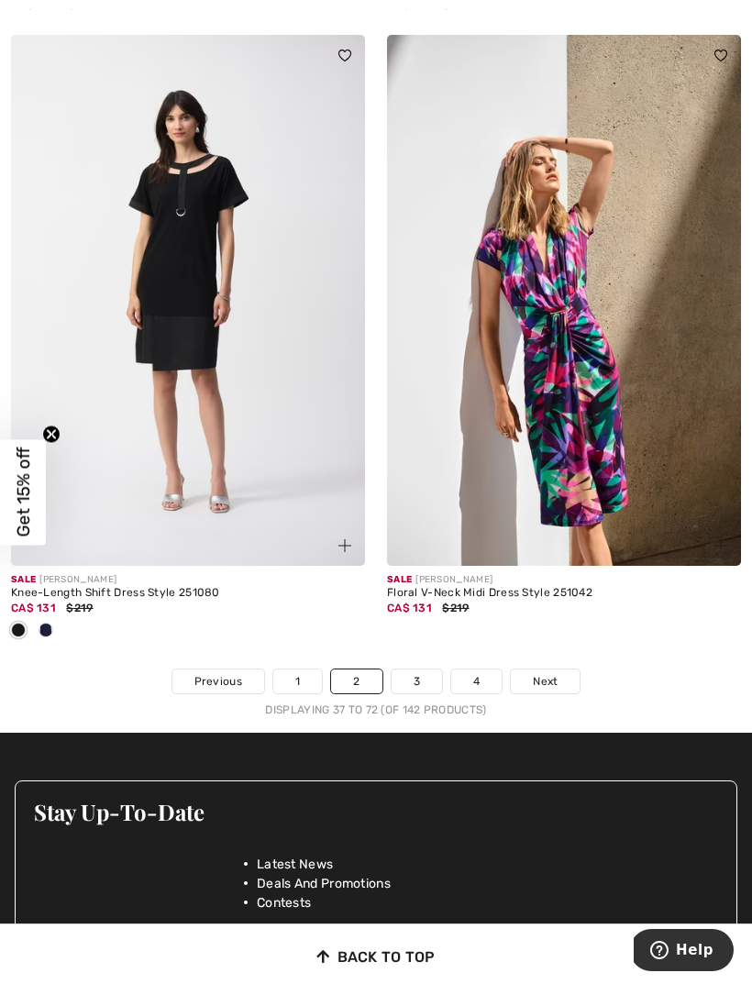
click at [550, 673] on span "Next" at bounding box center [545, 681] width 25 height 17
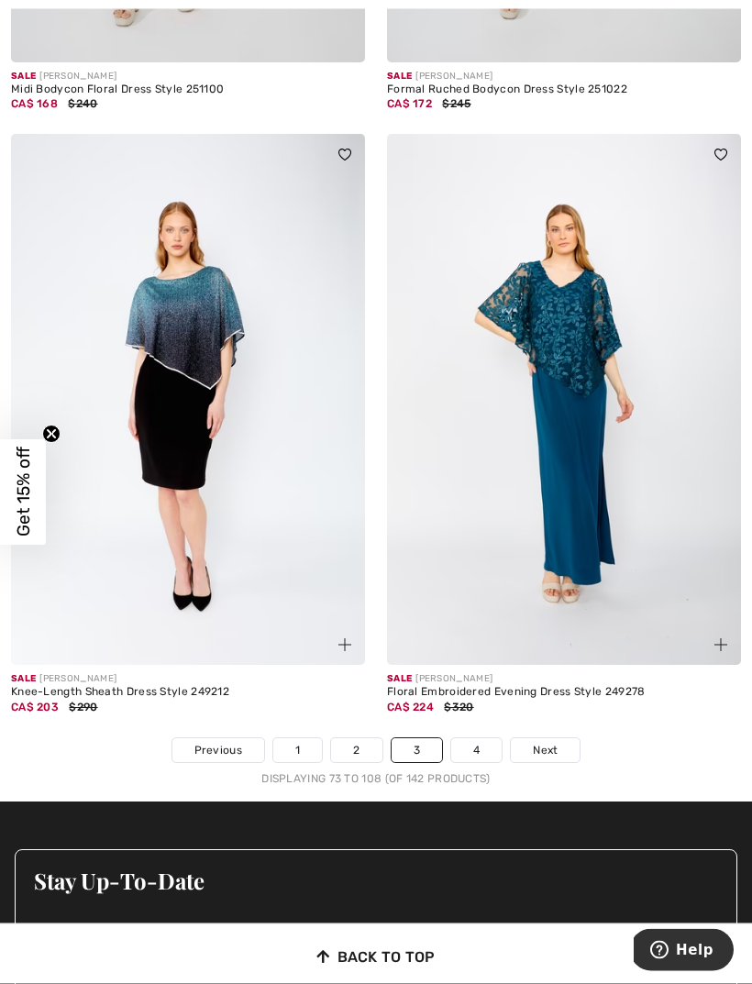
scroll to position [10981, 0]
click at [554, 746] on link "Next" at bounding box center [545, 751] width 69 height 24
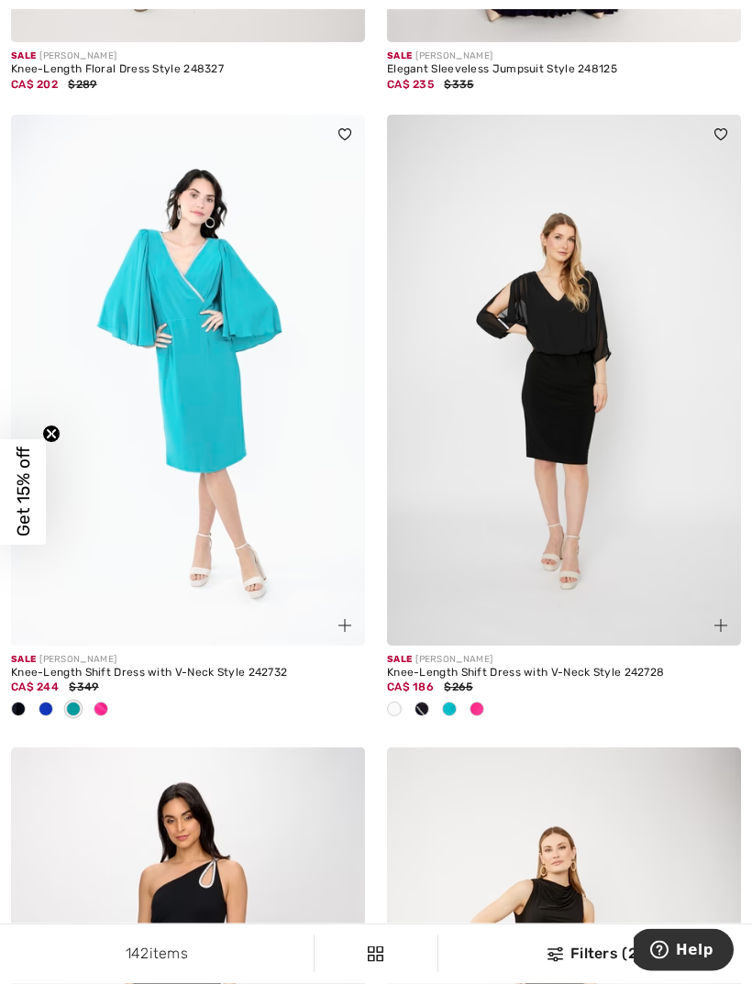
scroll to position [5655, 0]
click at [111, 702] on div at bounding box center [101, 710] width 28 height 30
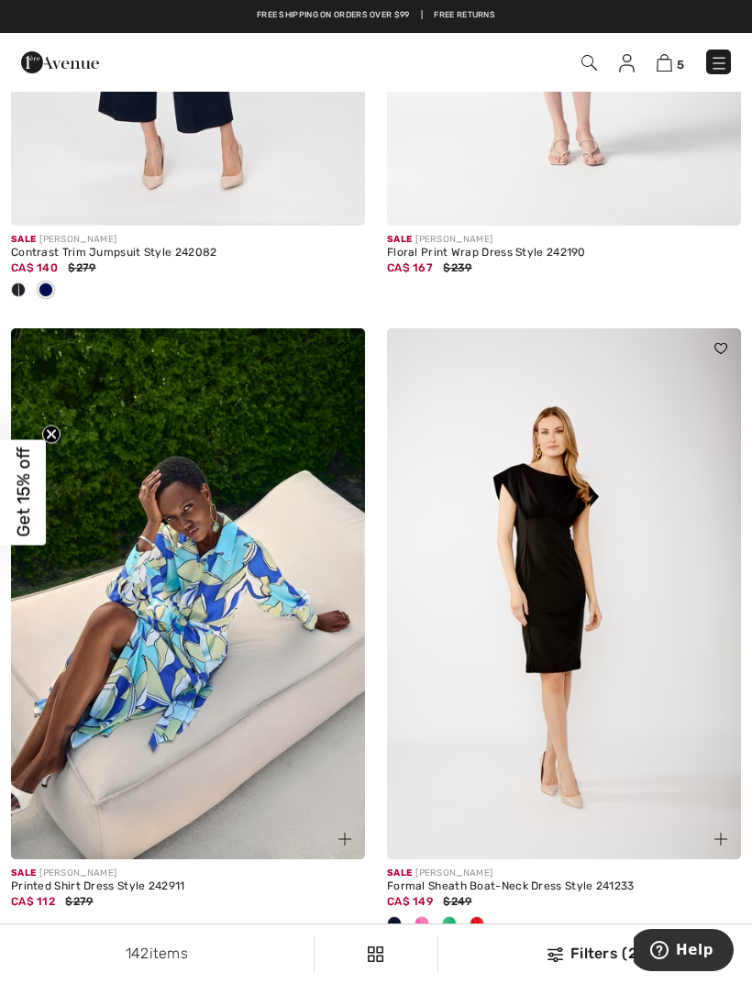
scroll to position [8884, 0]
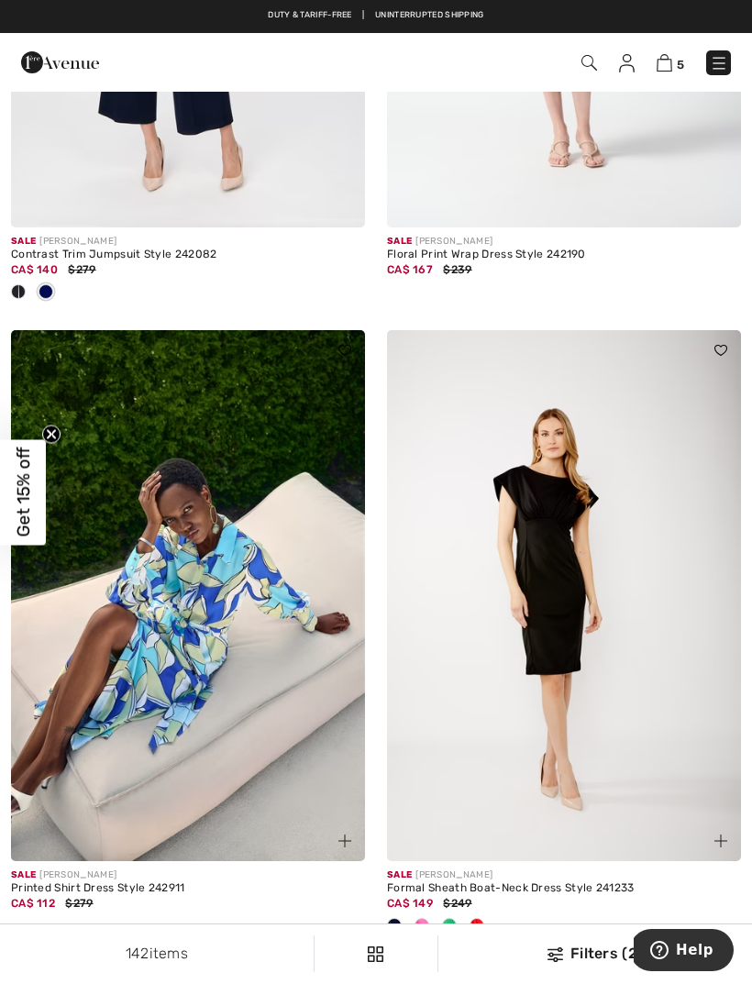
click at [727, 66] on img at bounding box center [719, 63] width 18 height 18
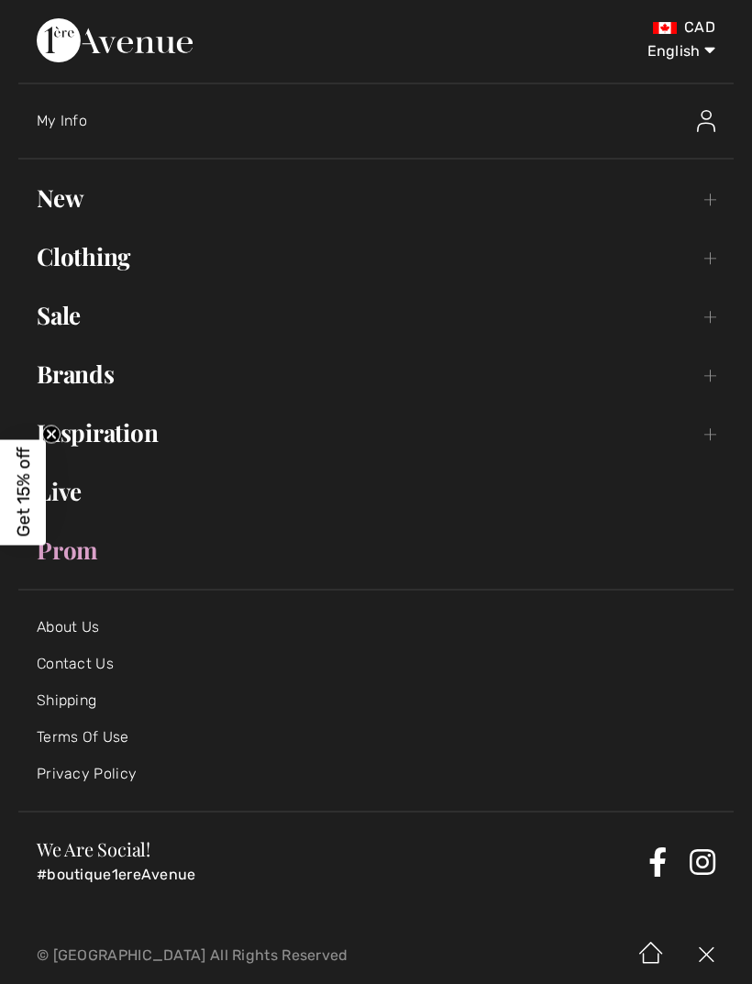
click at [83, 330] on link "Sale Toggle submenu" at bounding box center [376, 315] width 716 height 40
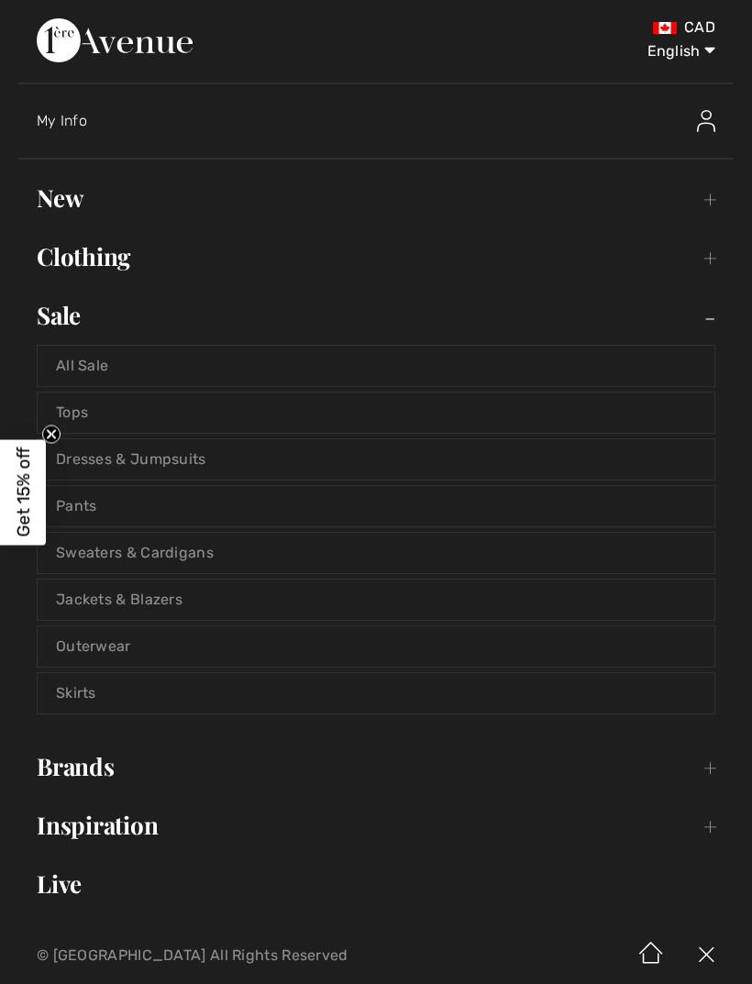
click at [152, 608] on link "Jackets & Blazers" at bounding box center [376, 600] width 677 height 40
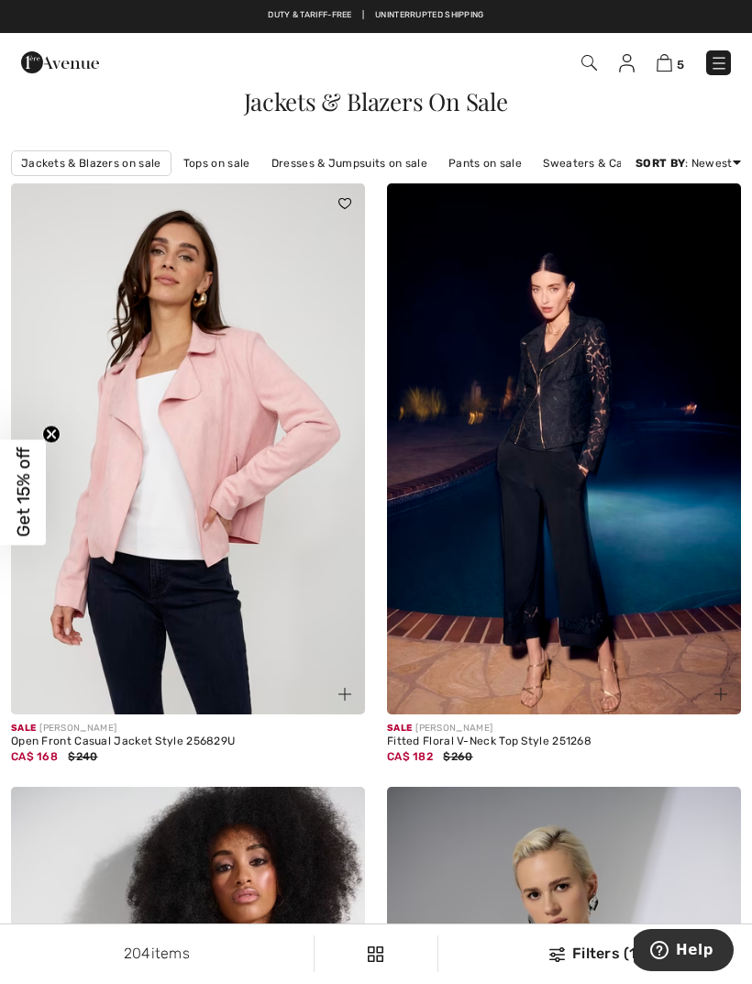
click at [584, 955] on div "Filters (1)" at bounding box center [596, 954] width 292 height 22
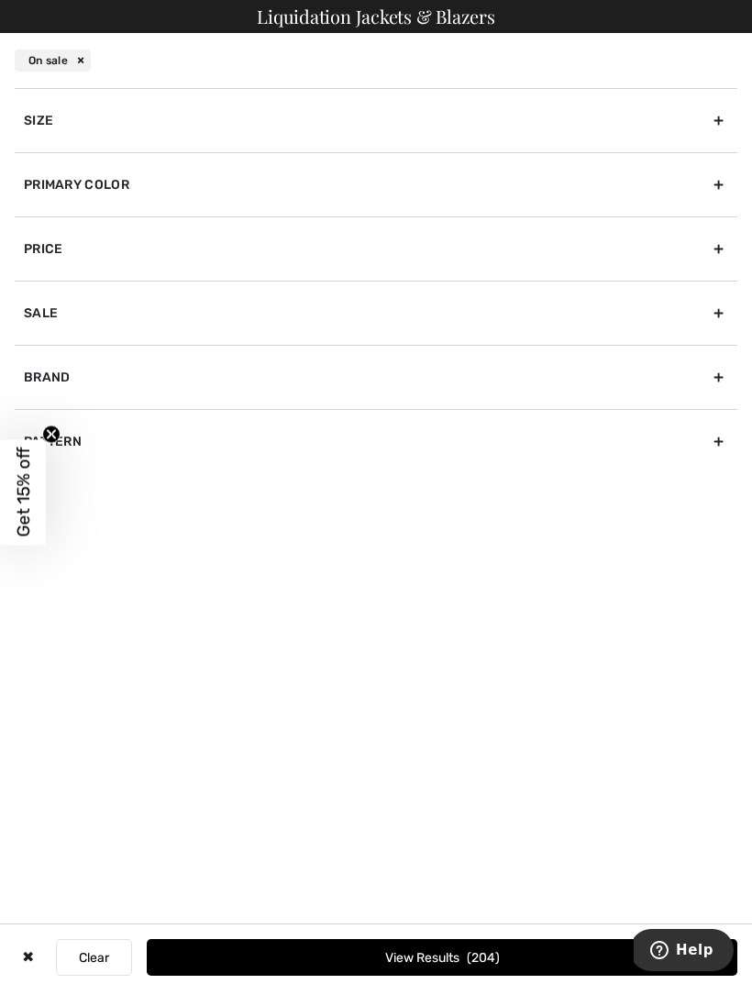
click at [99, 127] on div "Size" at bounding box center [376, 120] width 723 height 64
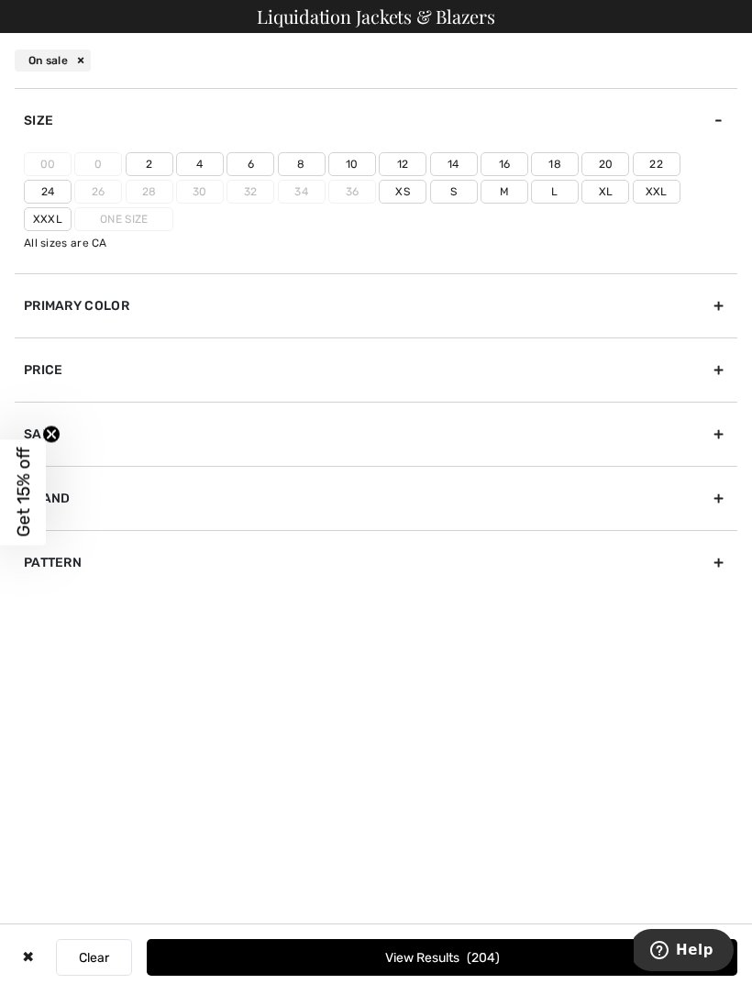
click at [412, 168] on label "12" at bounding box center [403, 164] width 48 height 24
click at [0, 0] on input"] "12" at bounding box center [0, 0] width 0 height 0
click at [473, 954] on button "View Results 53" at bounding box center [442, 957] width 591 height 37
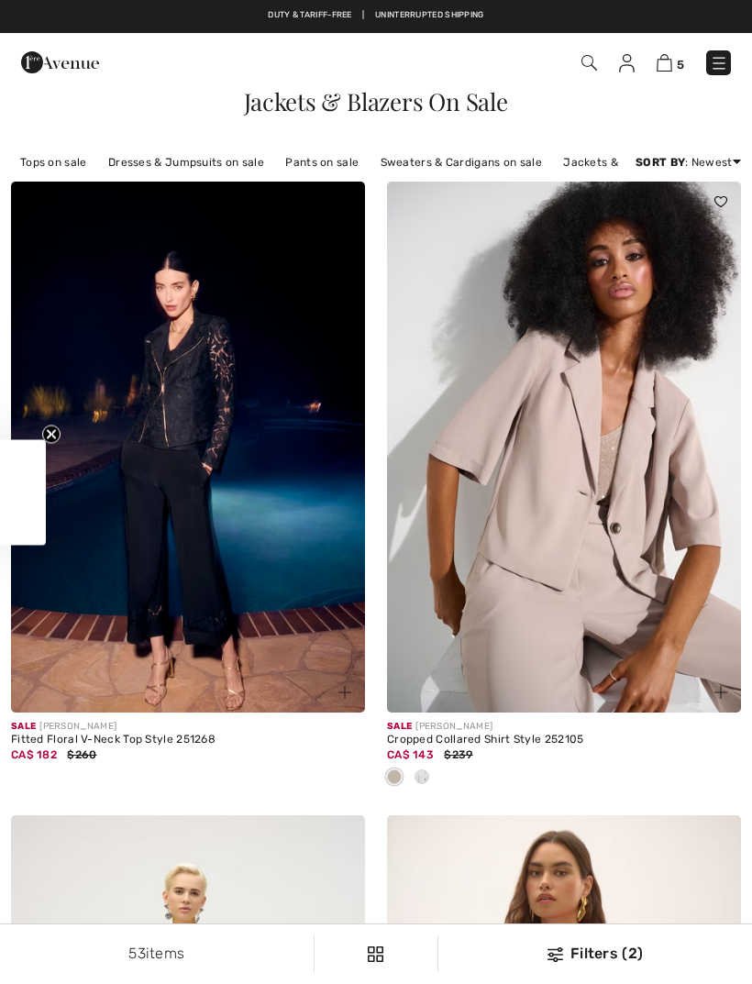
checkbox input "true"
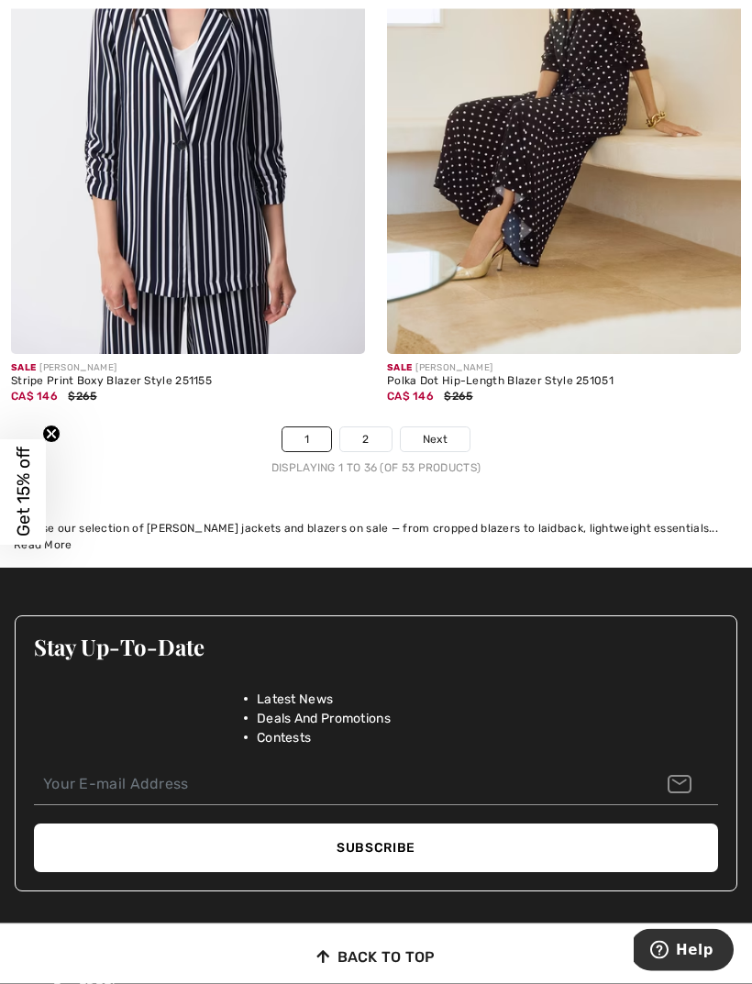
scroll to position [11352, 0]
click at [445, 431] on span "Next" at bounding box center [435, 439] width 25 height 17
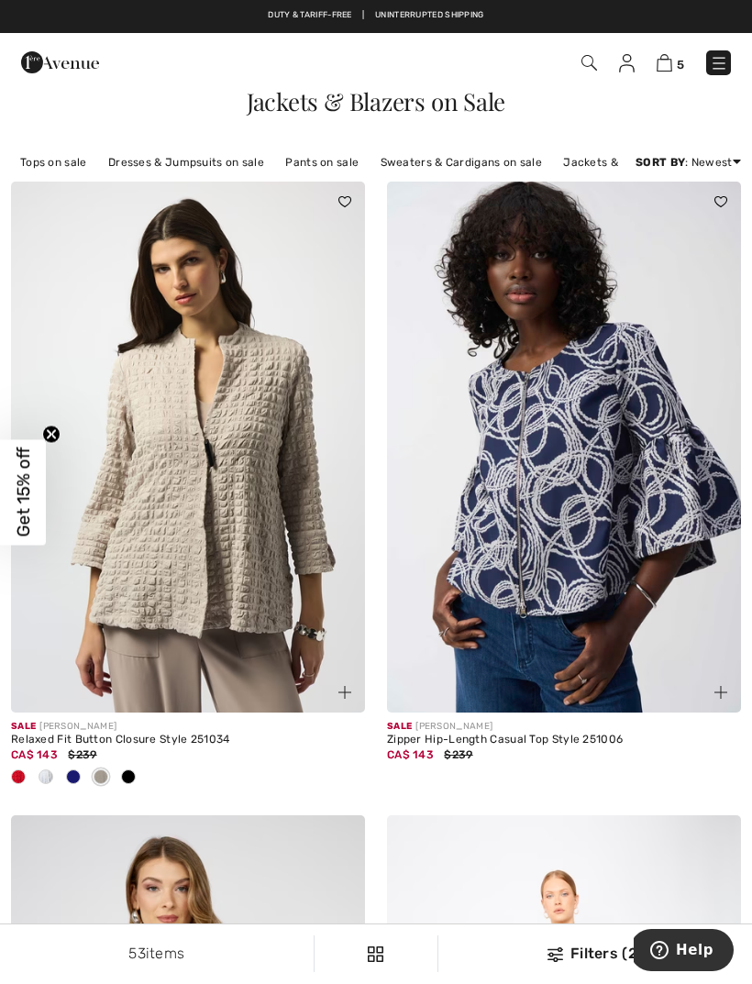
click at [31, 777] on div at bounding box center [19, 778] width 28 height 30
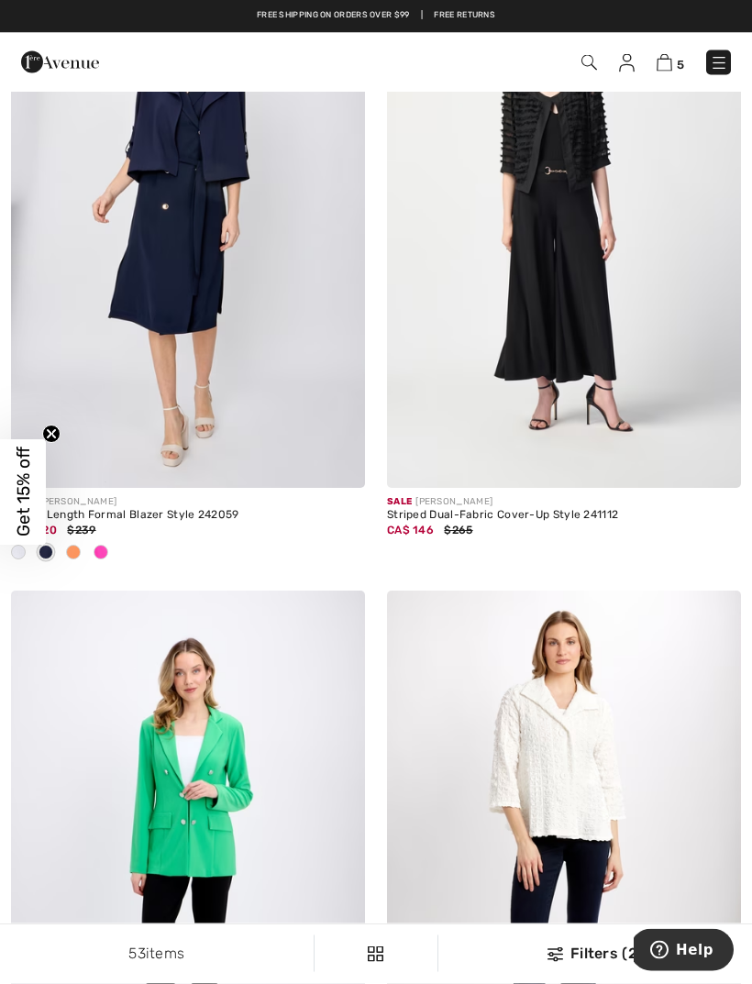
scroll to position [4048, 0]
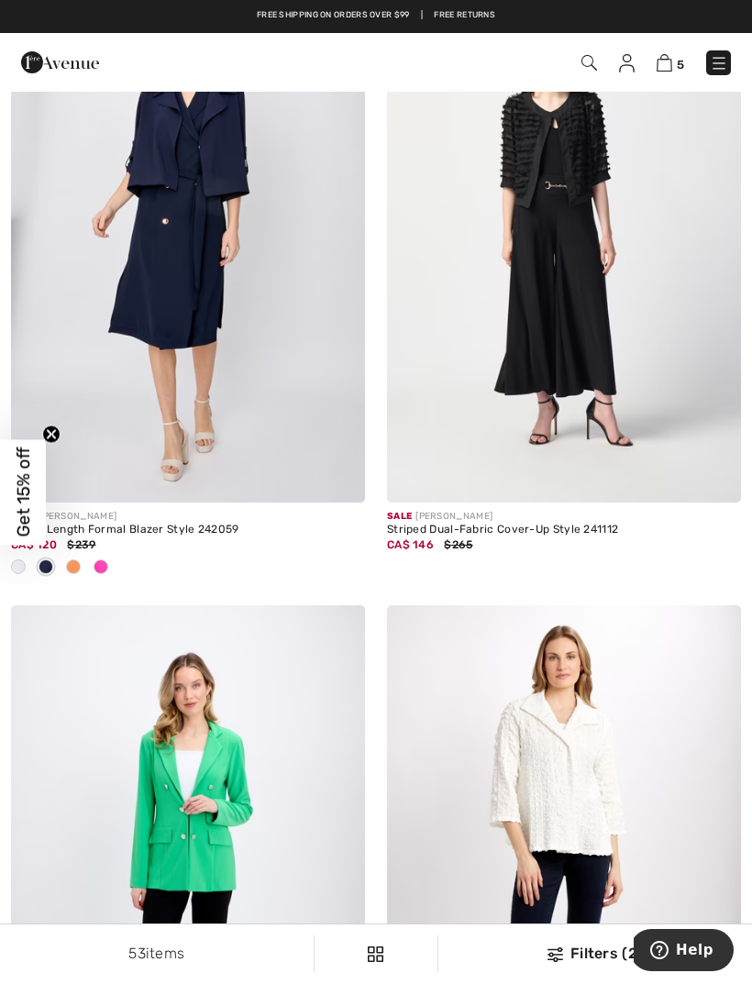
click at [725, 68] on img at bounding box center [719, 63] width 18 height 18
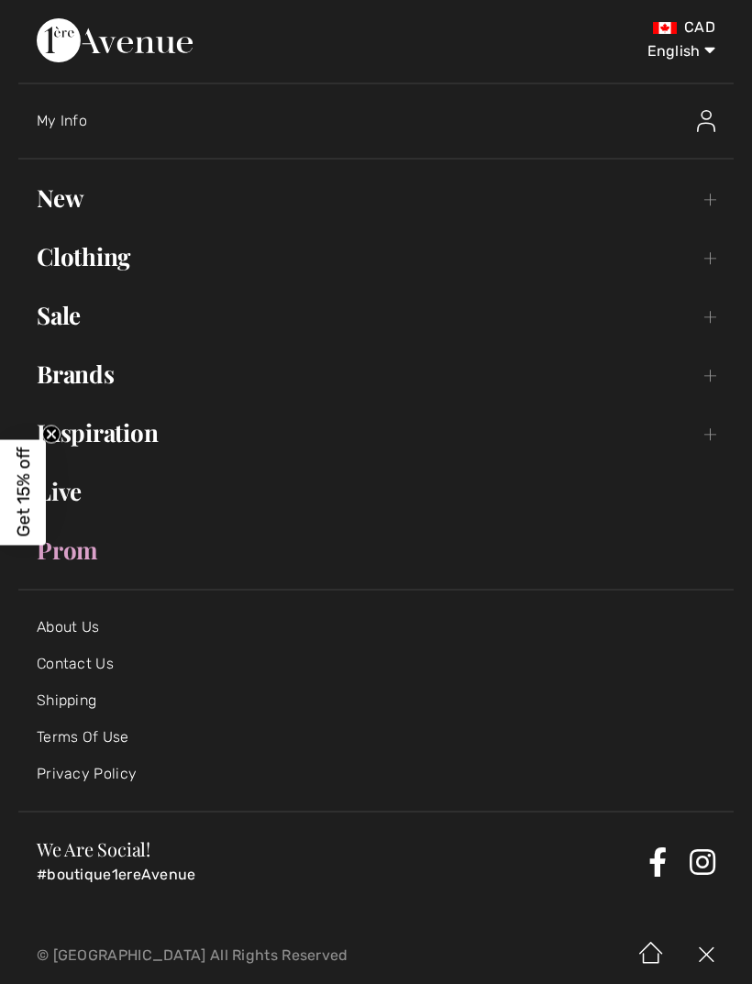
click at [92, 330] on link "Sale Toggle submenu" at bounding box center [376, 315] width 716 height 40
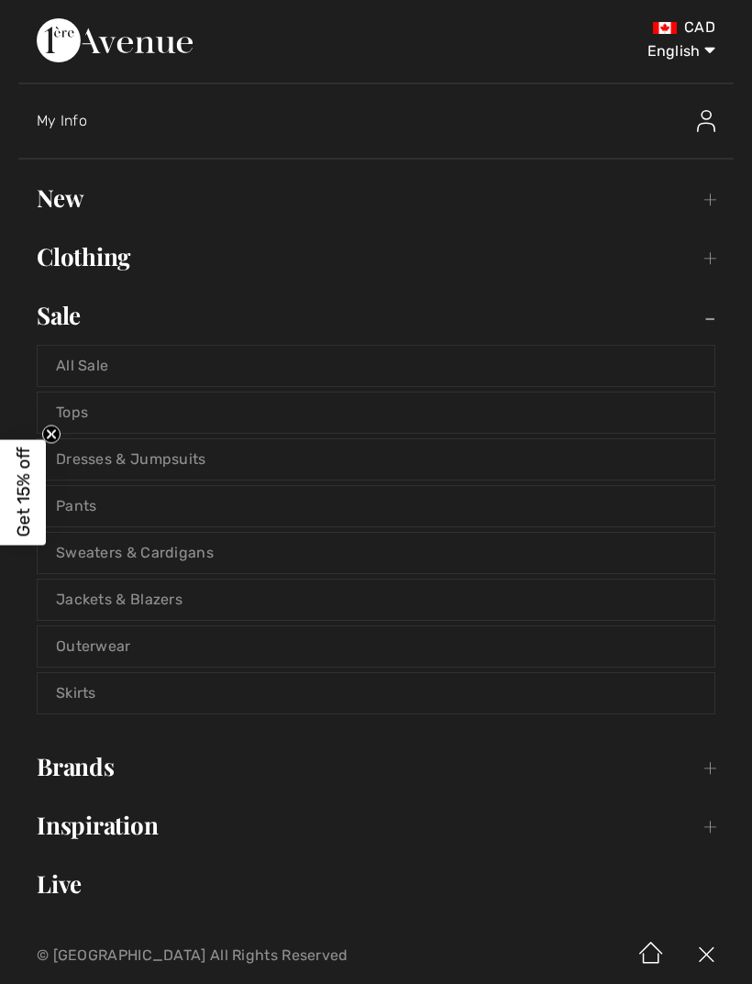
click at [168, 559] on link "Sweaters & Cardigans" at bounding box center [376, 553] width 677 height 40
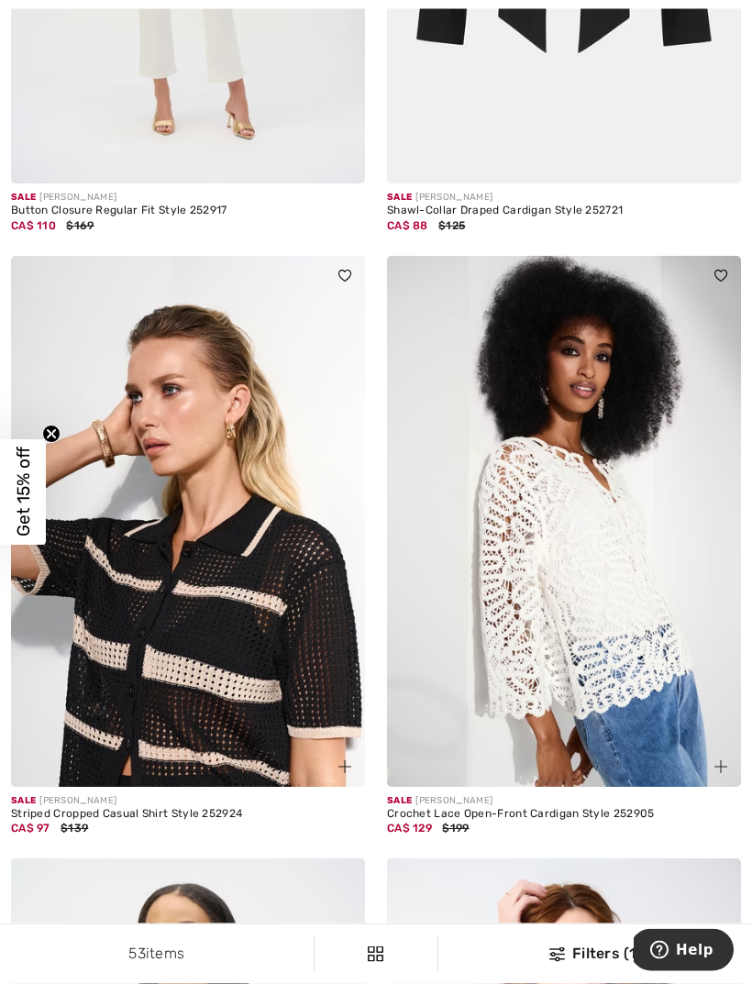
scroll to position [1168, 0]
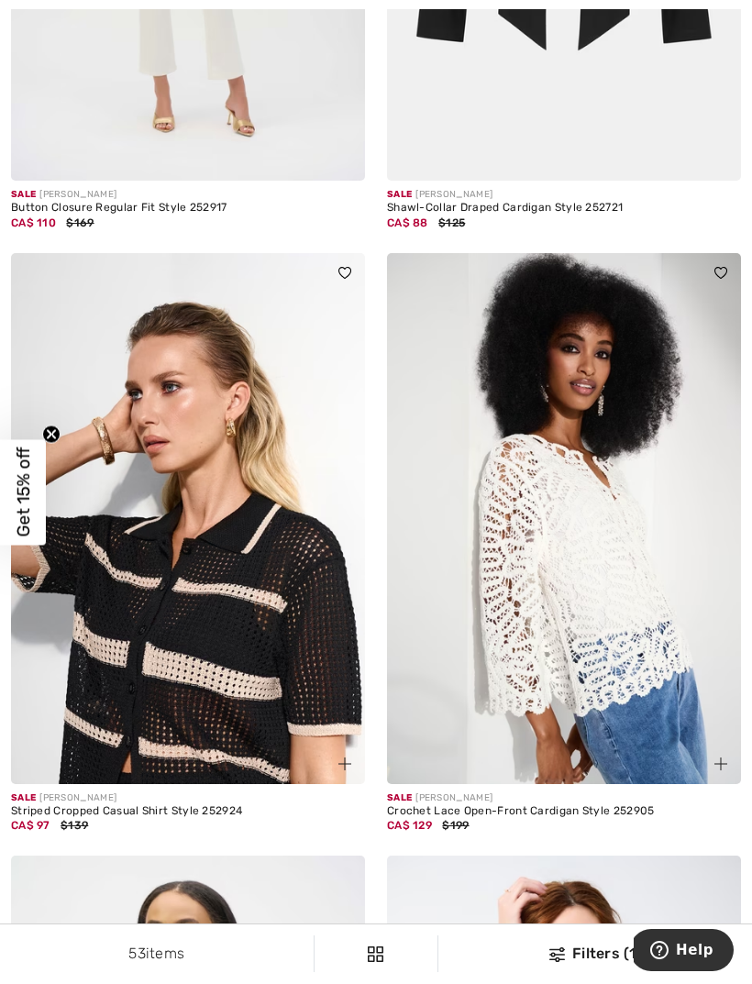
click at [603, 575] on img at bounding box center [564, 518] width 354 height 531
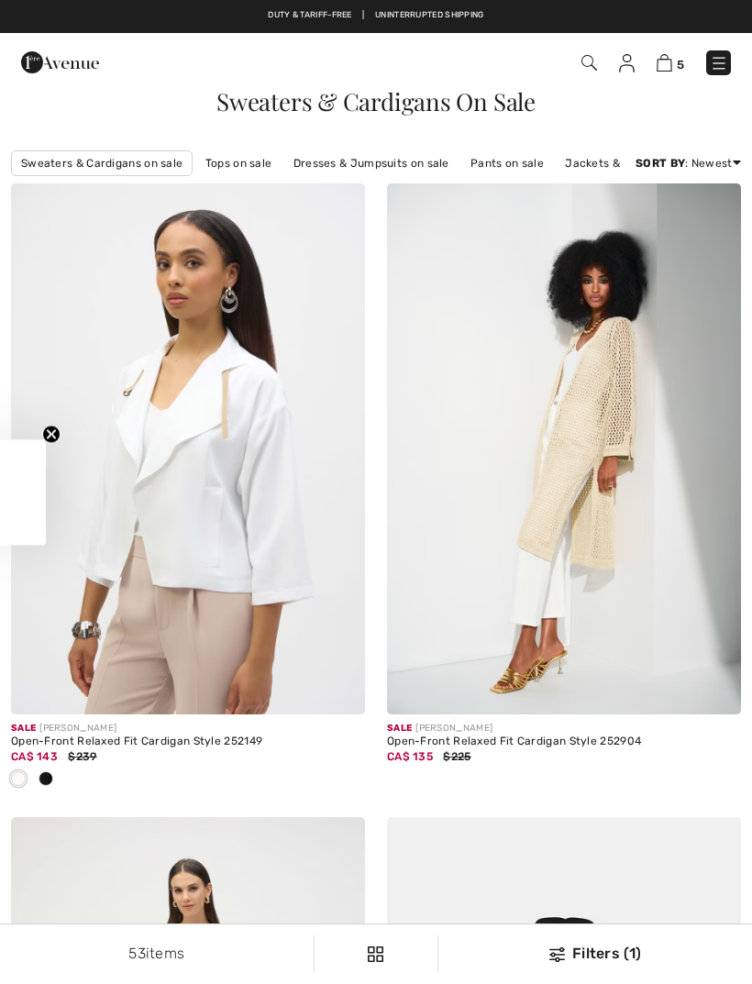
checkbox input "true"
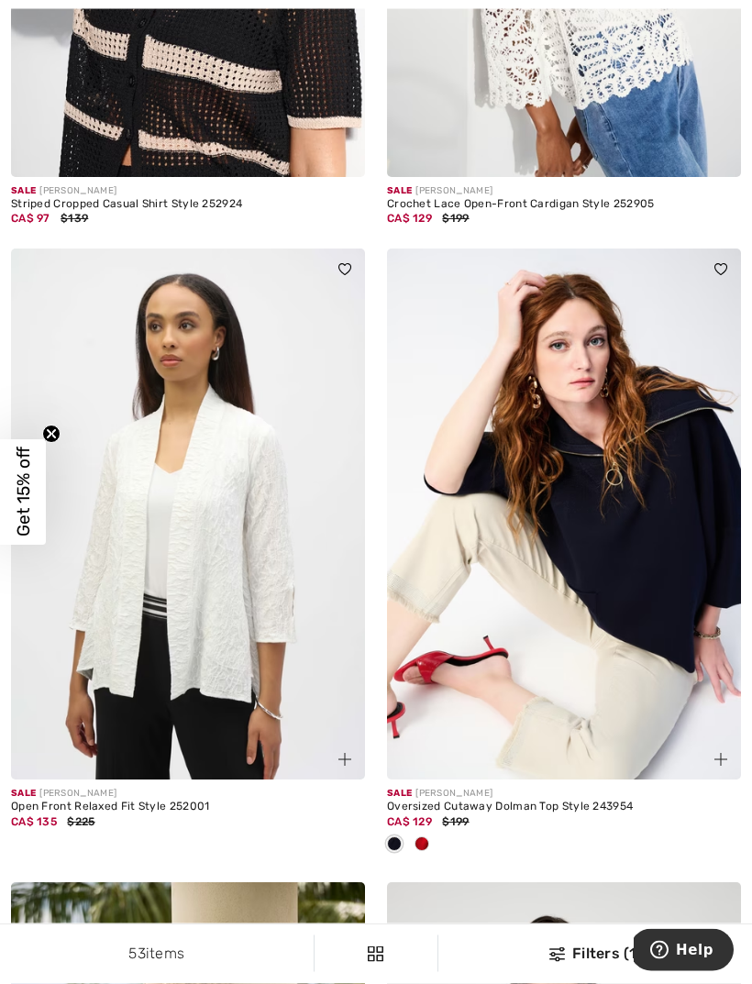
scroll to position [1776, 0]
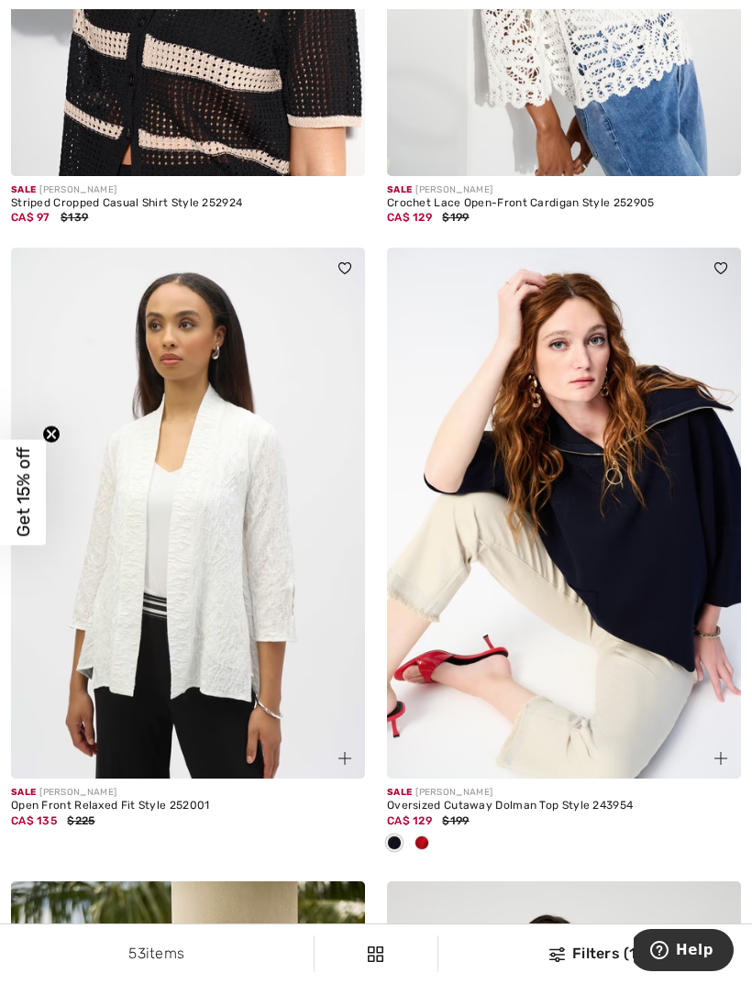
click at [598, 965] on div "Filters (1)" at bounding box center [596, 954] width 292 height 22
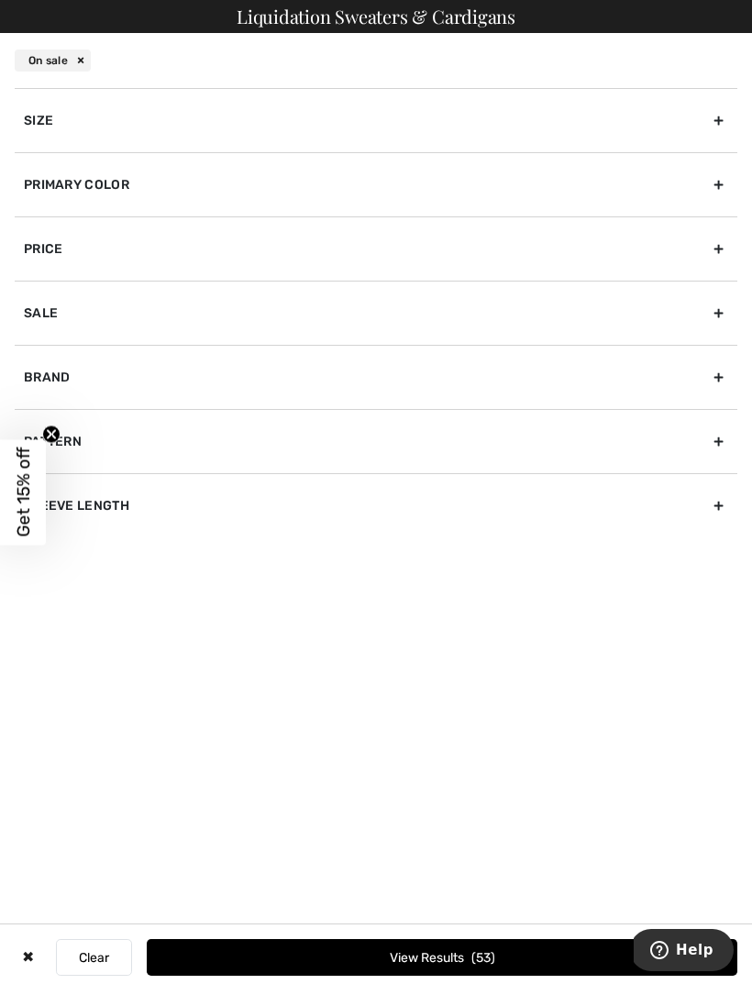
click at [106, 119] on div "Size" at bounding box center [376, 120] width 723 height 64
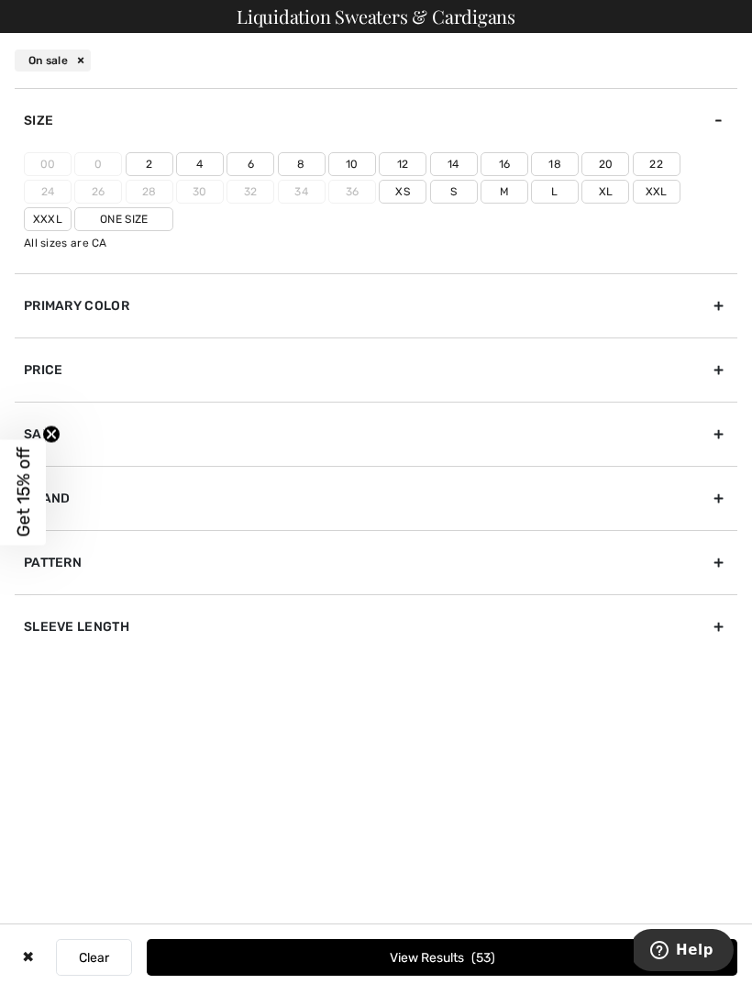
click at [531, 200] on label "L" at bounding box center [555, 192] width 48 height 24
click at [0, 0] on input"] "L" at bounding box center [0, 0] width 0 height 0
click at [509, 976] on button "View Results 16" at bounding box center [442, 957] width 591 height 37
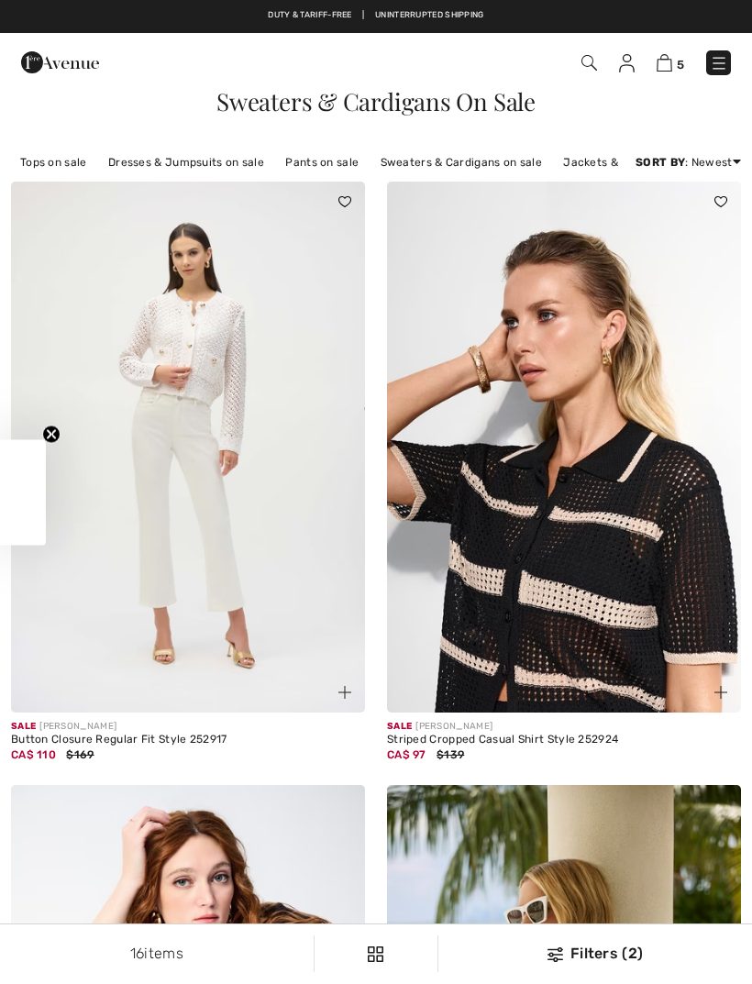
checkbox input "true"
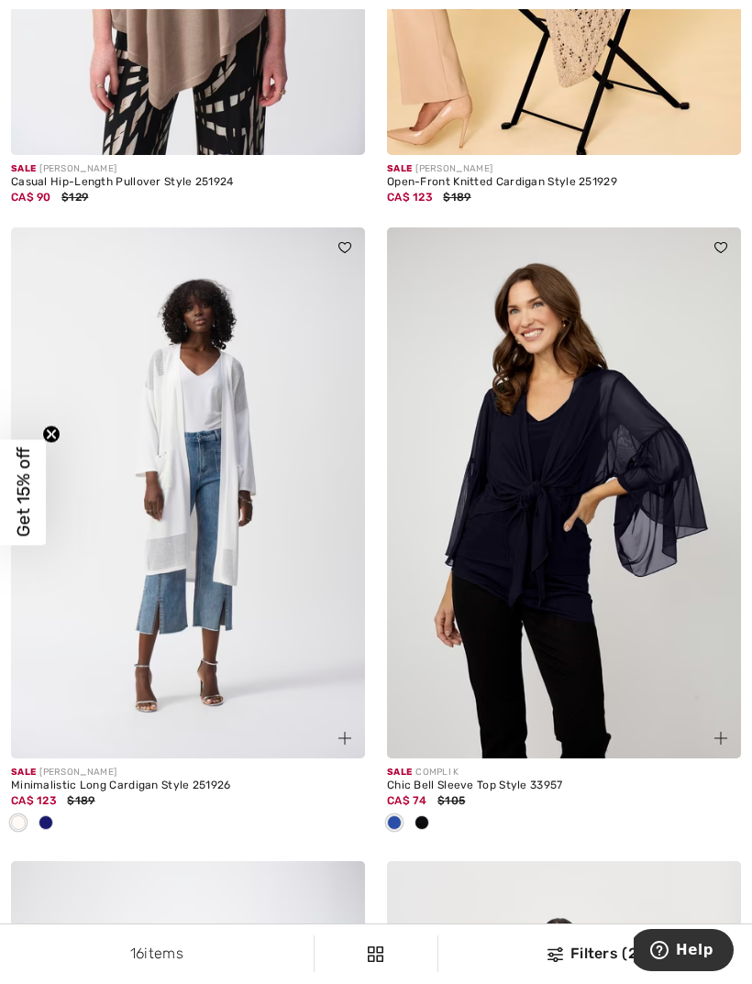
scroll to position [2430, 0]
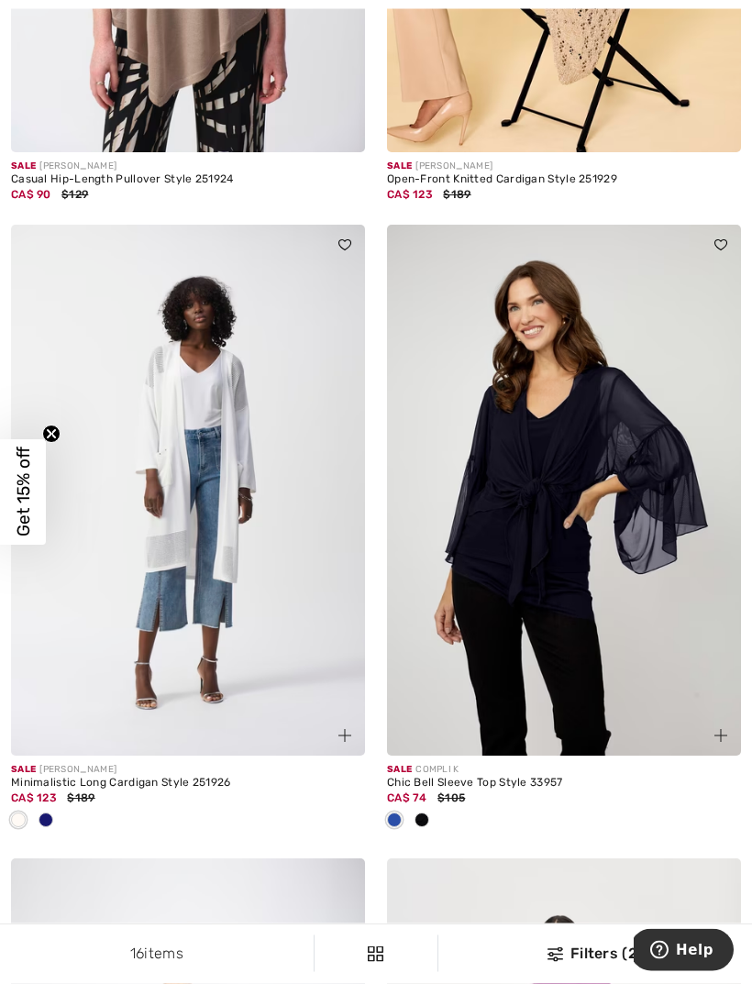
click at [402, 817] on span at bounding box center [394, 821] width 15 height 15
click at [405, 817] on div at bounding box center [395, 821] width 28 height 30
click at [411, 815] on div at bounding box center [422, 821] width 28 height 30
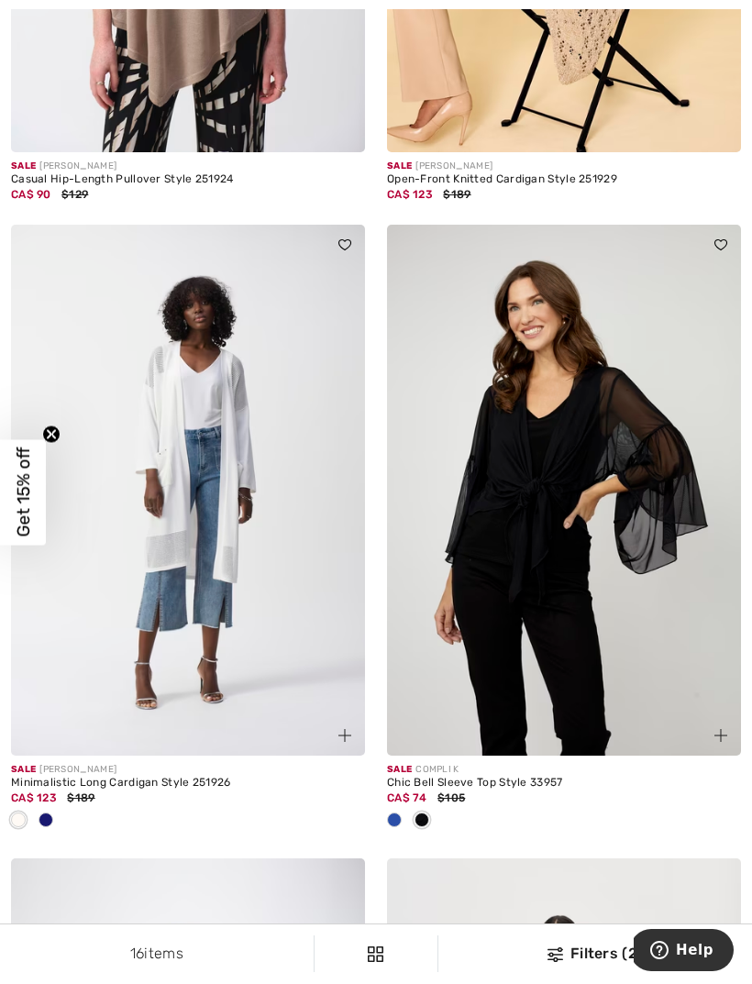
click at [407, 820] on div at bounding box center [395, 821] width 28 height 30
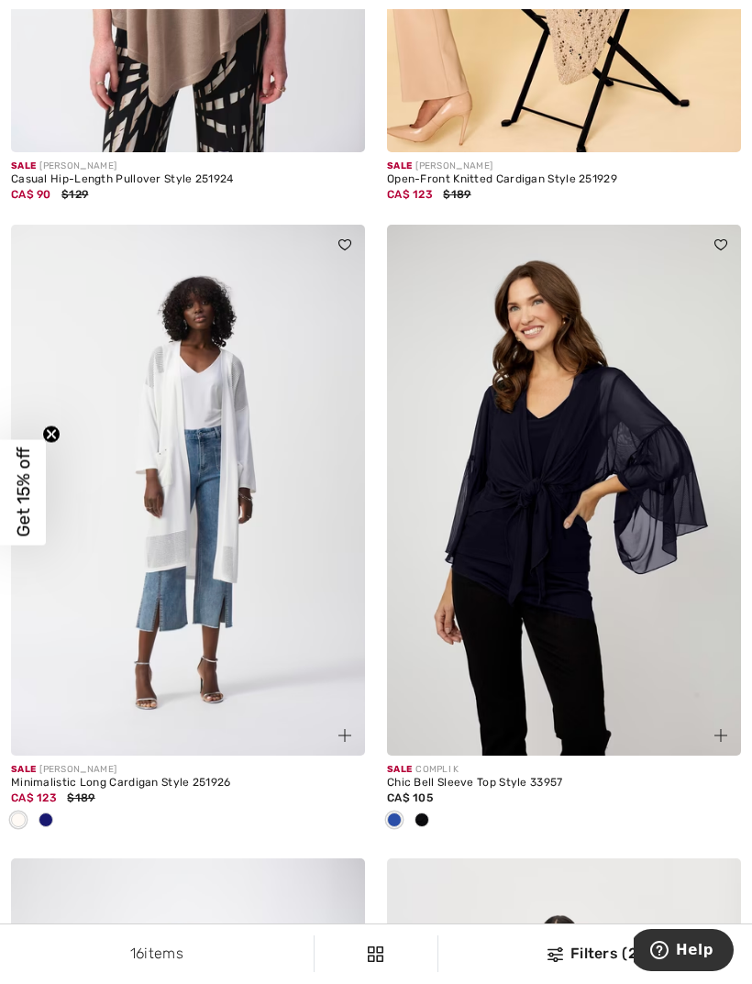
click at [585, 563] on img at bounding box center [564, 490] width 354 height 531
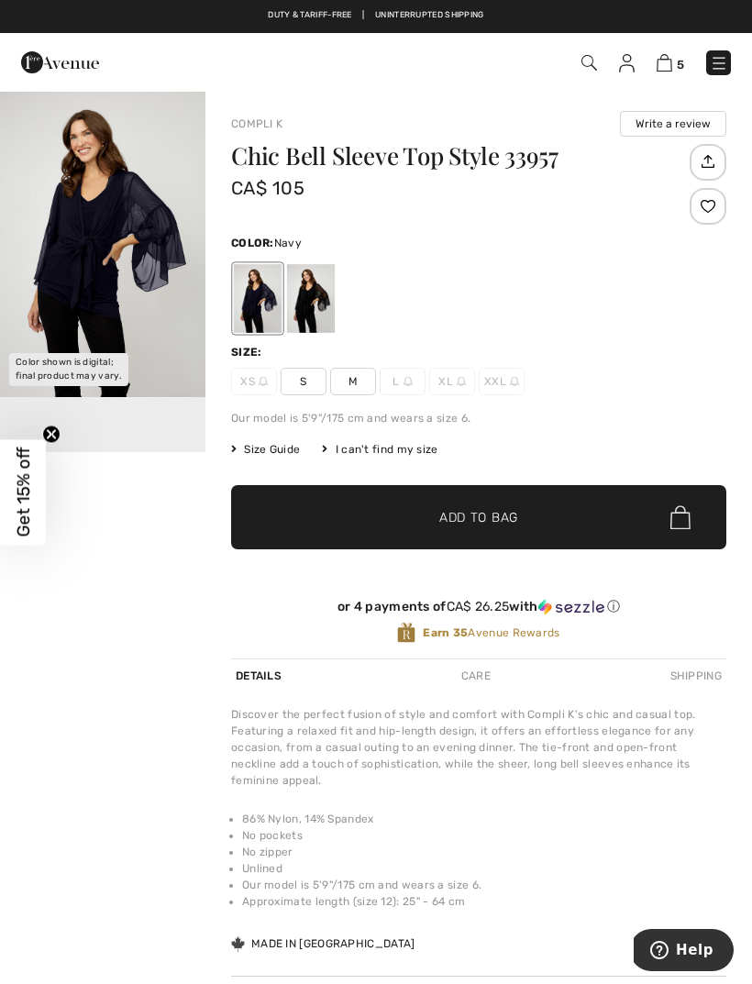
scroll to position [2, 0]
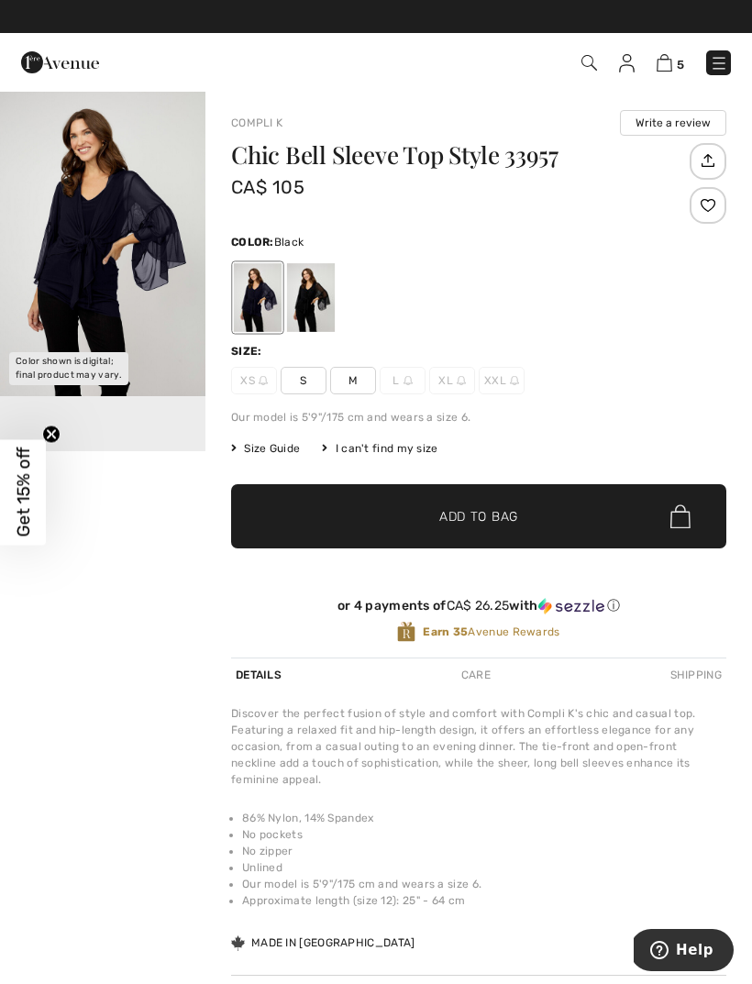
click at [332, 295] on div at bounding box center [311, 297] width 48 height 69
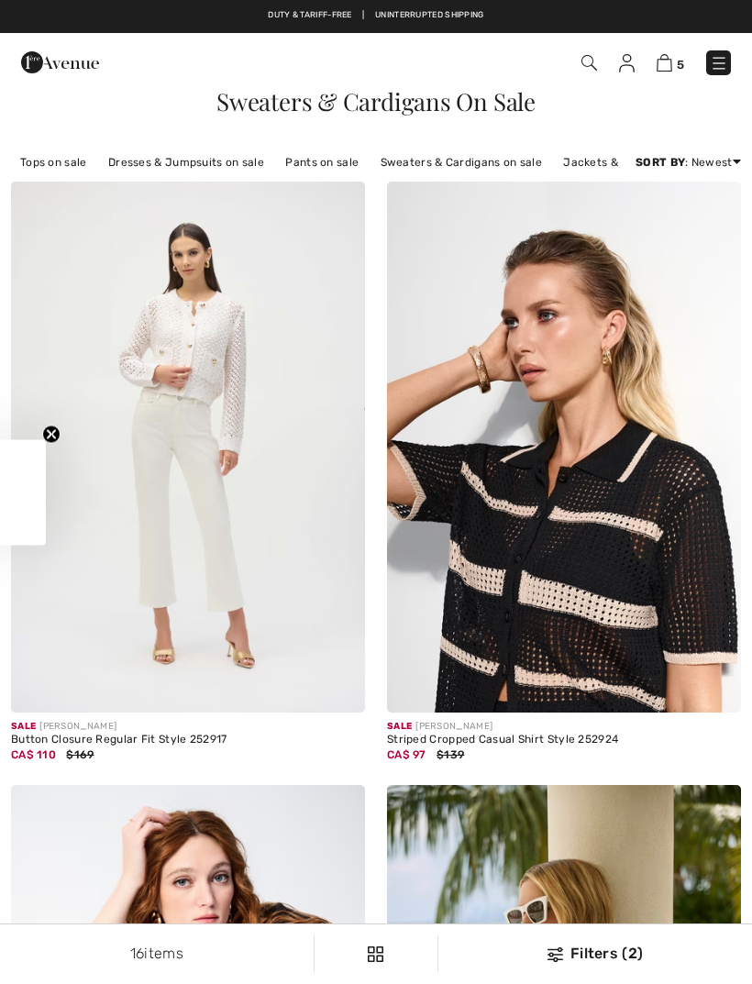
checkbox input "true"
click at [727, 66] on img at bounding box center [719, 63] width 18 height 18
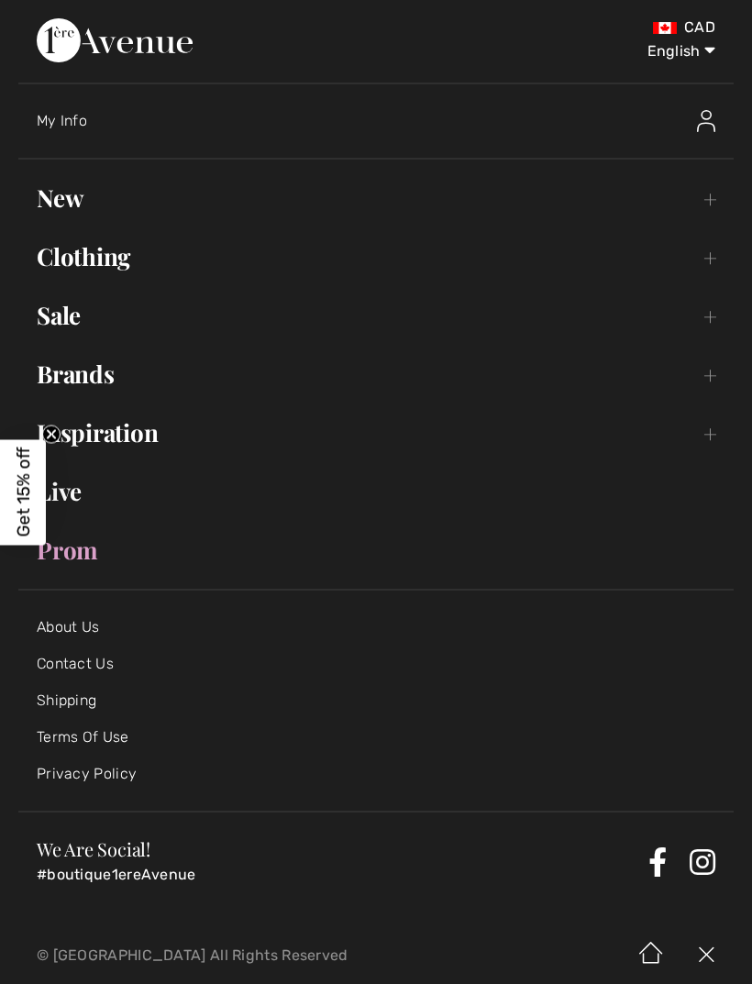
click at [121, 271] on link "Clothing Toggle submenu" at bounding box center [376, 257] width 716 height 40
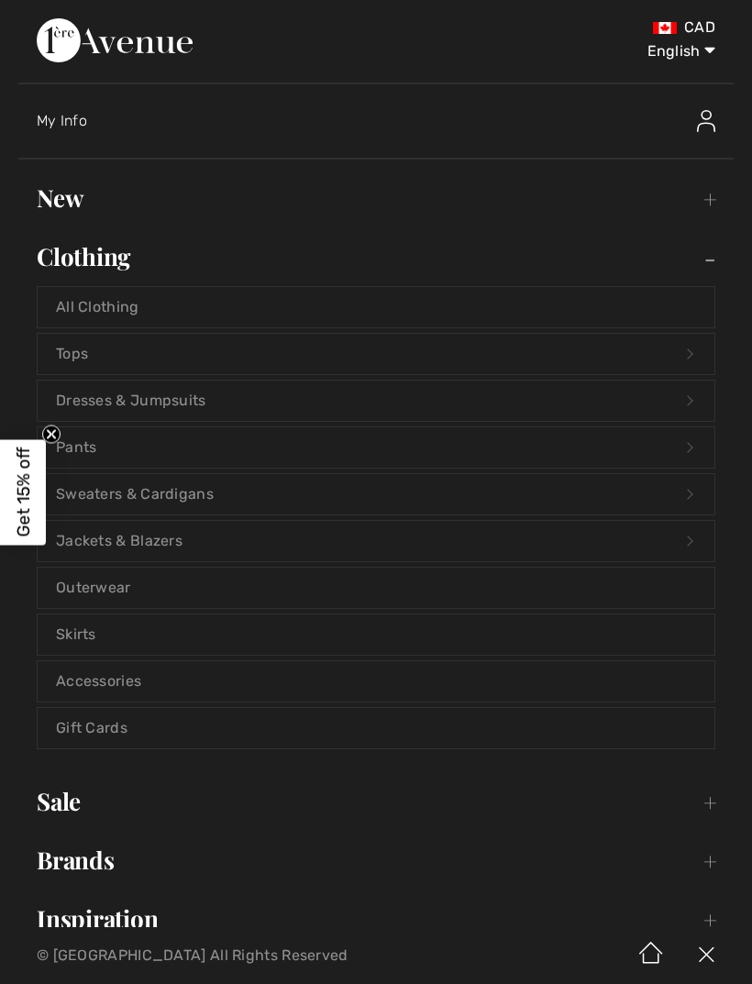
click at [94, 211] on link "New Toggle submenu" at bounding box center [376, 198] width 716 height 40
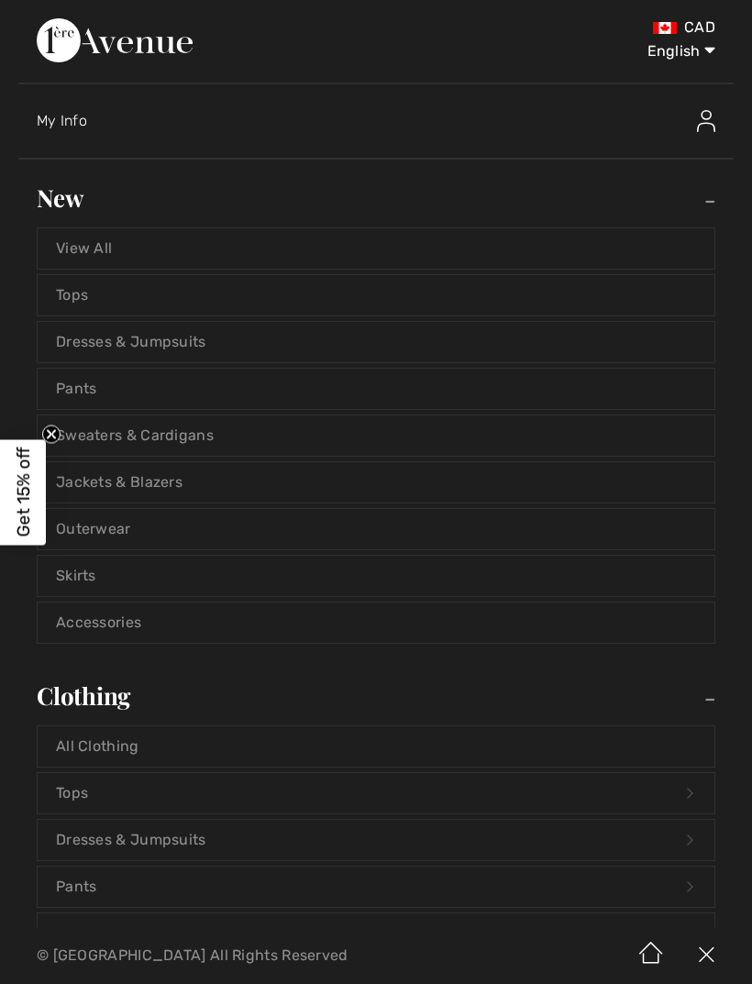
click at [194, 444] on link "Sweaters & Cardigans" at bounding box center [376, 436] width 677 height 40
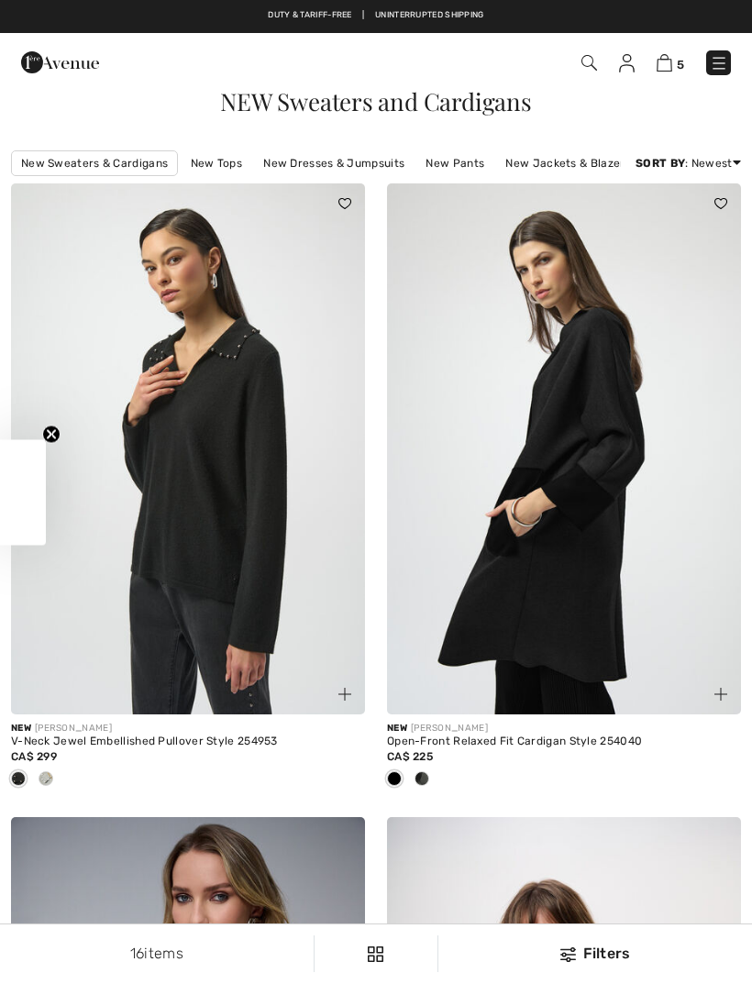
checkbox input "true"
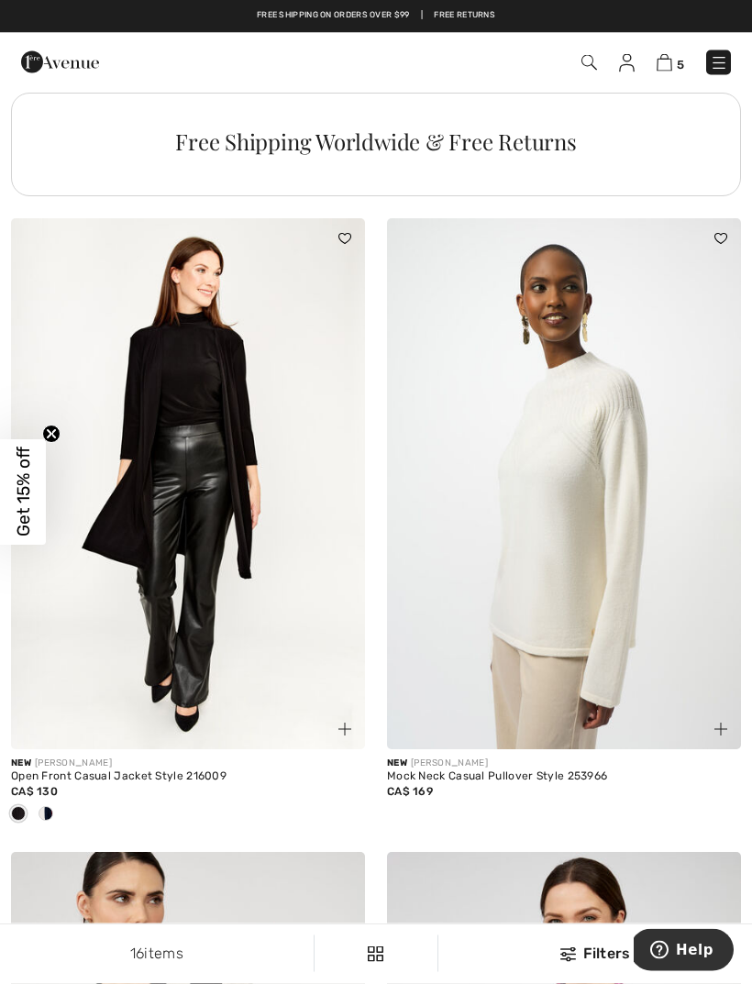
scroll to position [3780, 0]
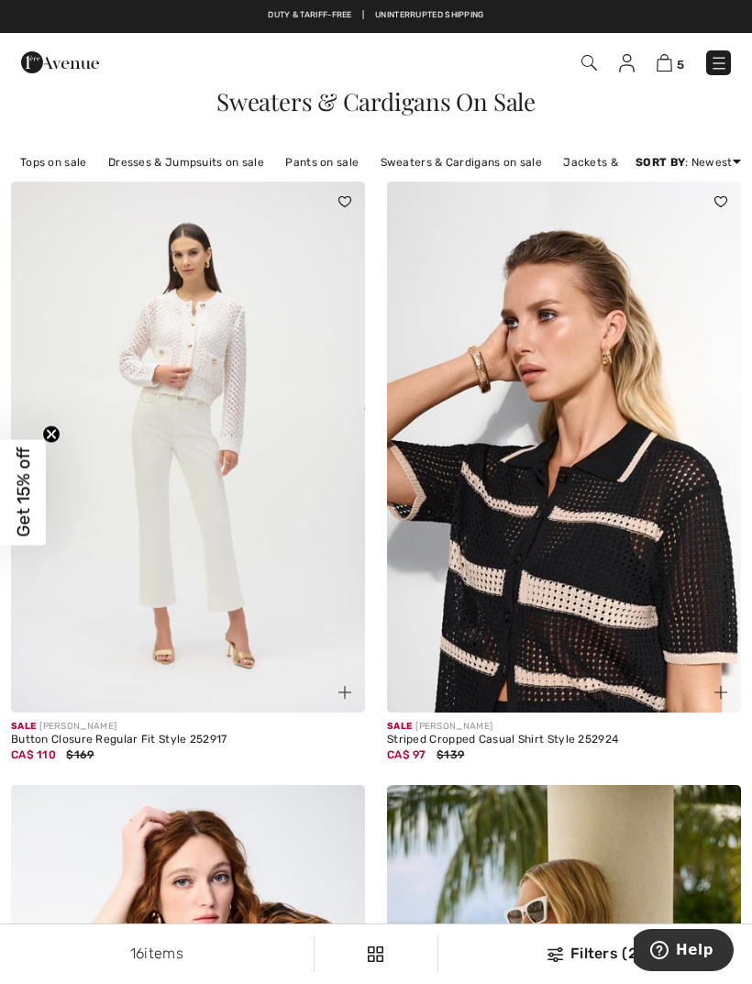
click at [203, 360] on img at bounding box center [188, 447] width 354 height 531
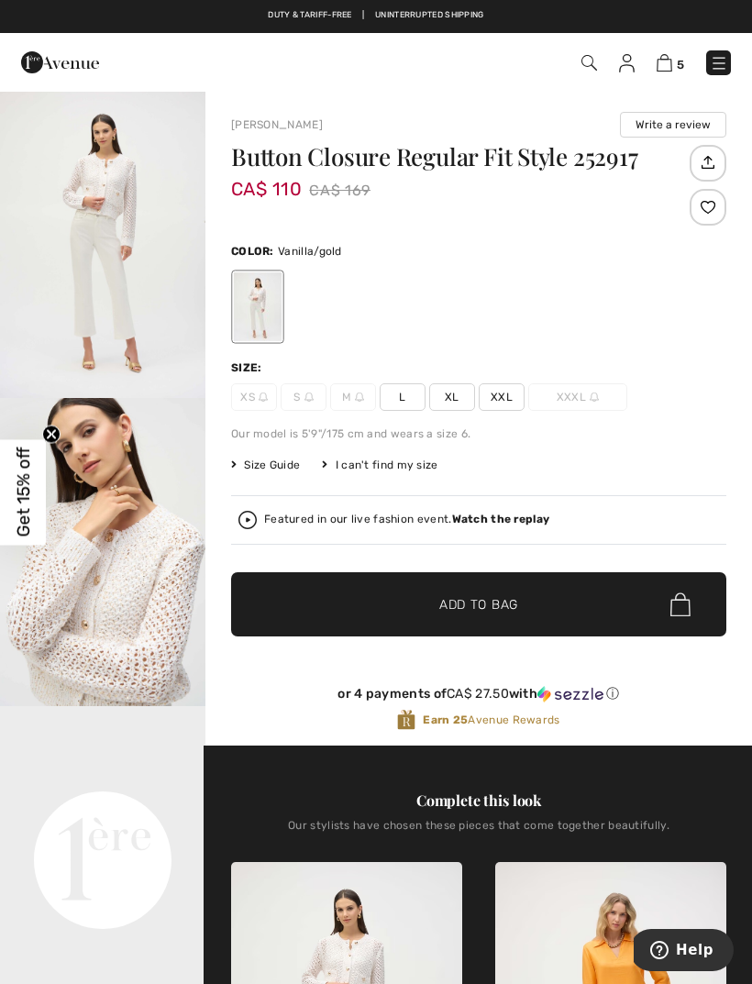
click at [726, 58] on img at bounding box center [719, 63] width 18 height 18
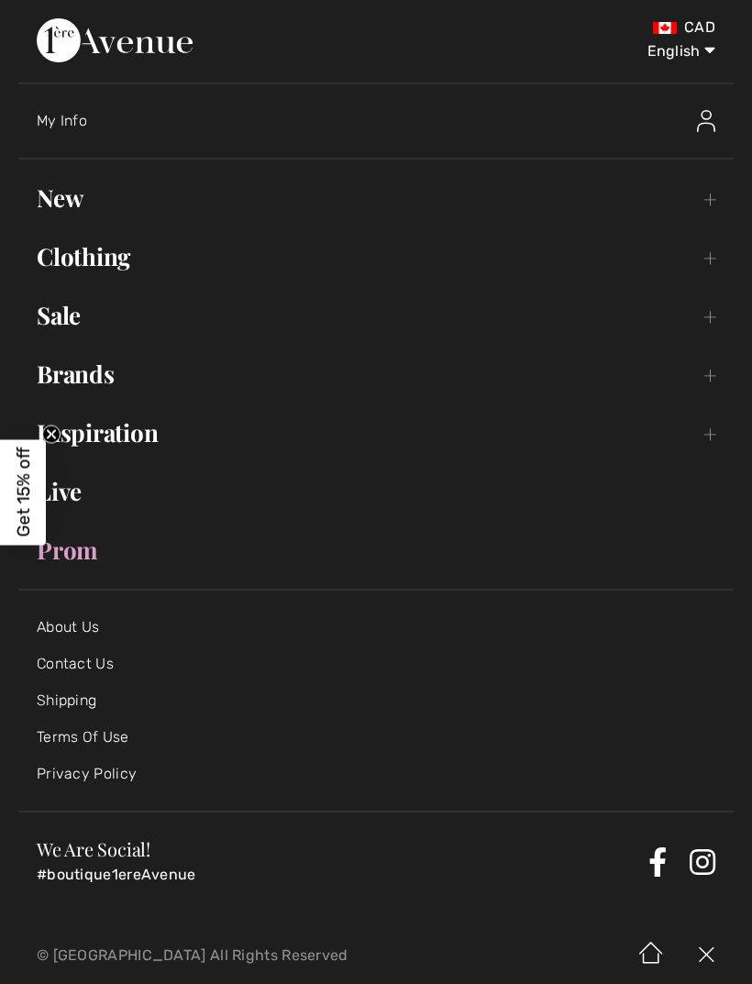
click at [86, 212] on link "New Toggle submenu" at bounding box center [376, 198] width 716 height 40
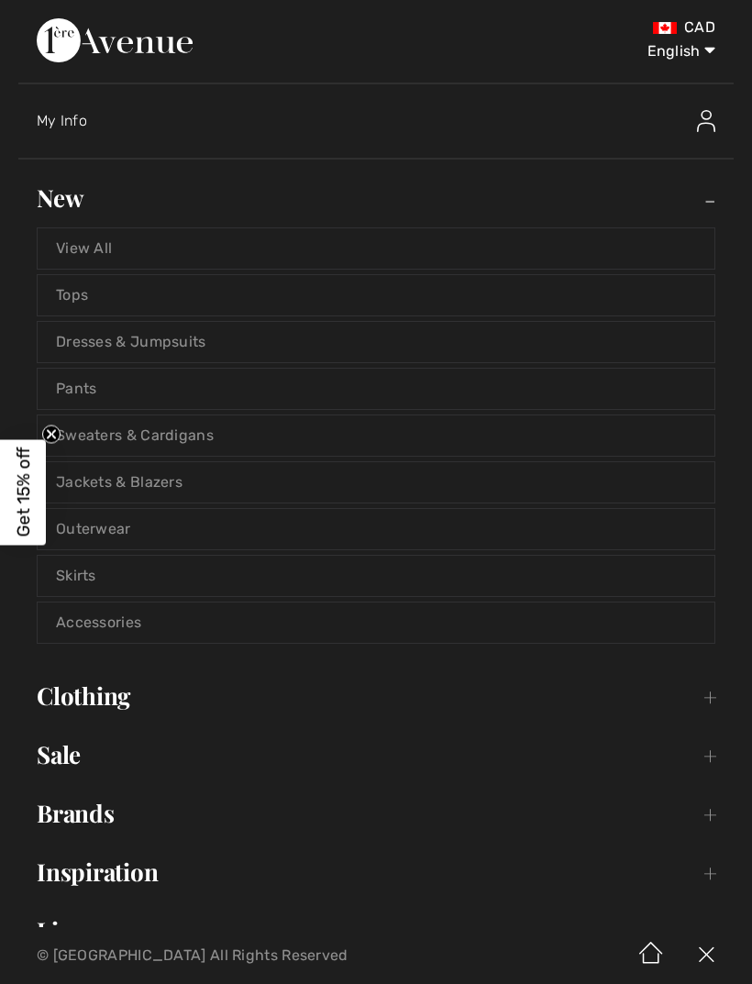
click at [97, 294] on link "Tops" at bounding box center [376, 295] width 677 height 40
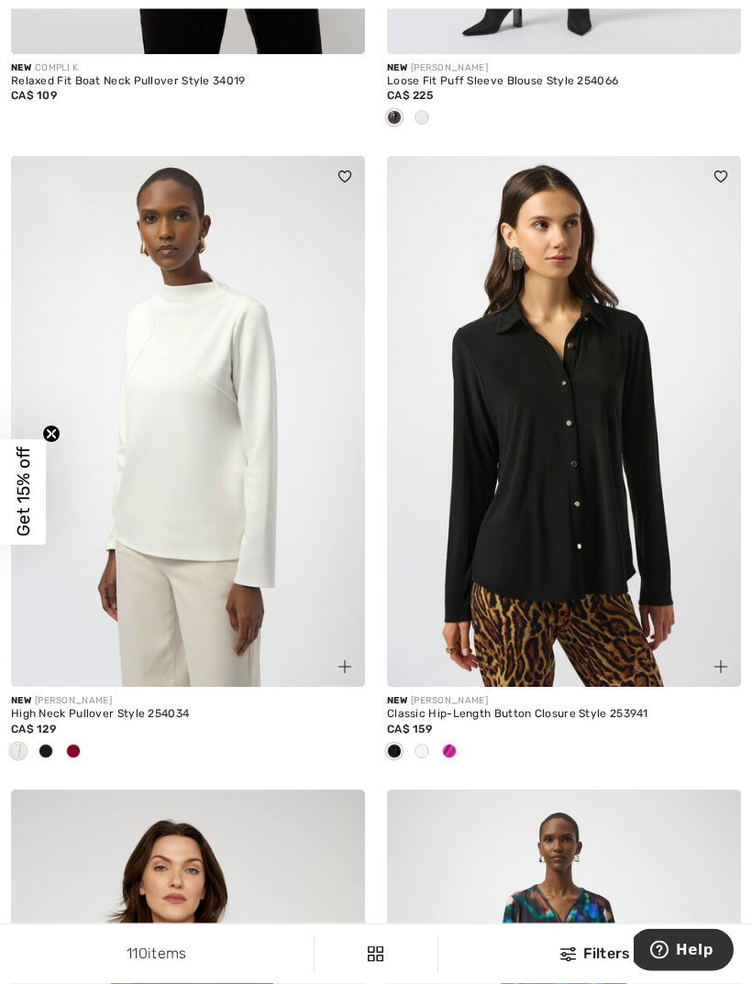
scroll to position [1898, 0]
click at [459, 747] on div at bounding box center [450, 753] width 28 height 30
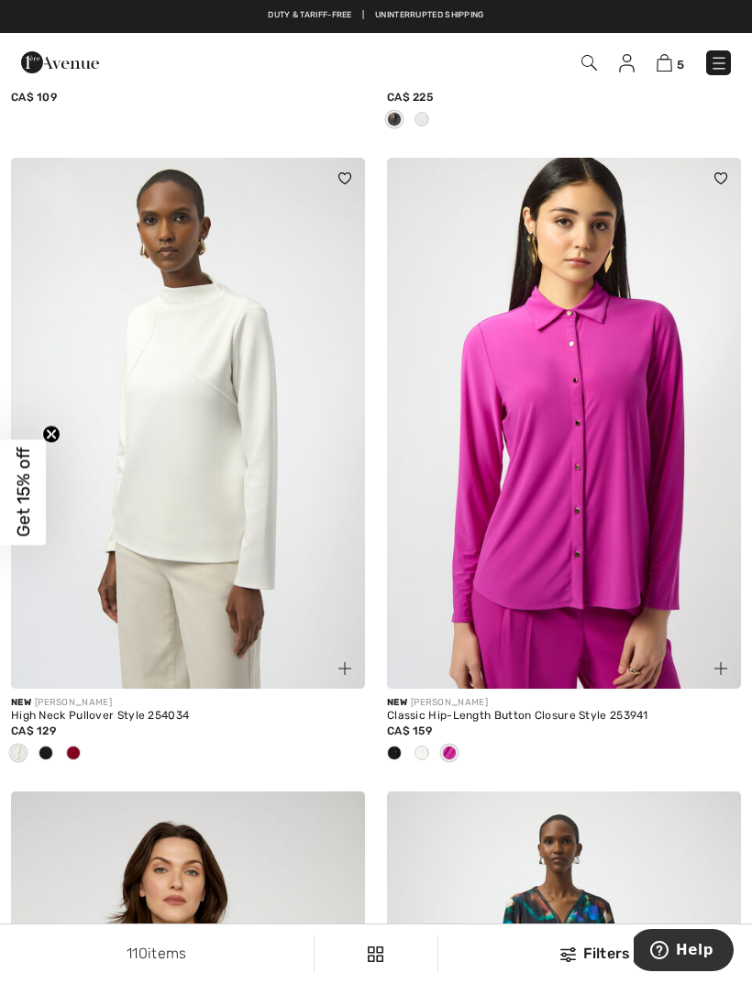
scroll to position [1894, 0]
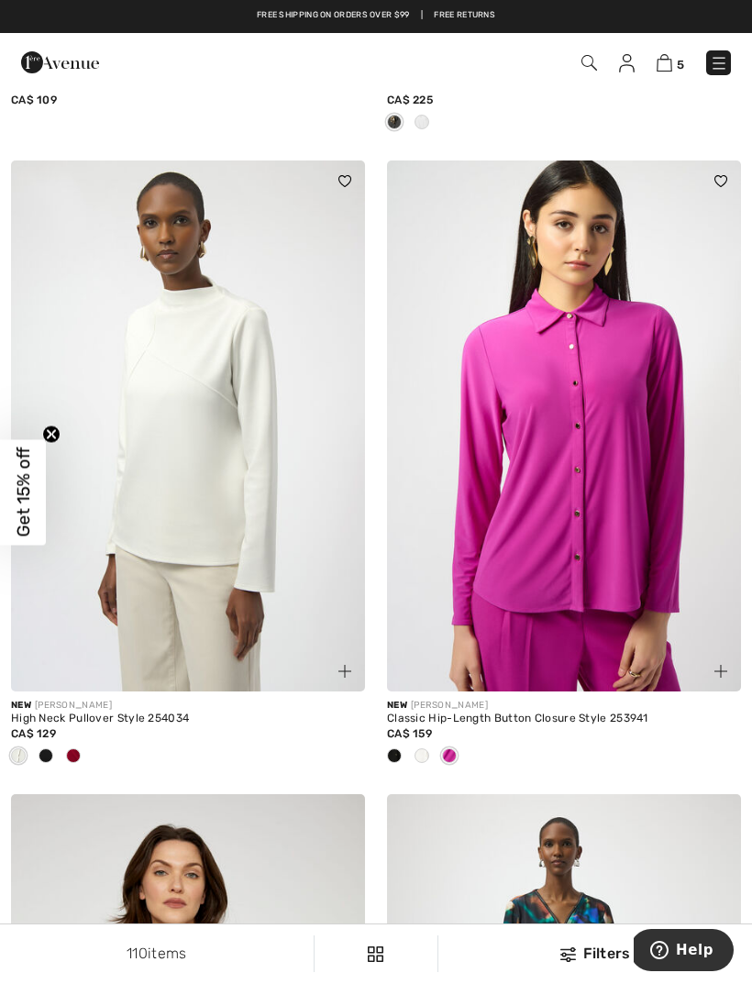
click at [583, 490] on img at bounding box center [564, 426] width 354 height 531
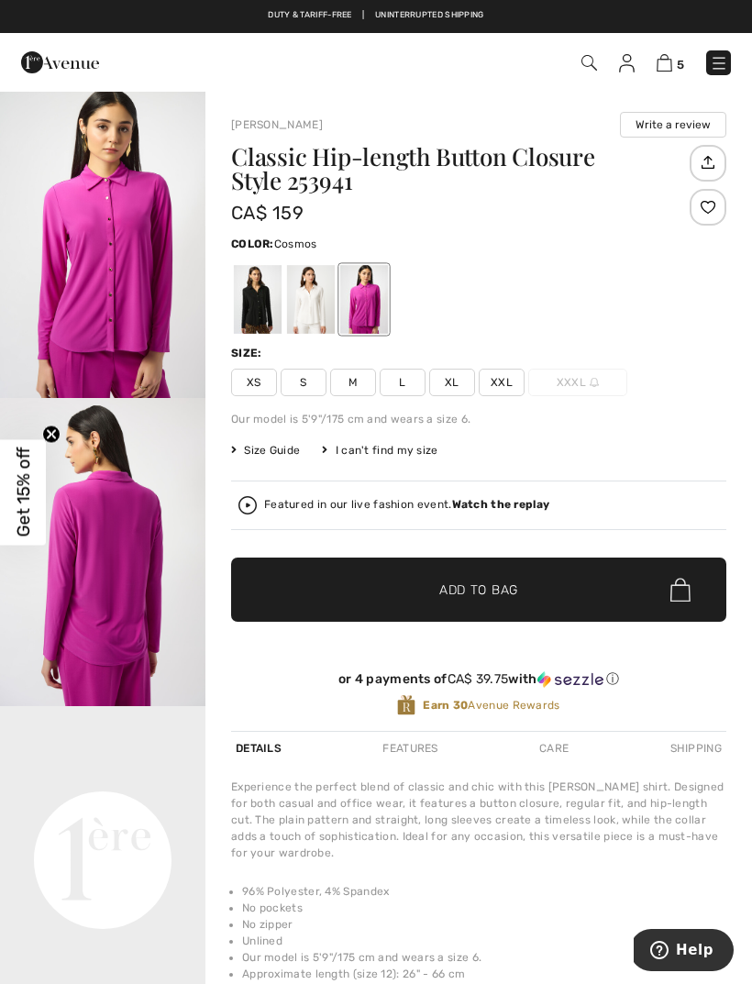
click at [519, 511] on strong "Watch the replay" at bounding box center [501, 504] width 98 height 13
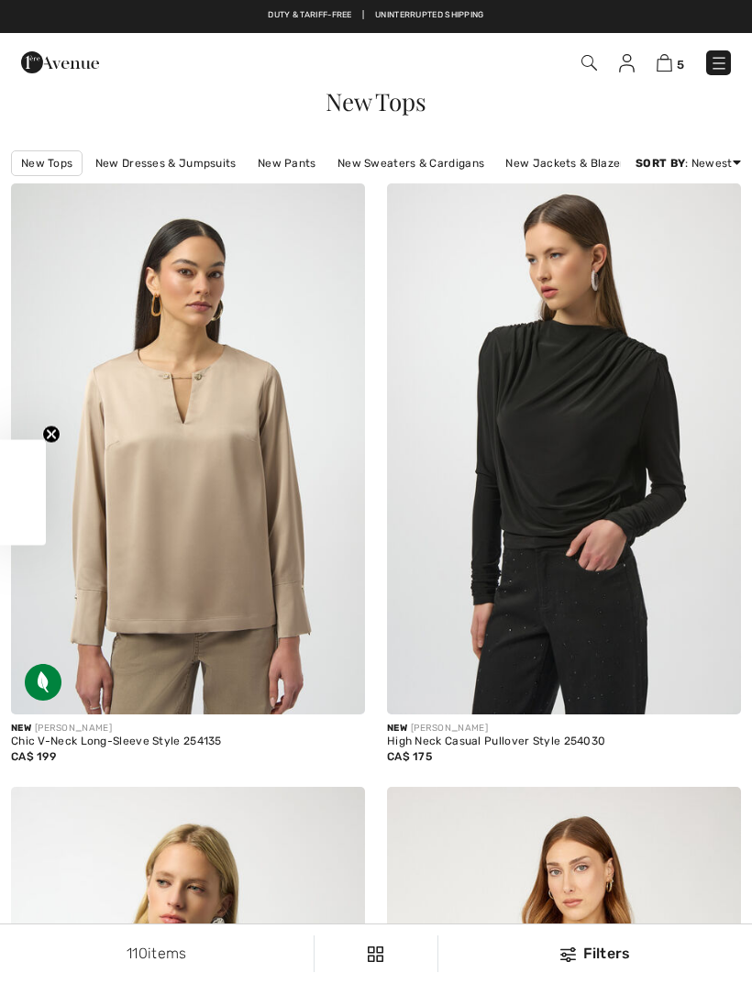
checkbox input "true"
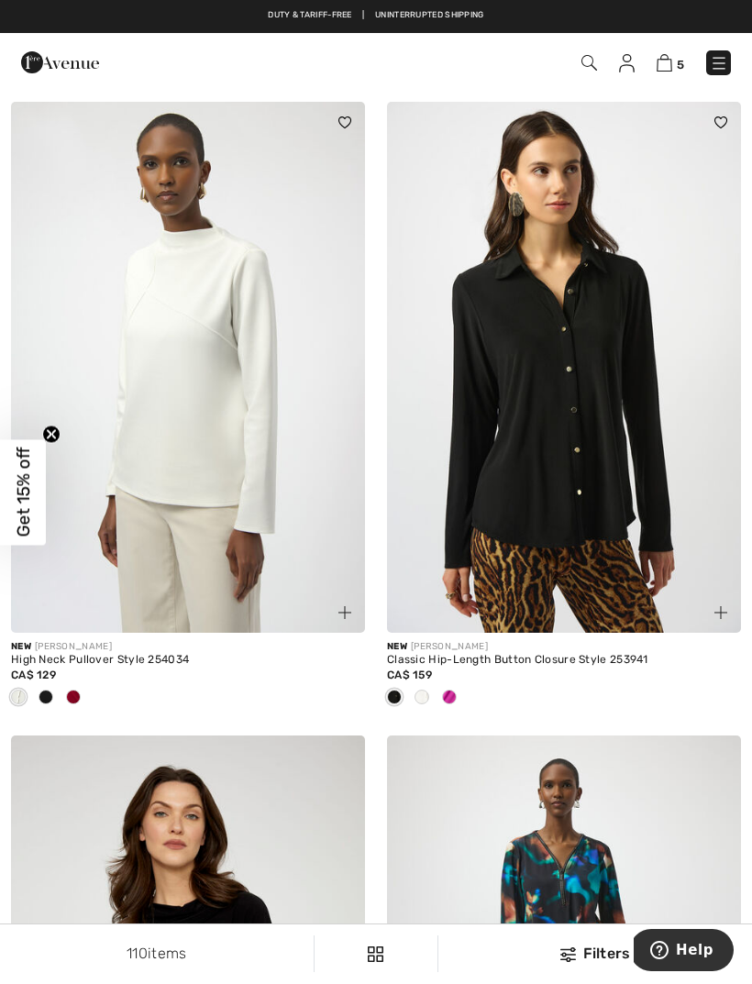
click at [213, 422] on img at bounding box center [188, 367] width 354 height 531
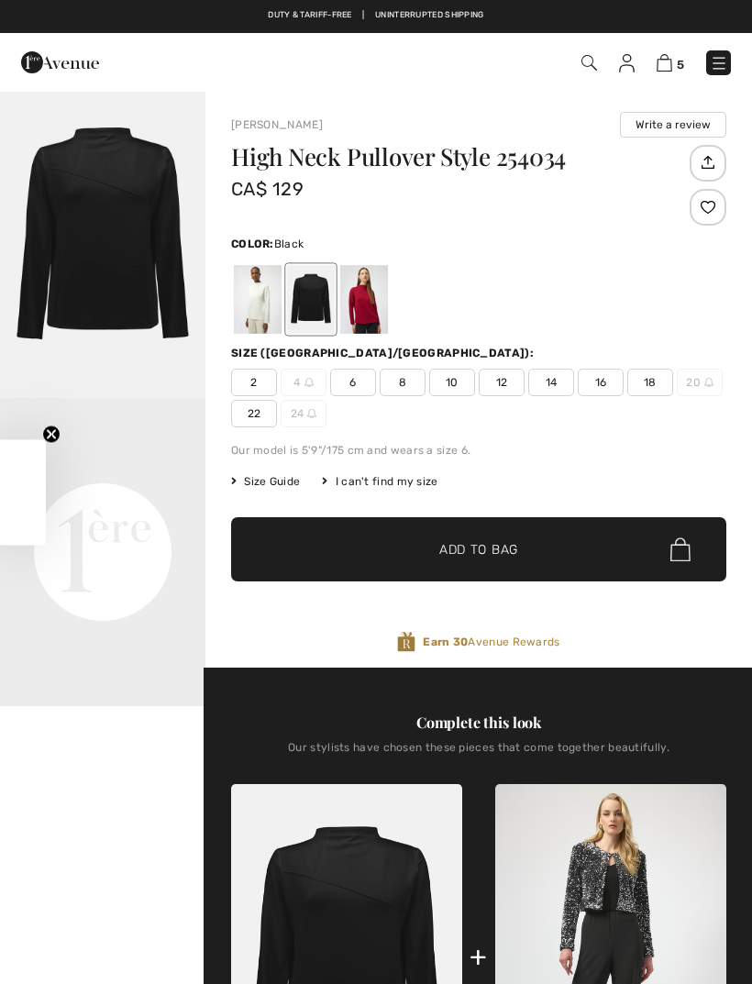
checkbox input "true"
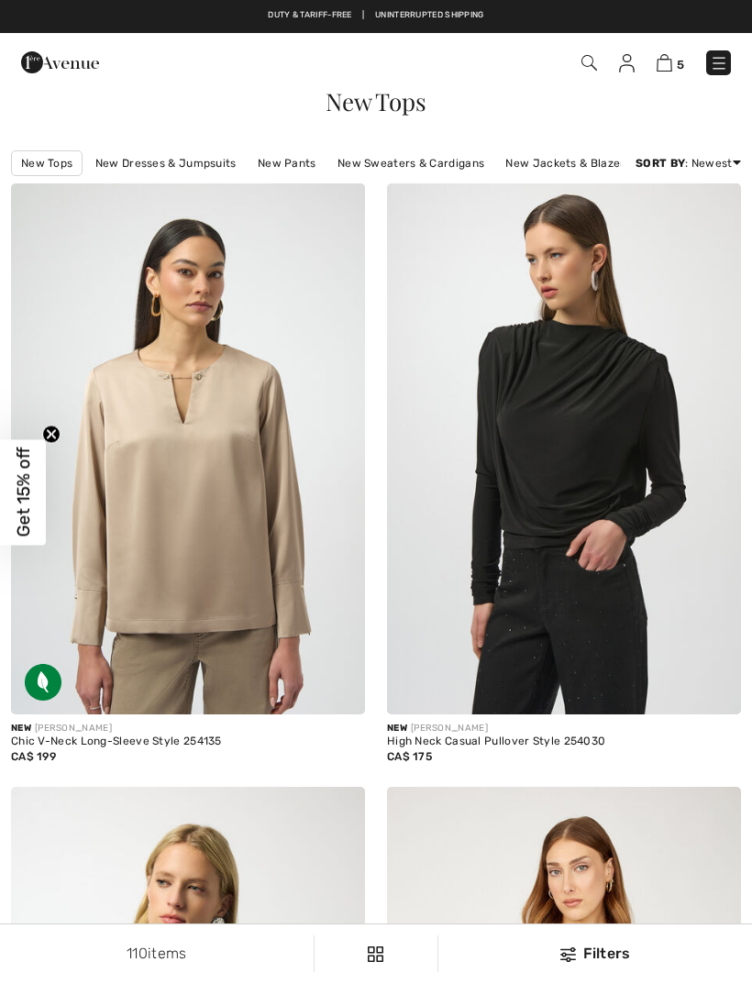
checkbox input "true"
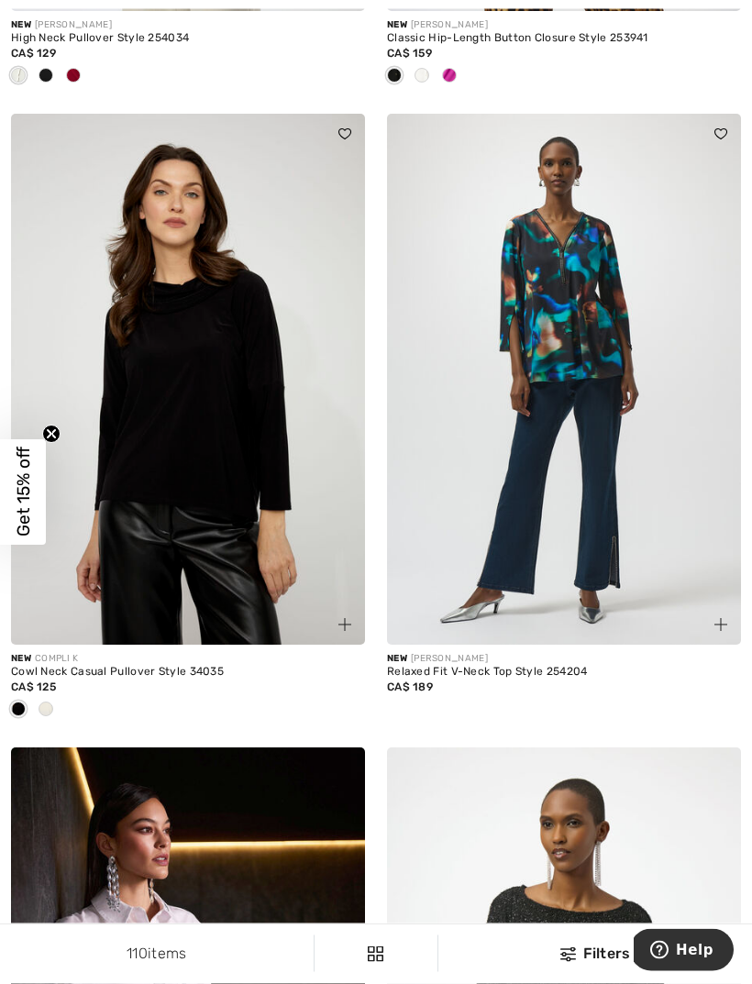
scroll to position [2576, 0]
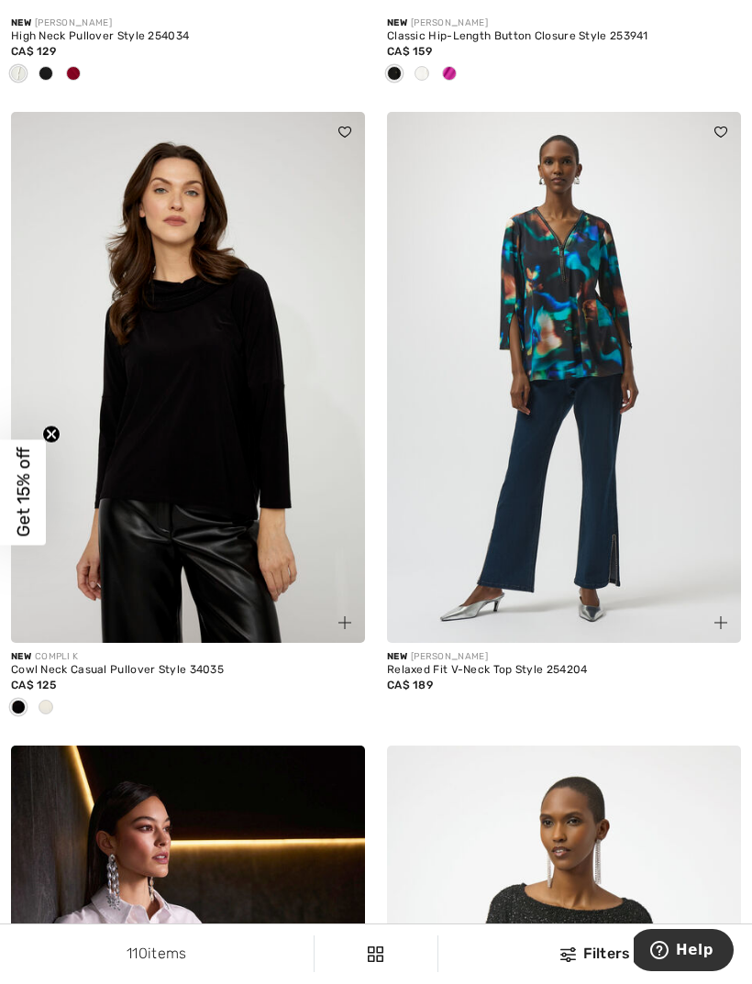
click at [58, 698] on div at bounding box center [46, 709] width 28 height 30
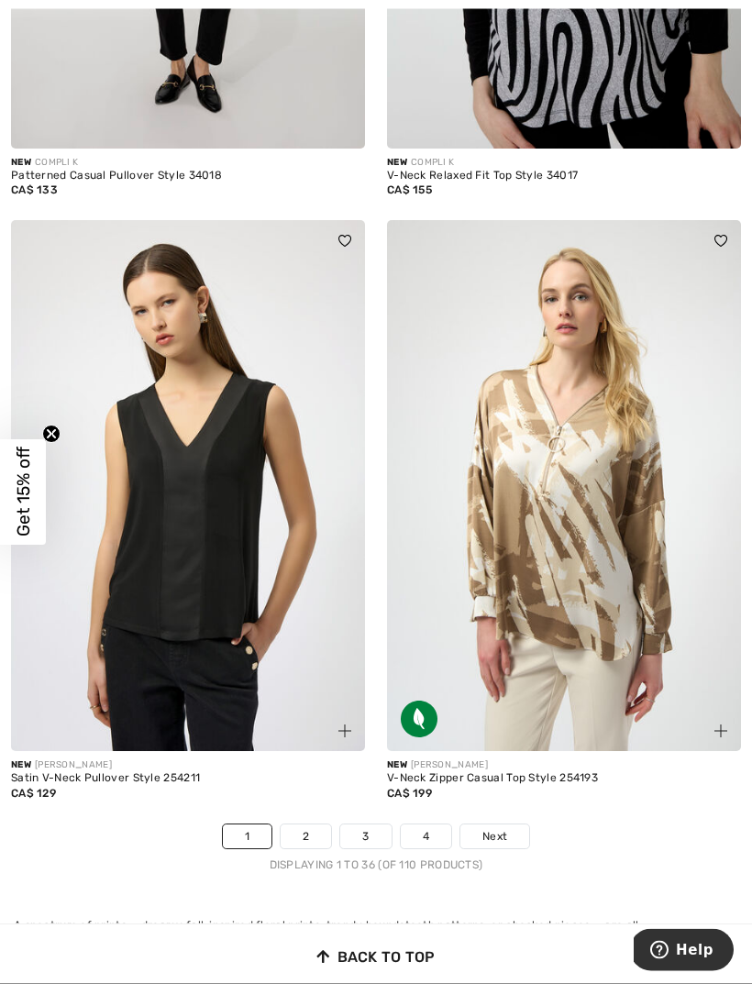
scroll to position [10836, 0]
click at [502, 828] on span "Next" at bounding box center [495, 836] width 25 height 17
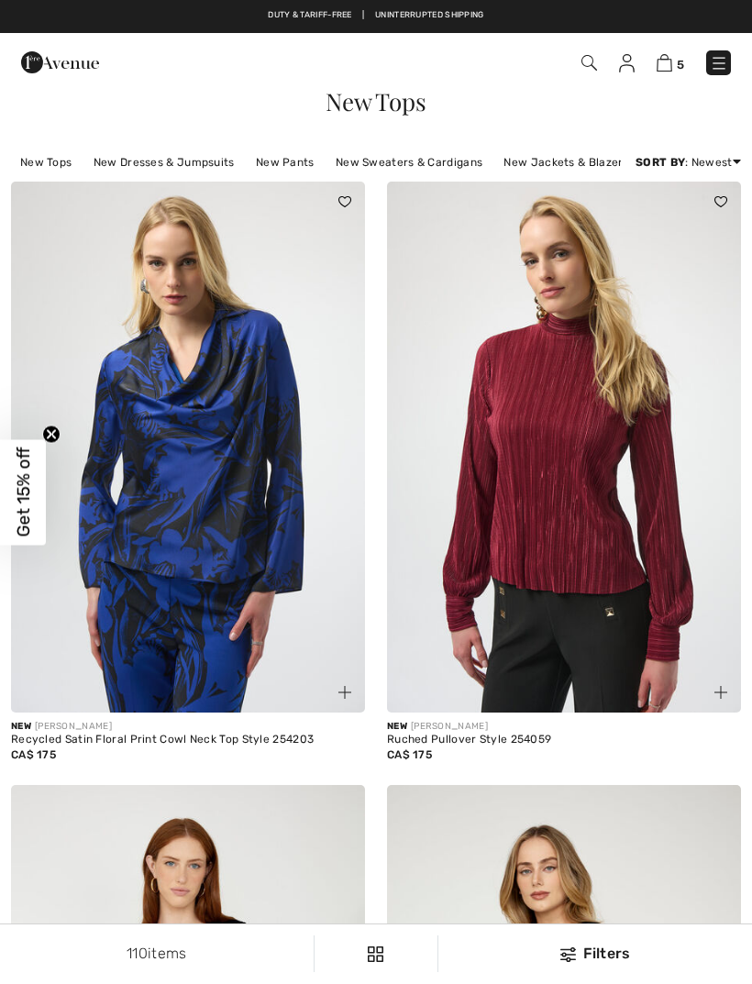
checkbox input "true"
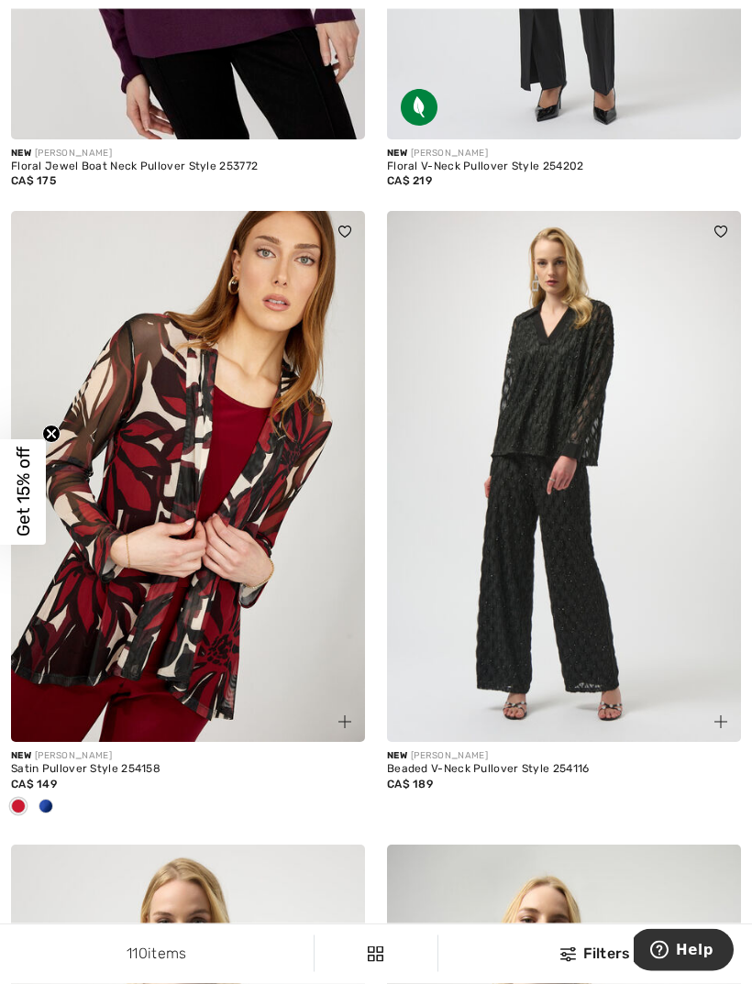
scroll to position [8244, 0]
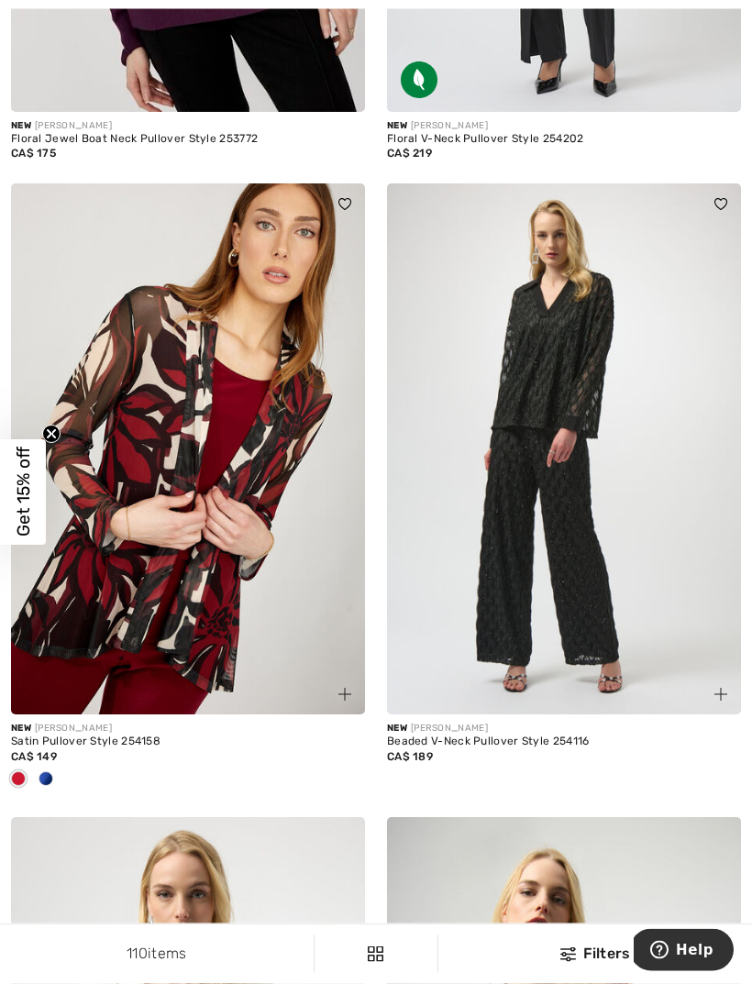
click at [540, 371] on img at bounding box center [564, 449] width 354 height 531
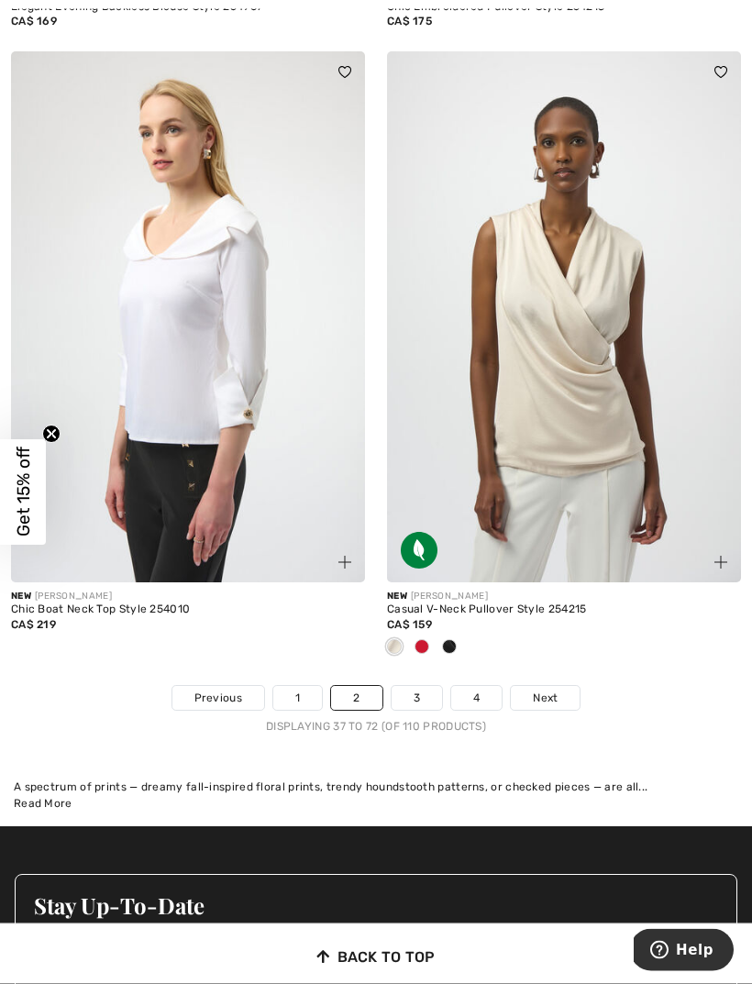
scroll to position [10851, 0]
click at [550, 690] on span "Next" at bounding box center [545, 698] width 25 height 17
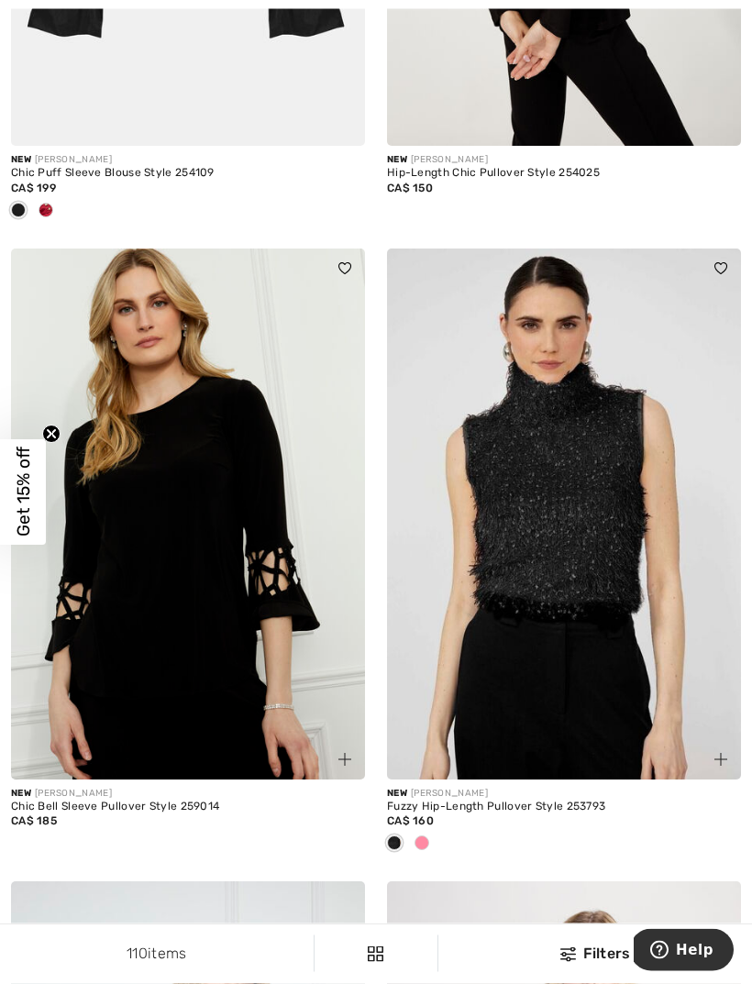
scroll to position [1245, 0]
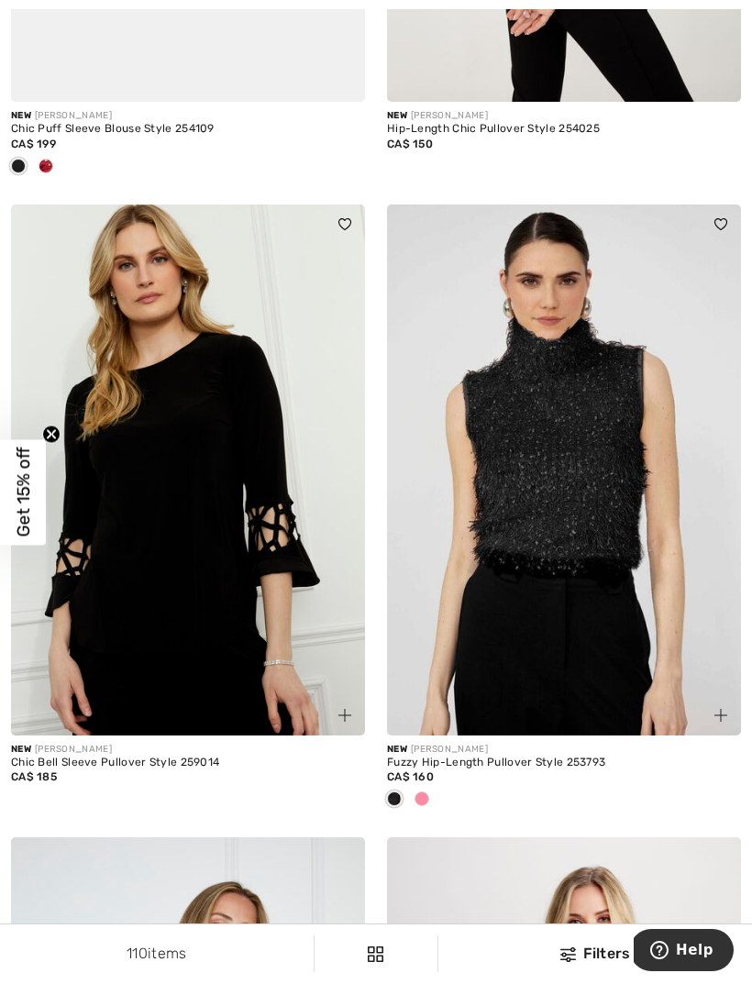
click at [135, 315] on img at bounding box center [188, 470] width 354 height 531
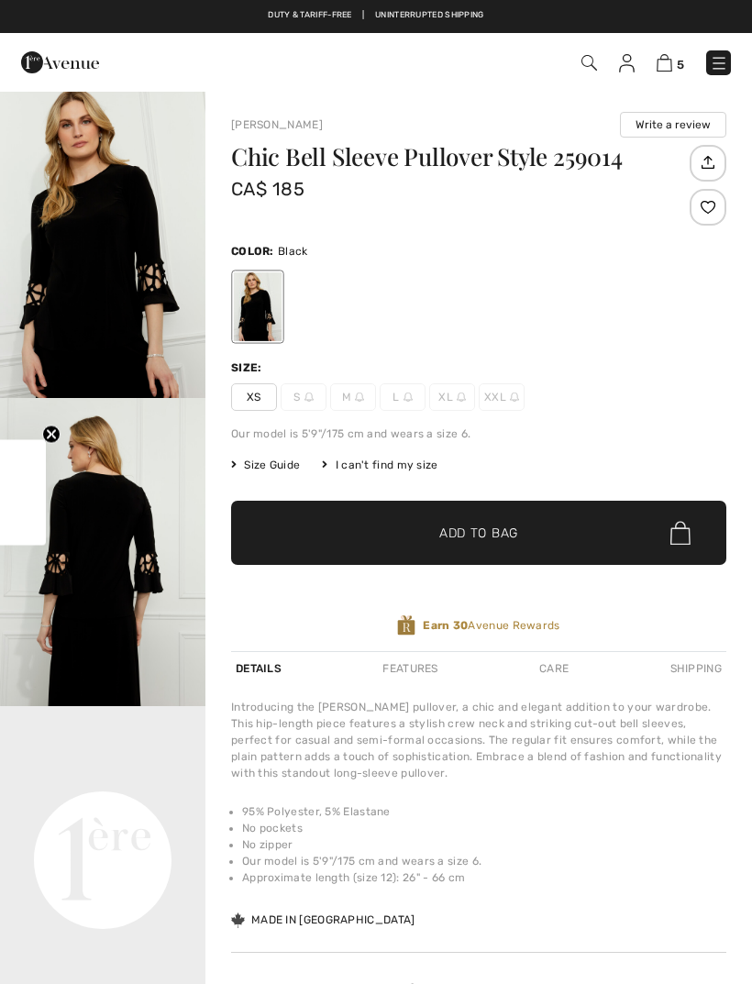
checkbox input "true"
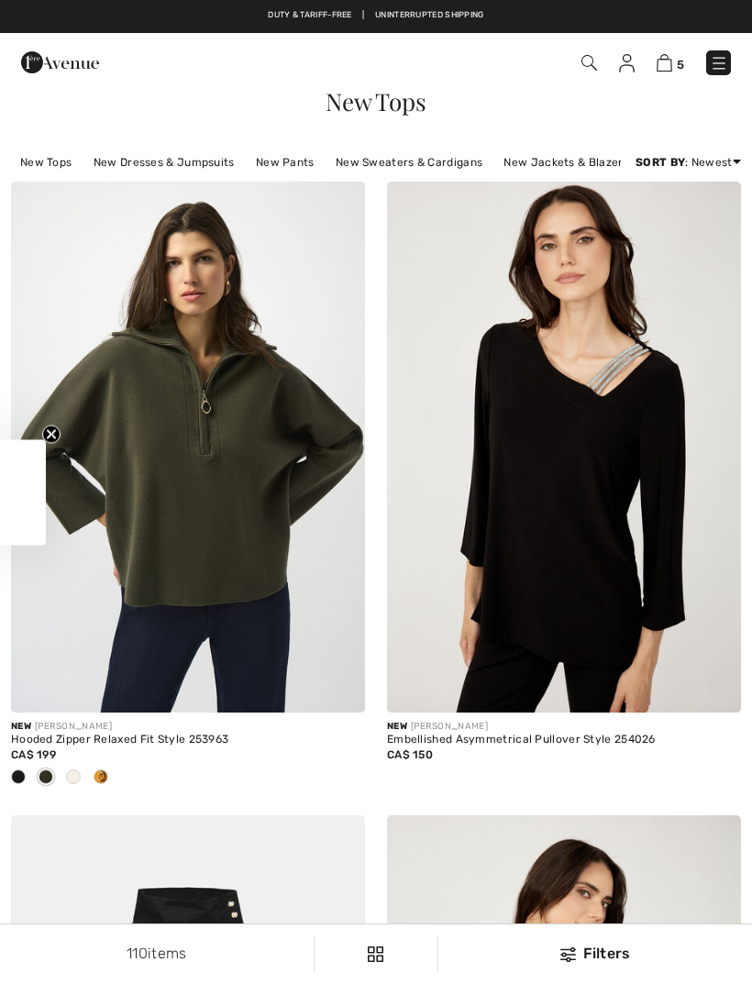
scroll to position [1304, 0]
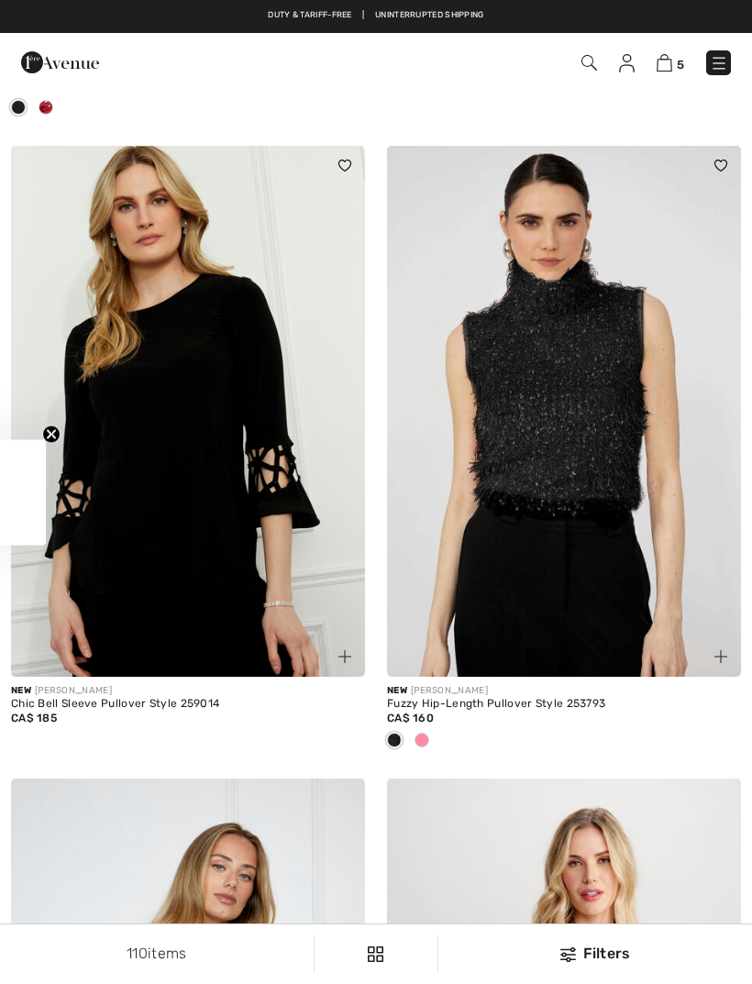
checkbox input "true"
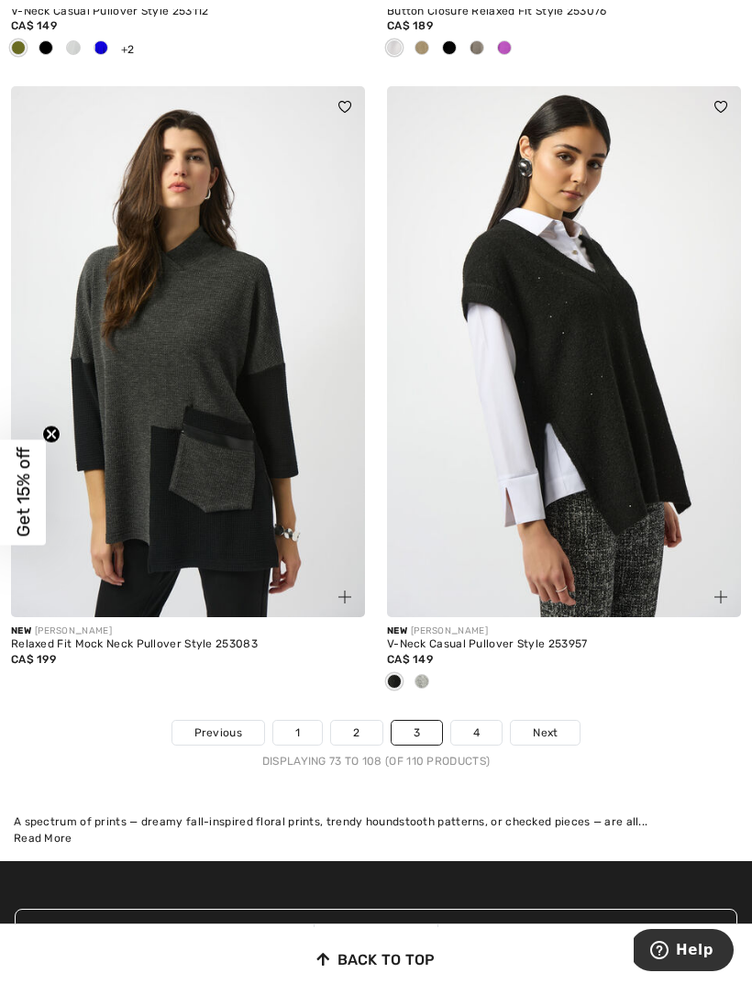
scroll to position [11106, 0]
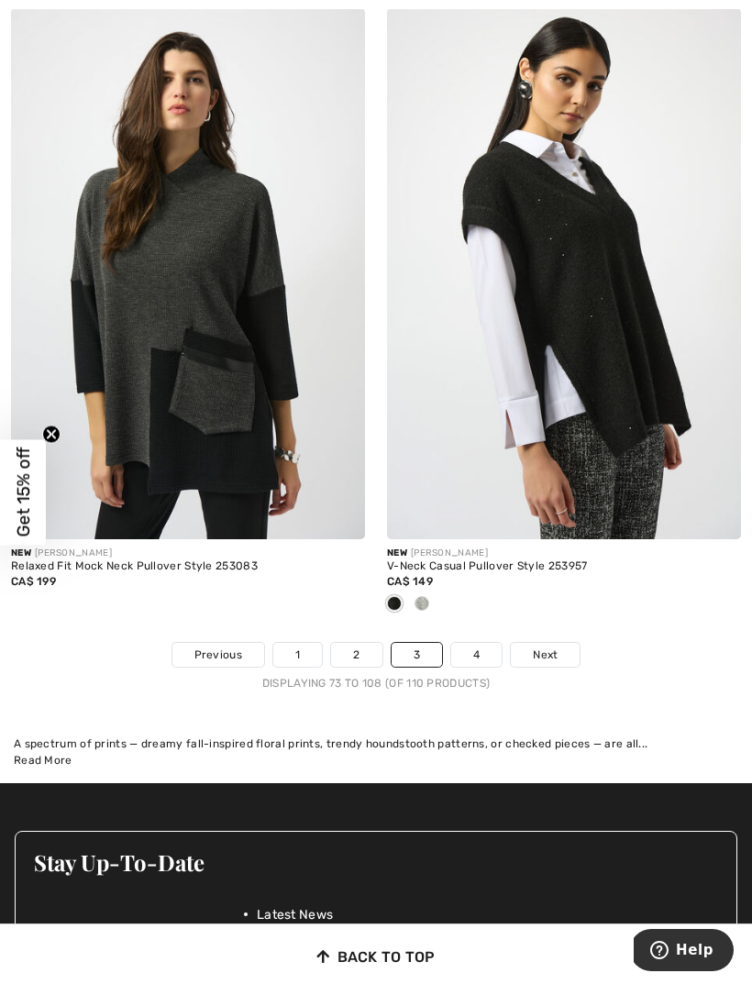
click at [554, 647] on span "Next" at bounding box center [545, 655] width 25 height 17
